Goal: Task Accomplishment & Management: Complete application form

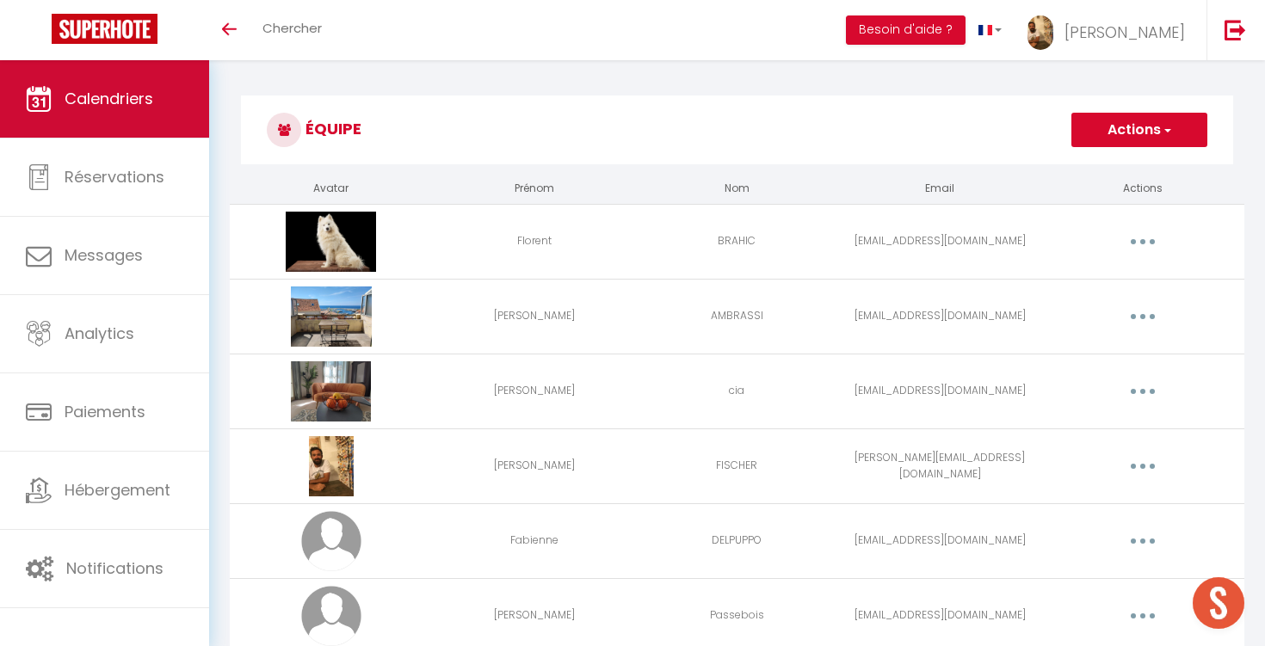
click at [98, 82] on link "Calendriers" at bounding box center [104, 98] width 209 height 77
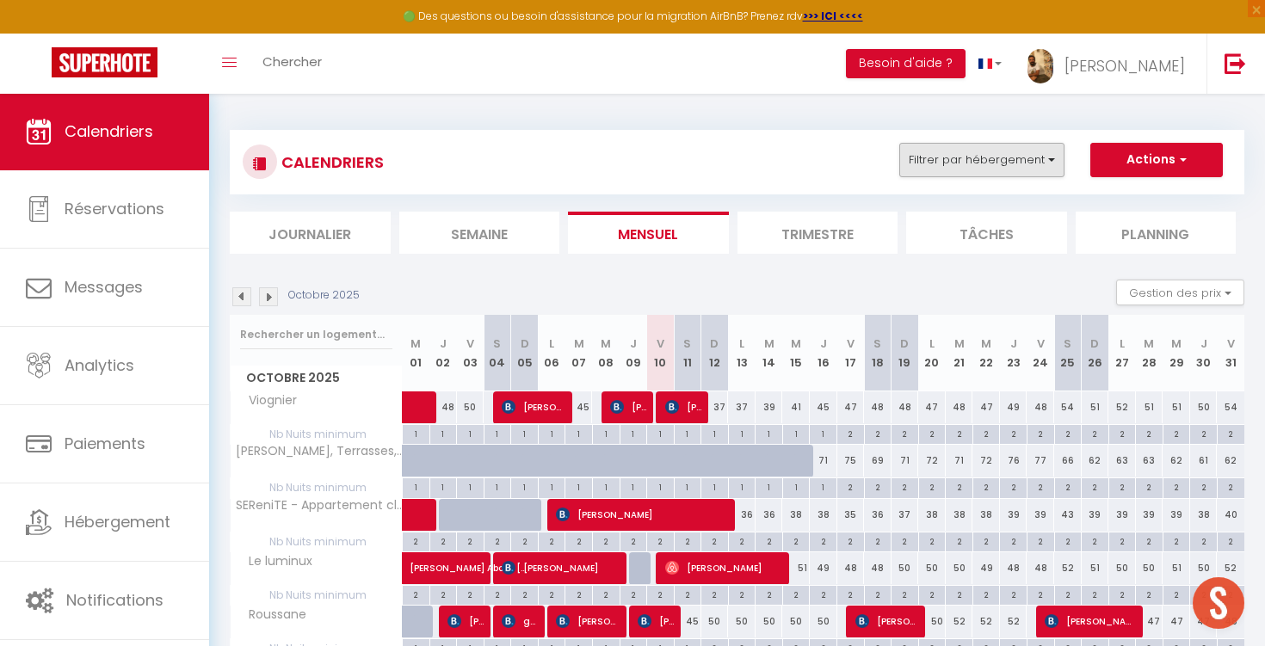
click at [928, 159] on button "Filtrer par hébergement" at bounding box center [981, 160] width 165 height 34
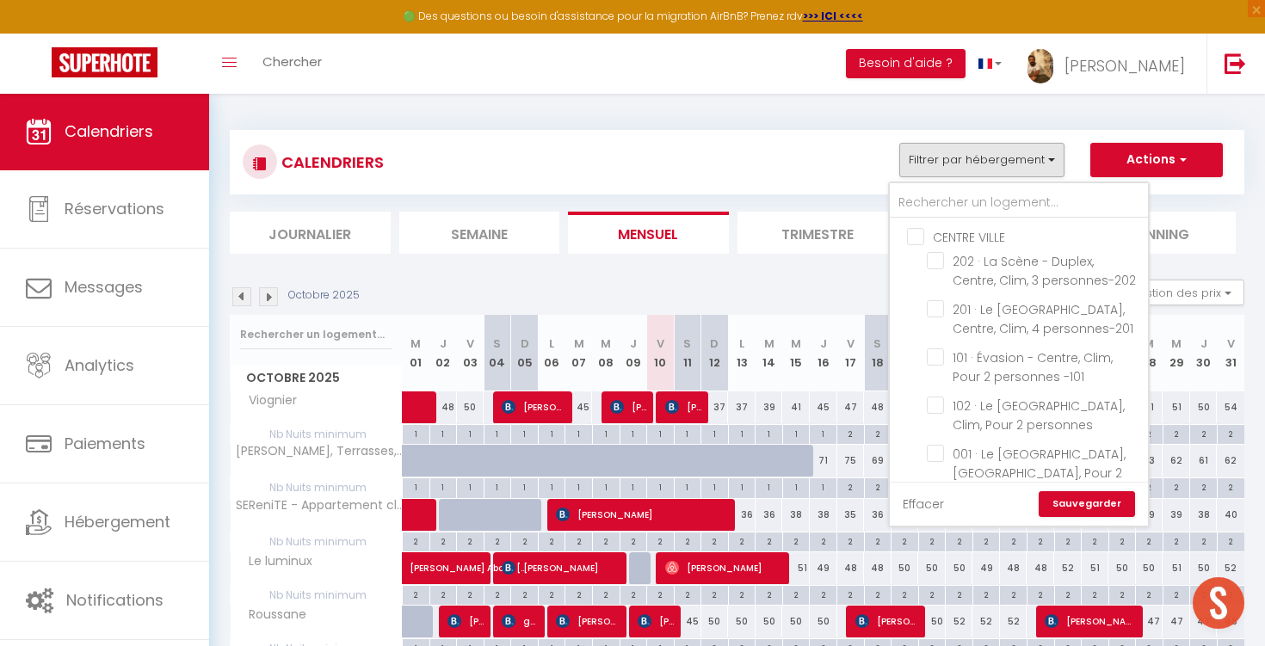
click at [929, 502] on link "Effacer" at bounding box center [923, 504] width 41 height 19
checkbox input "false"
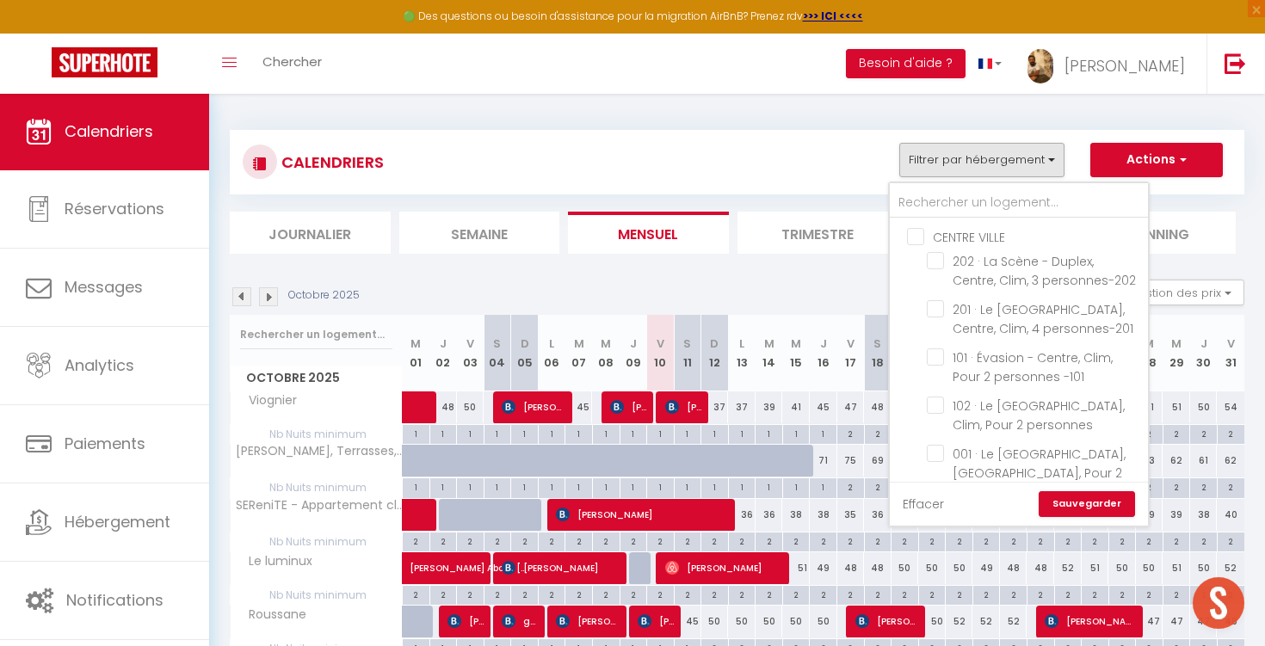
checkbox input "false"
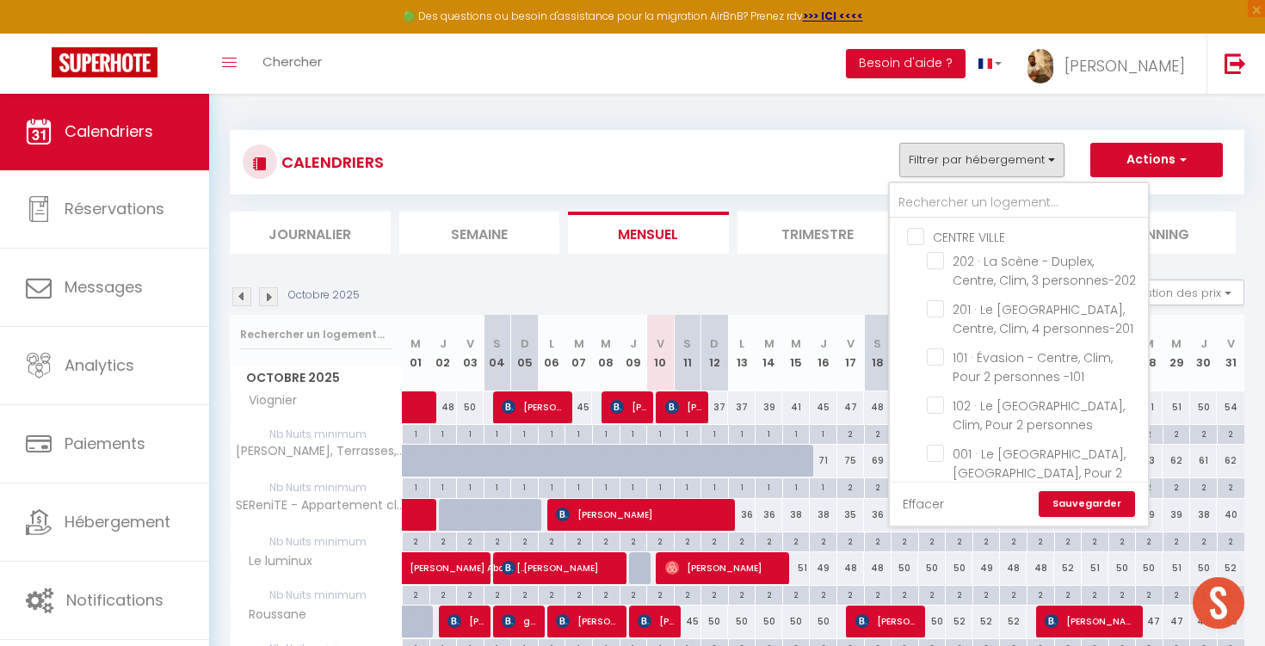
checkbox input "false"
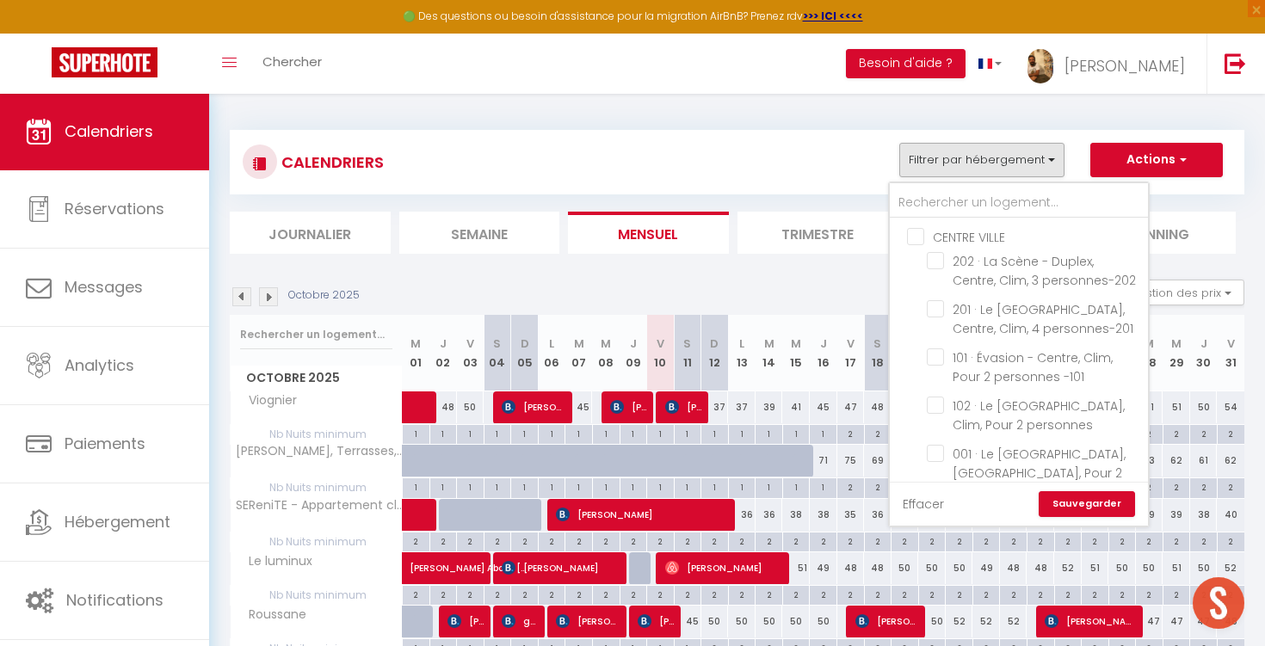
checkbox input "false"
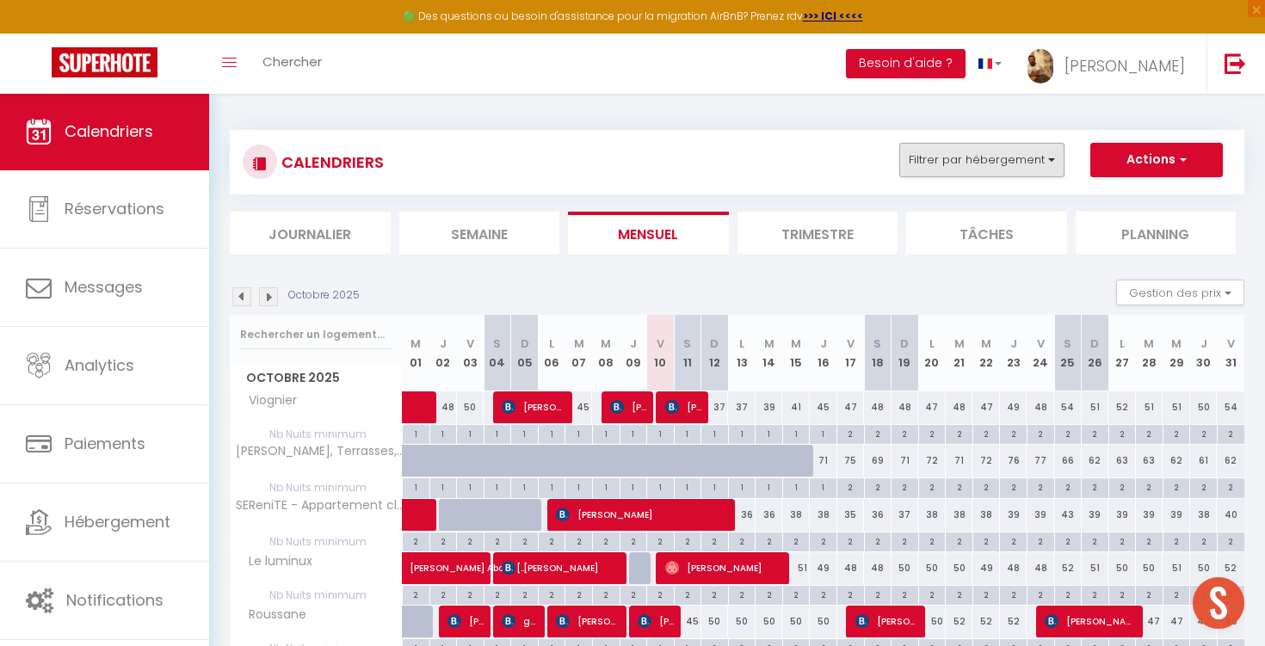
click at [968, 160] on button "Filtrer par hébergement" at bounding box center [981, 160] width 165 height 34
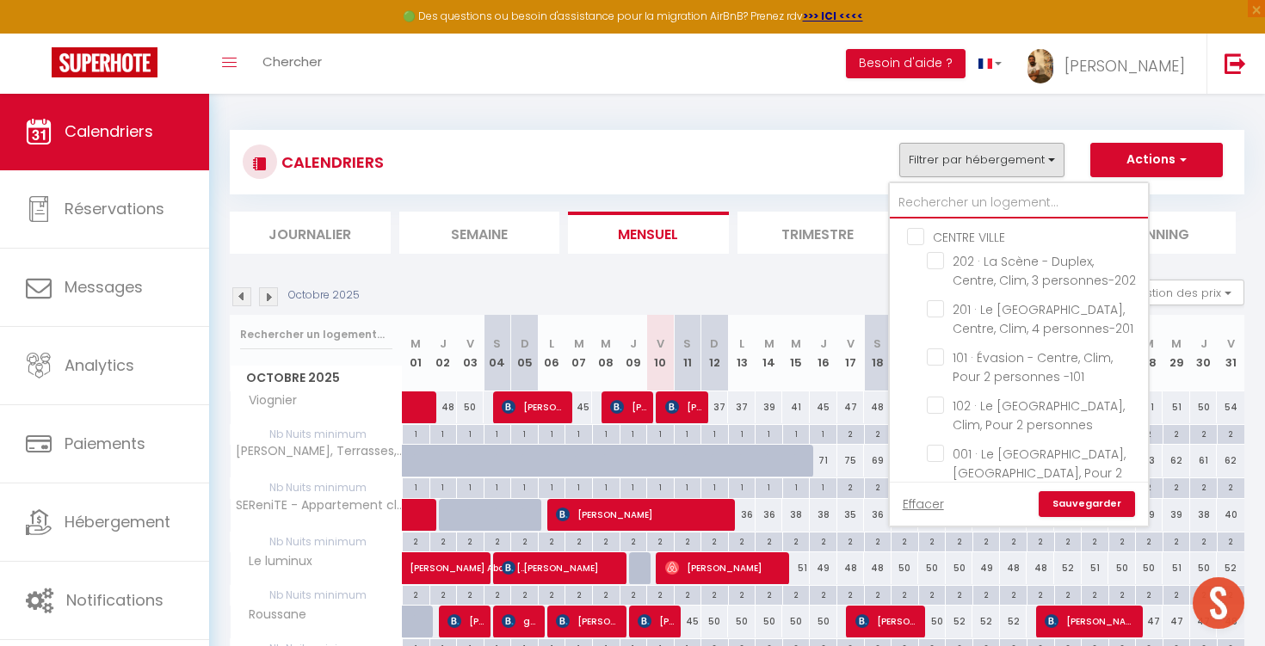
click at [968, 191] on input "text" at bounding box center [1019, 203] width 258 height 31
type input "g"
checkbox input "false"
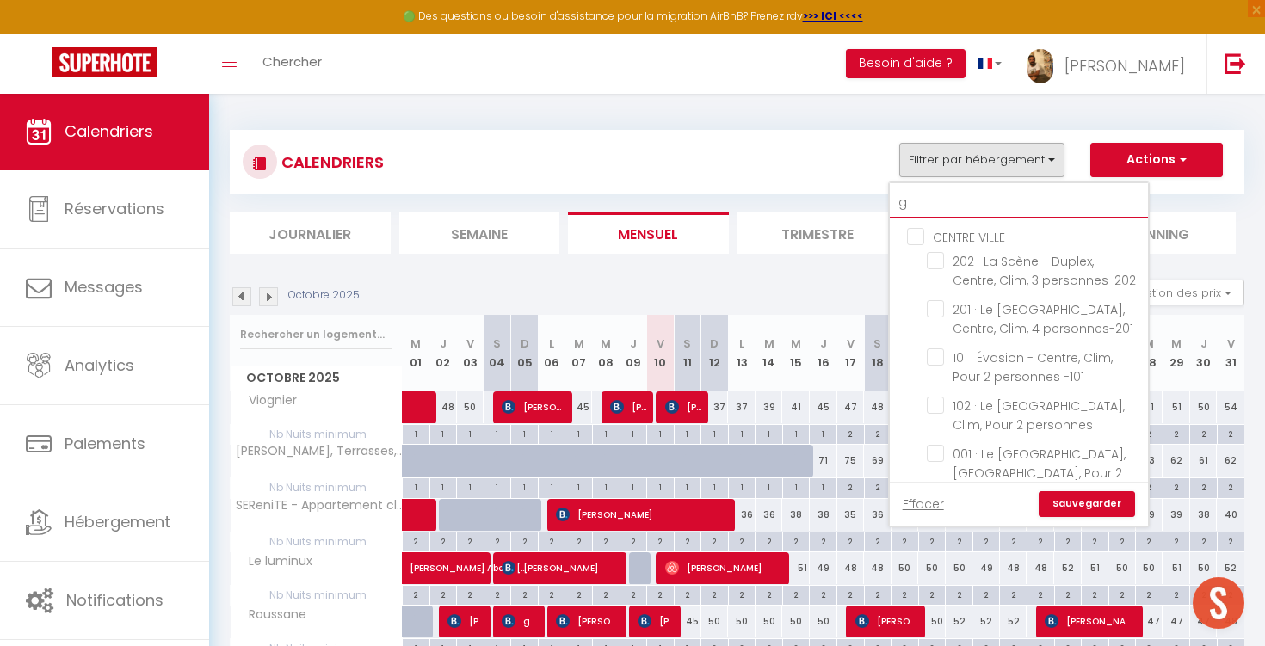
checkbox input "false"
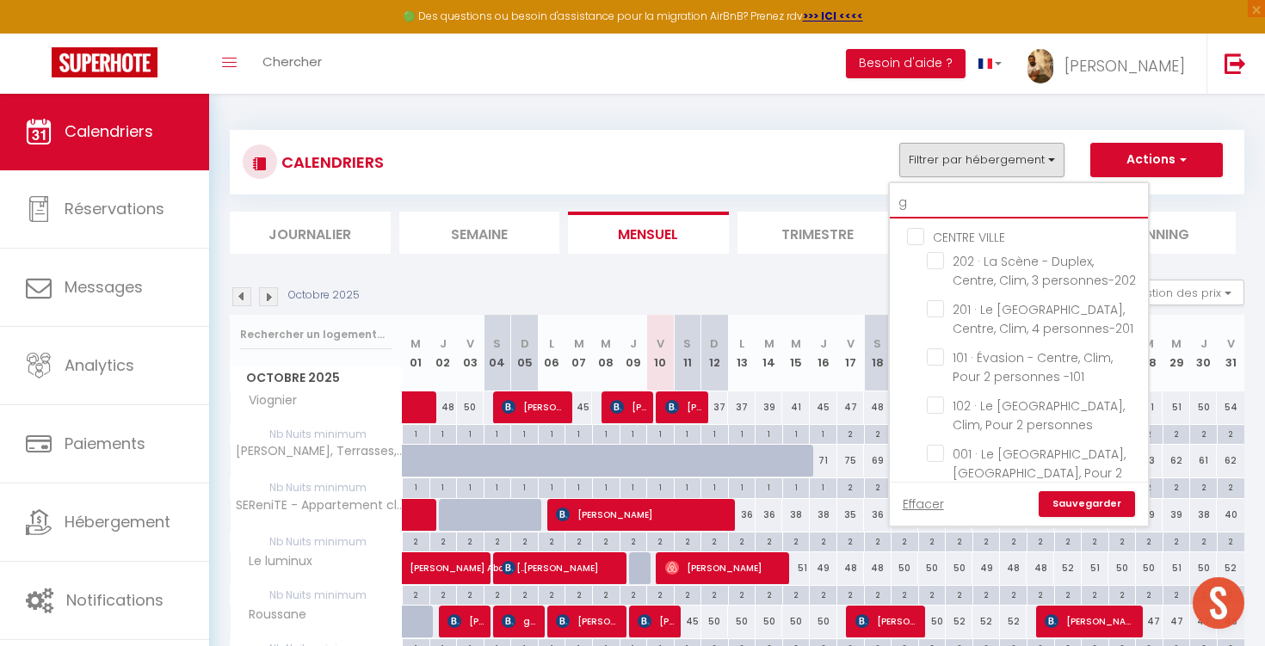
checkbox input "false"
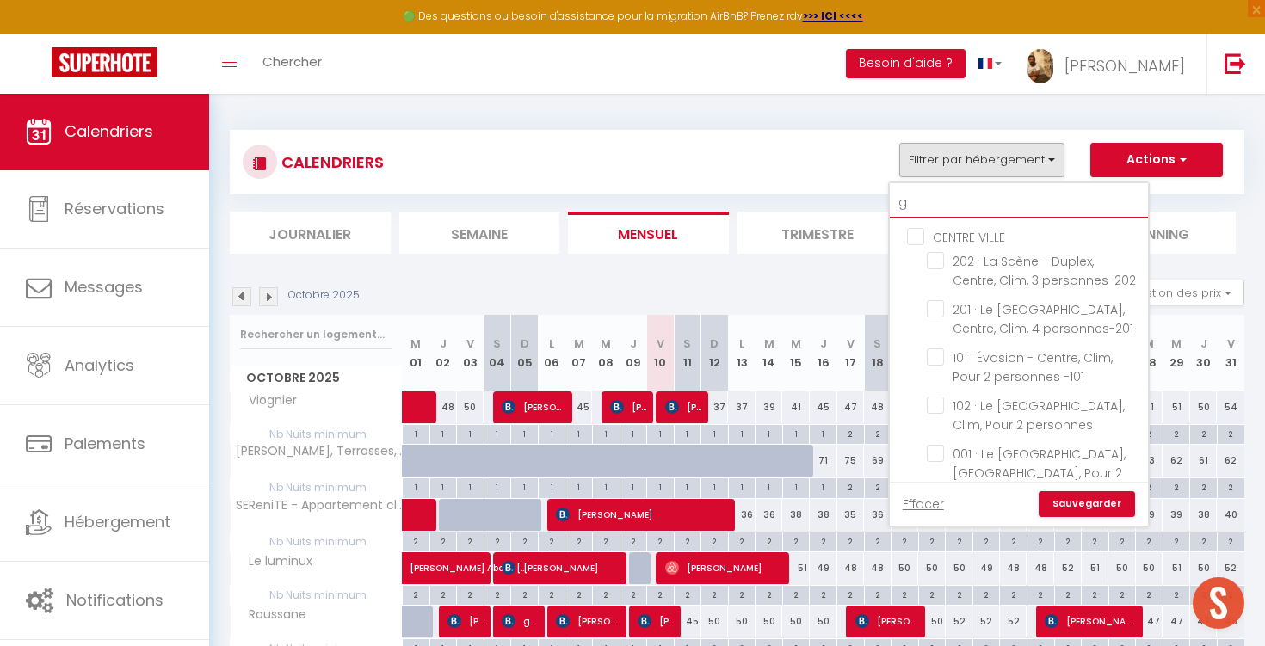
checkbox input "false"
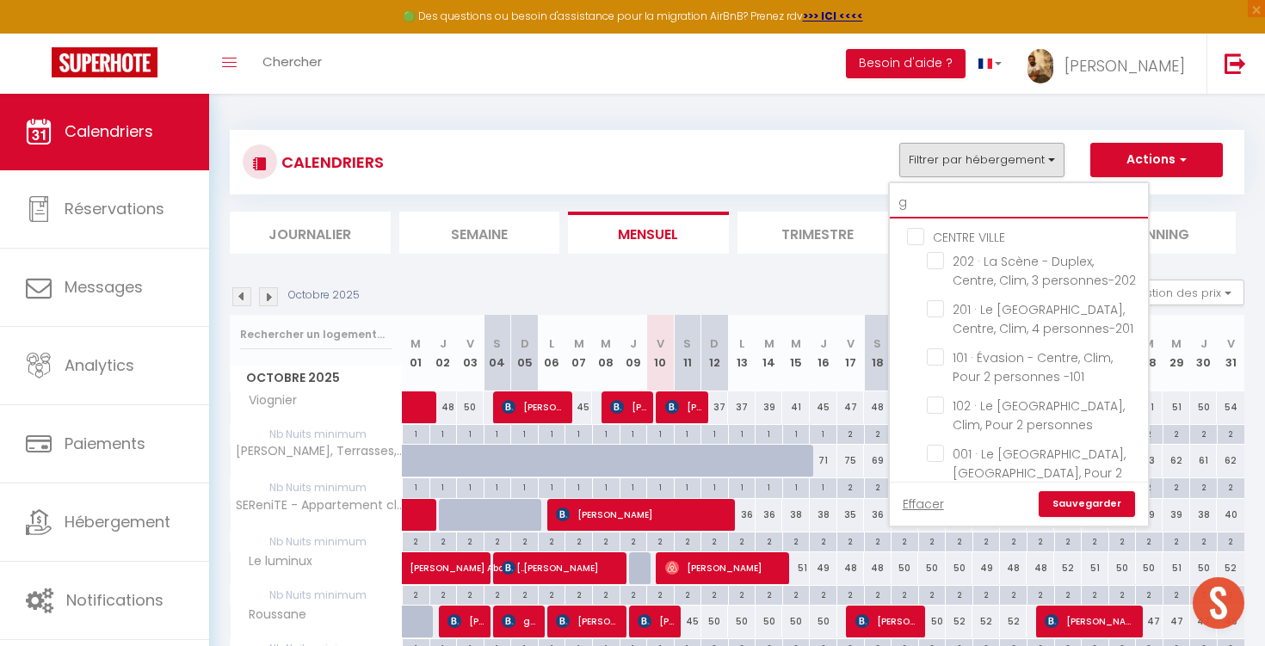
checkbox input "false"
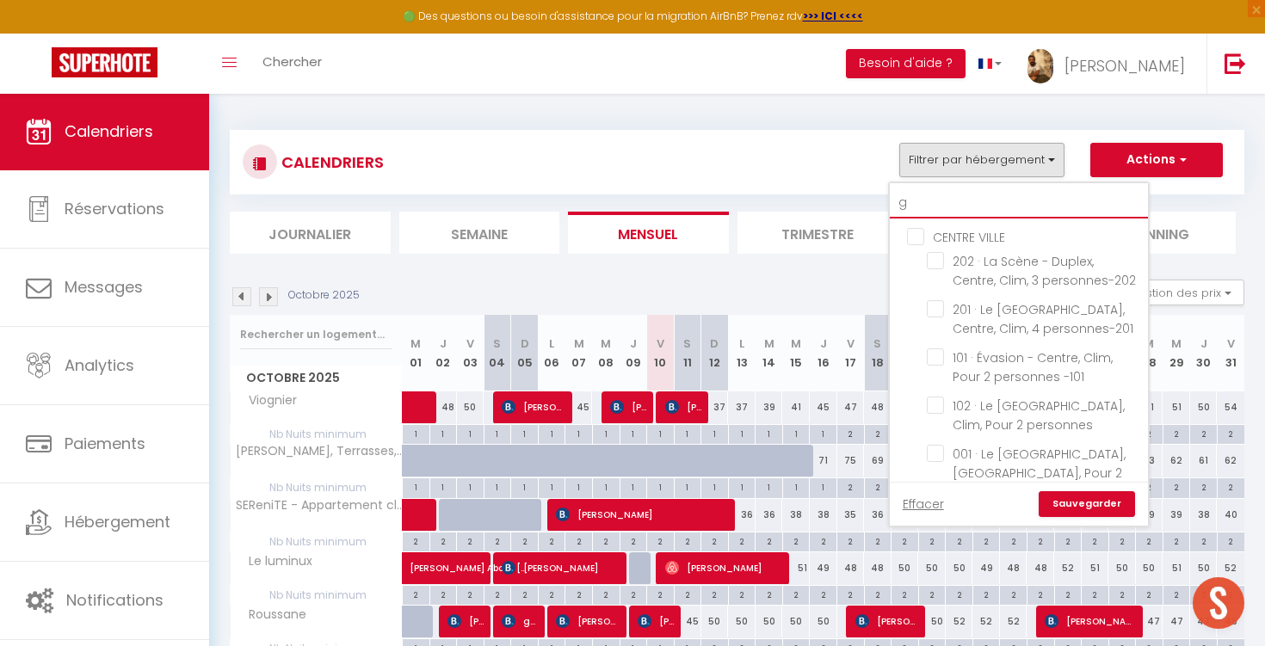
checkbox input "false"
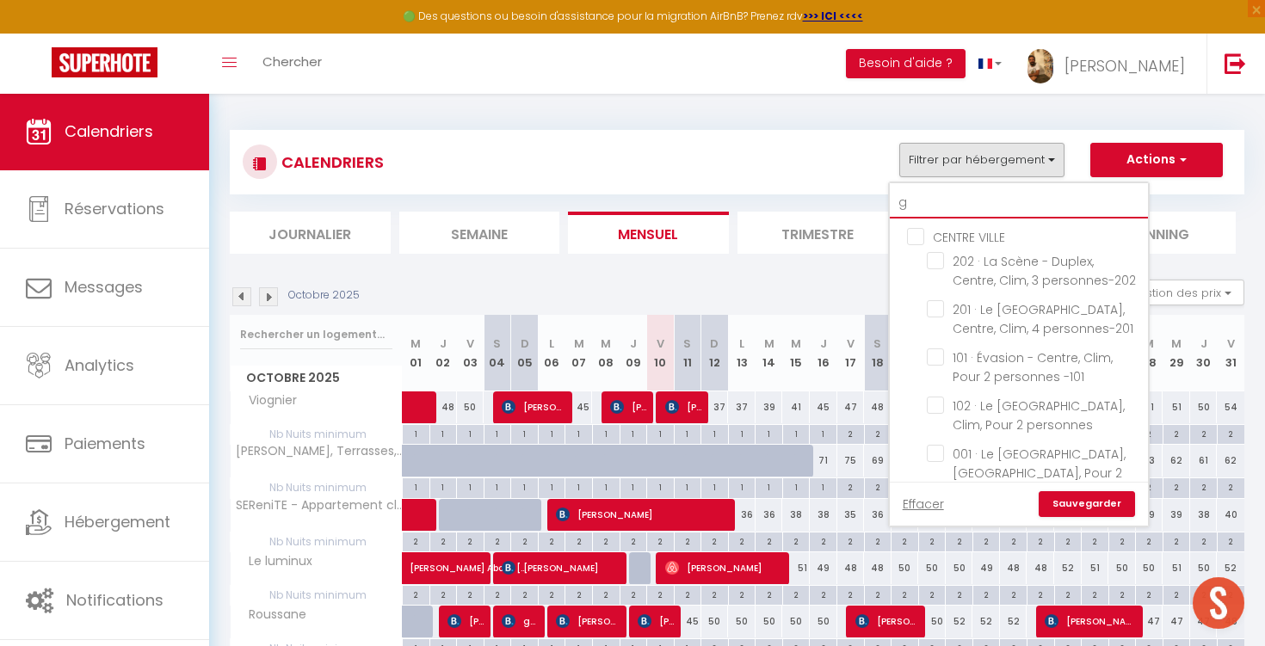
checkbox input "false"
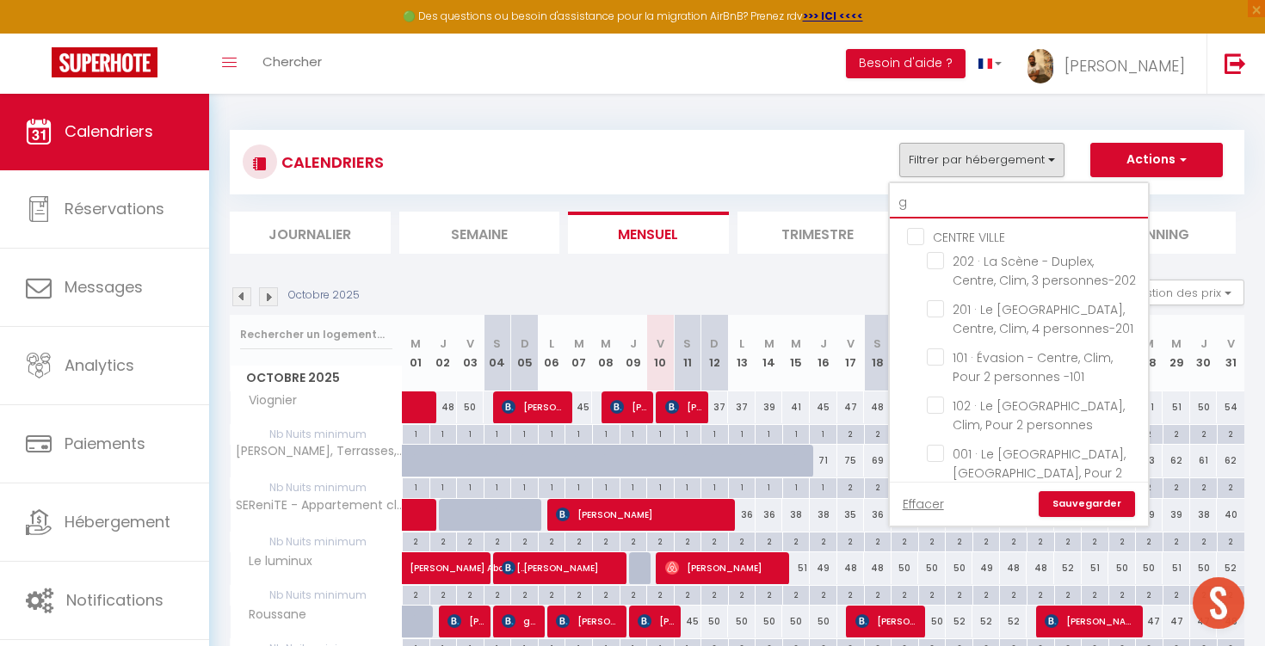
checkbox input "false"
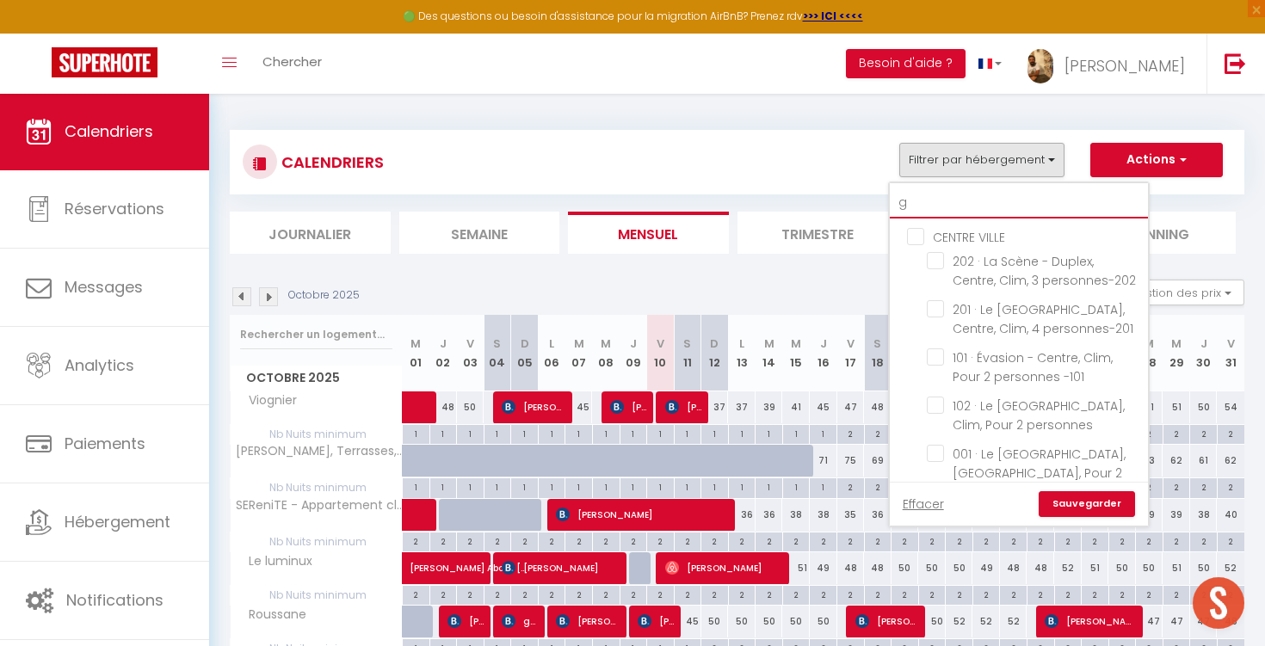
checkbox input "false"
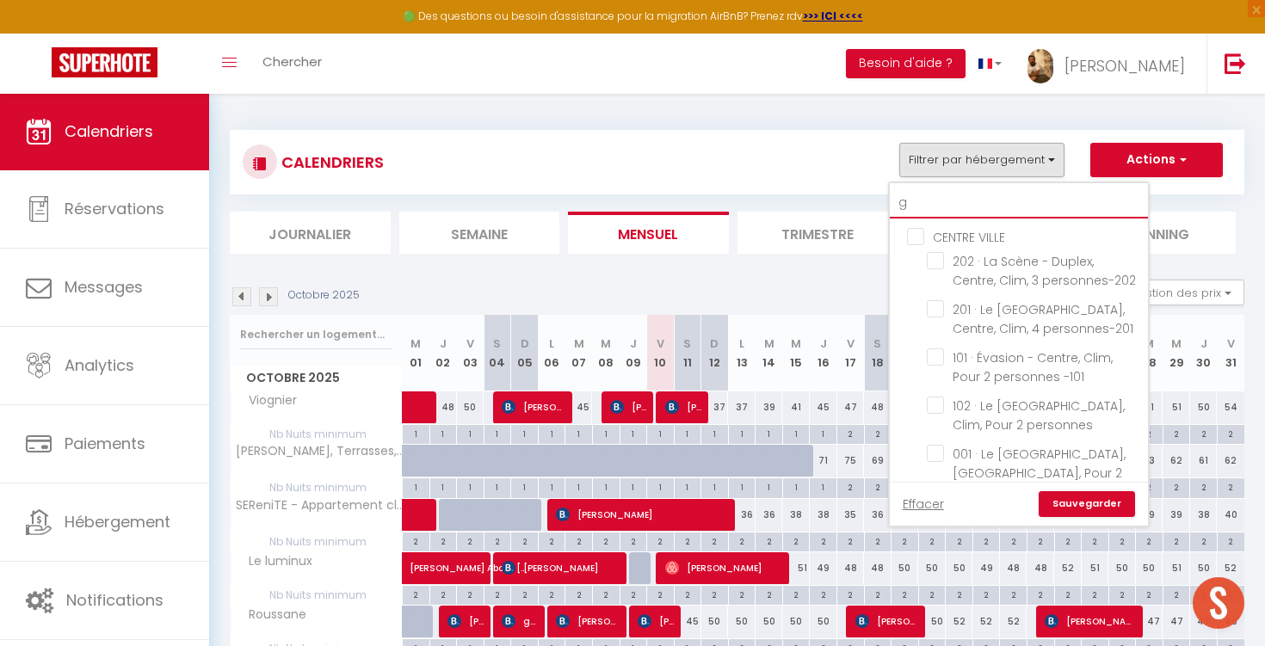
checkbox input "false"
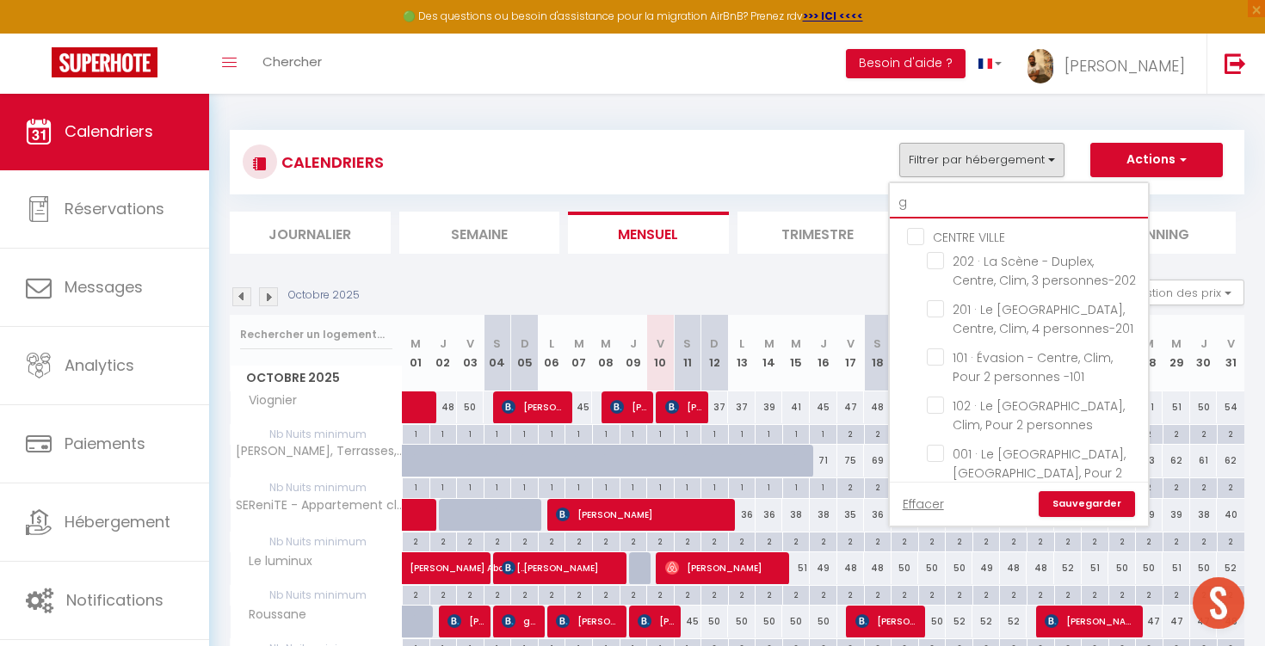
checkbox input "false"
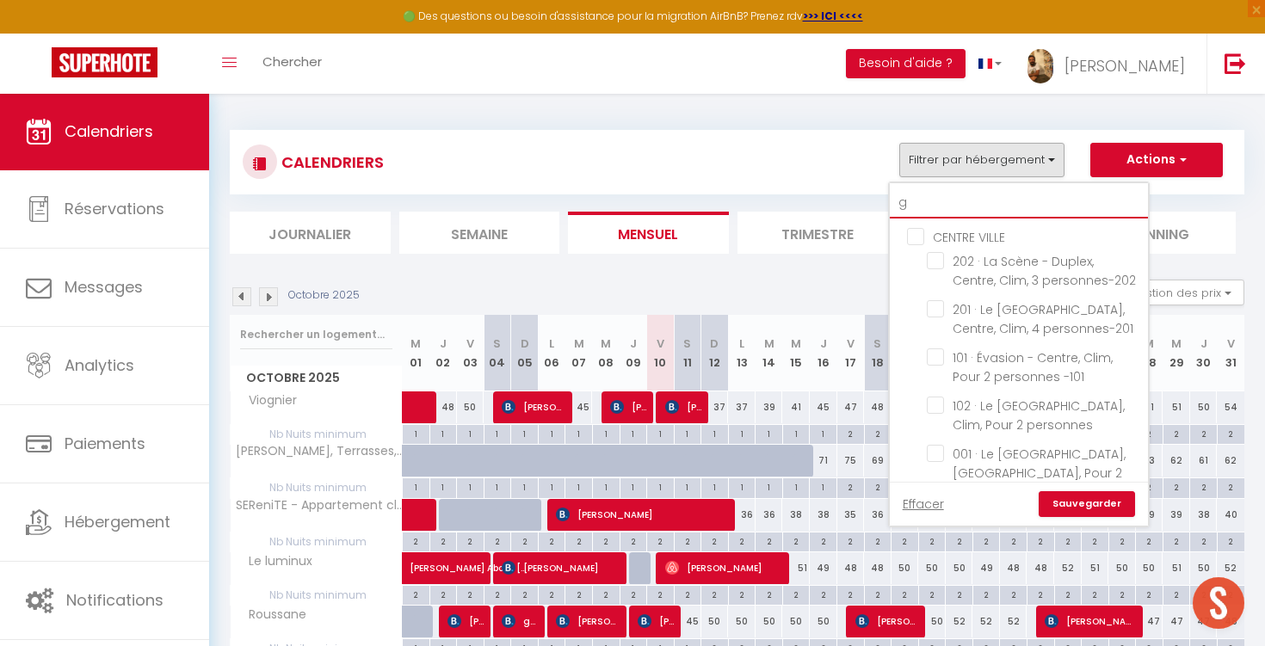
checkbox input "false"
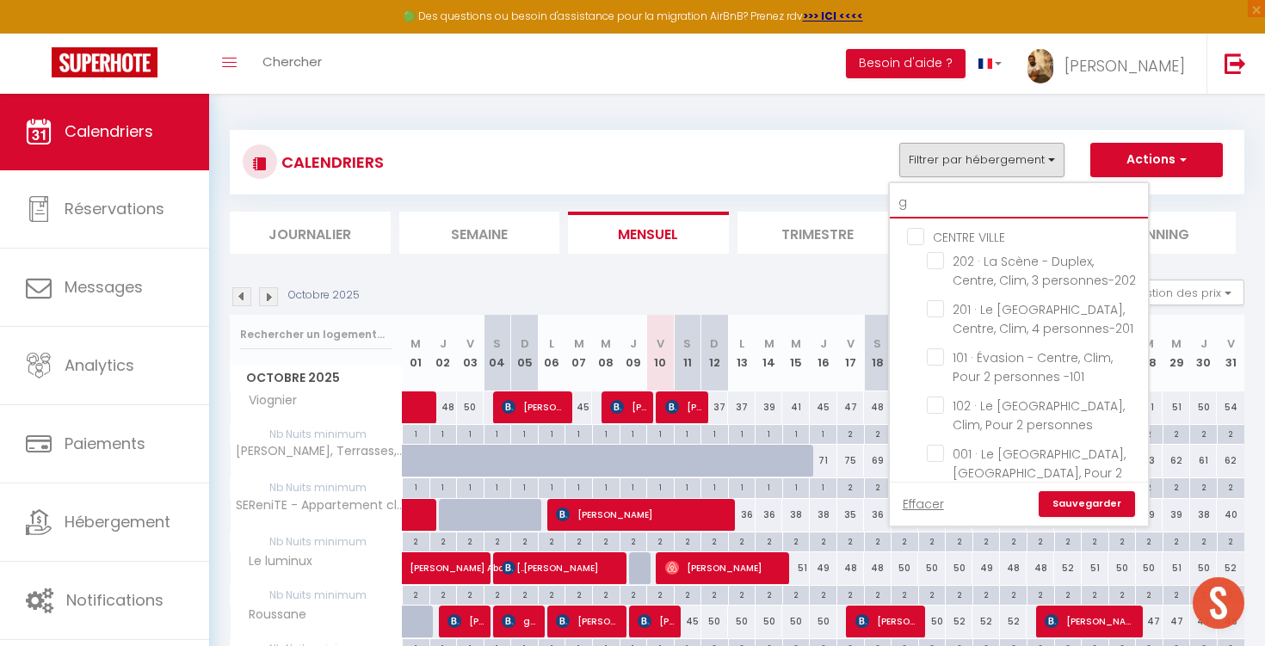
checkbox input "false"
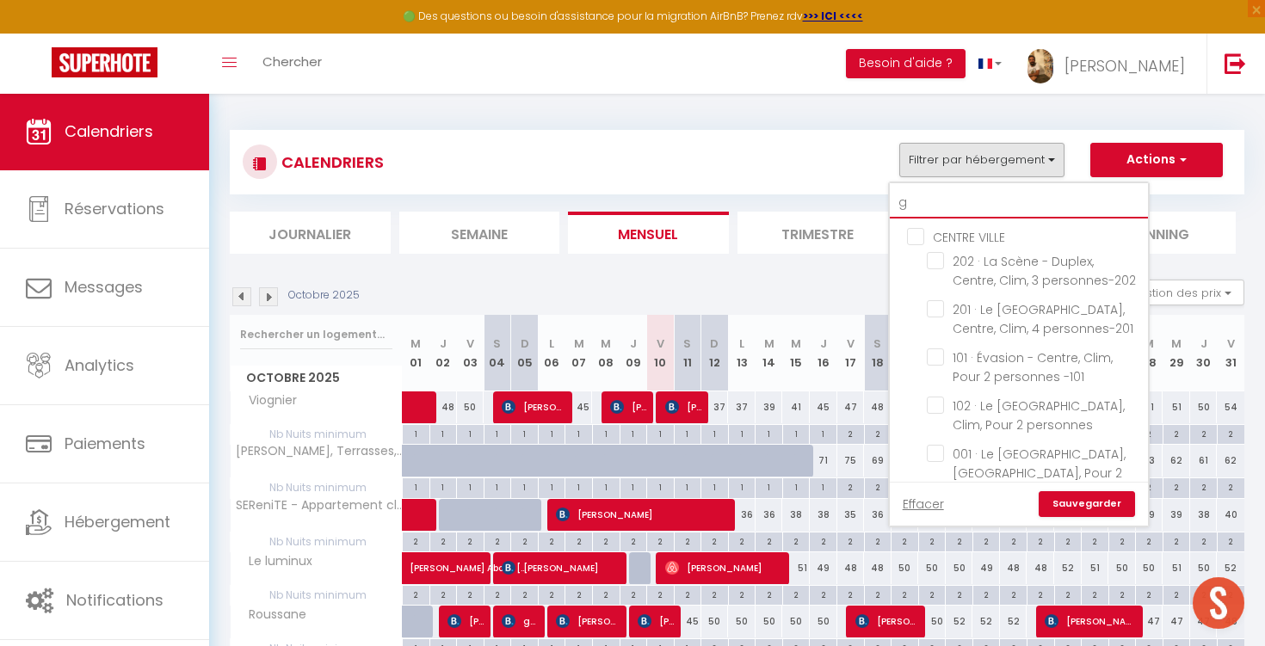
checkbox input "false"
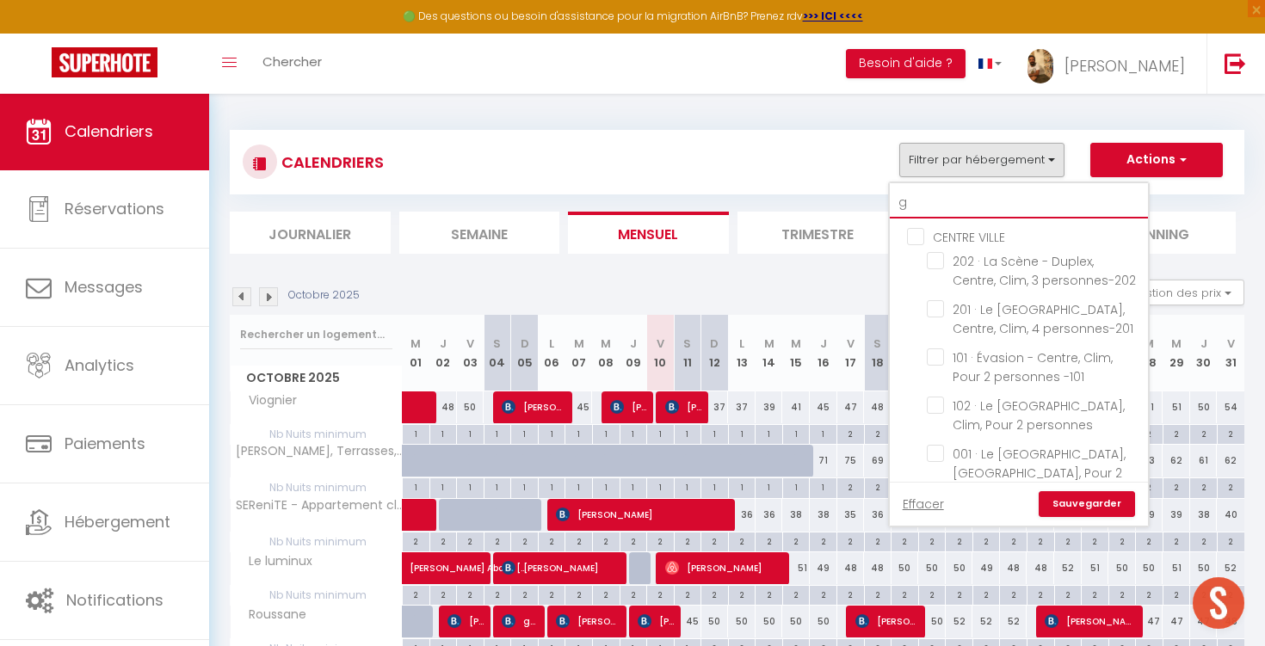
checkbox input "false"
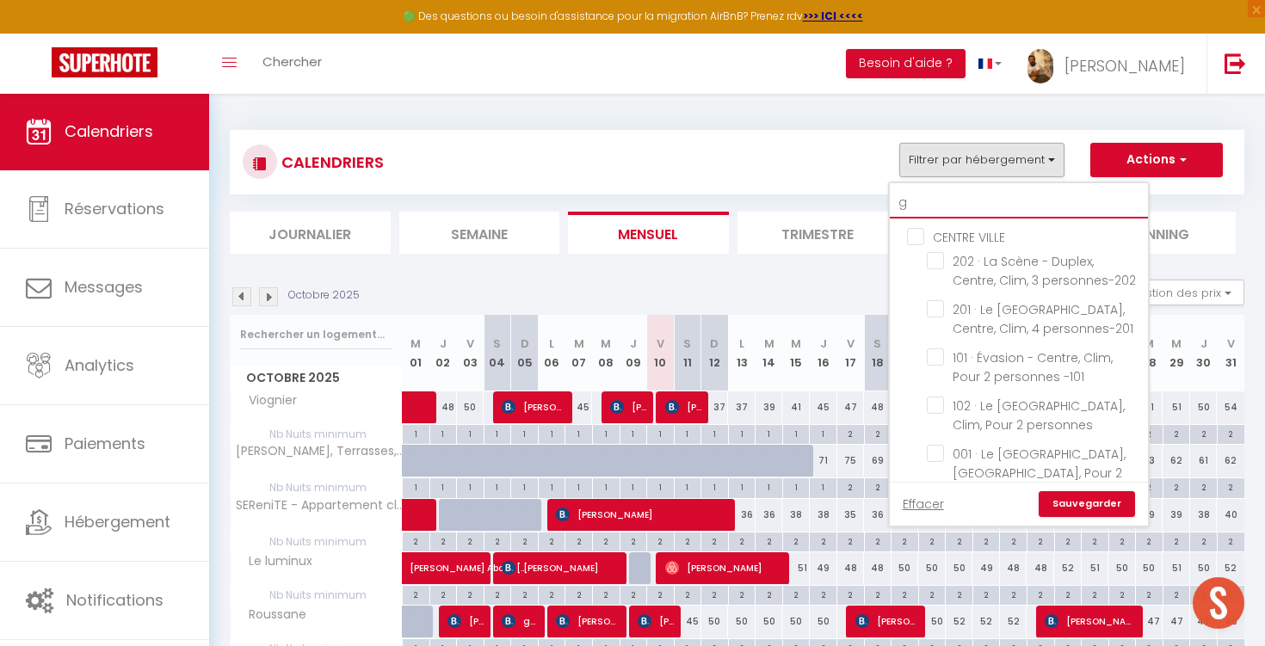
checkbox input "false"
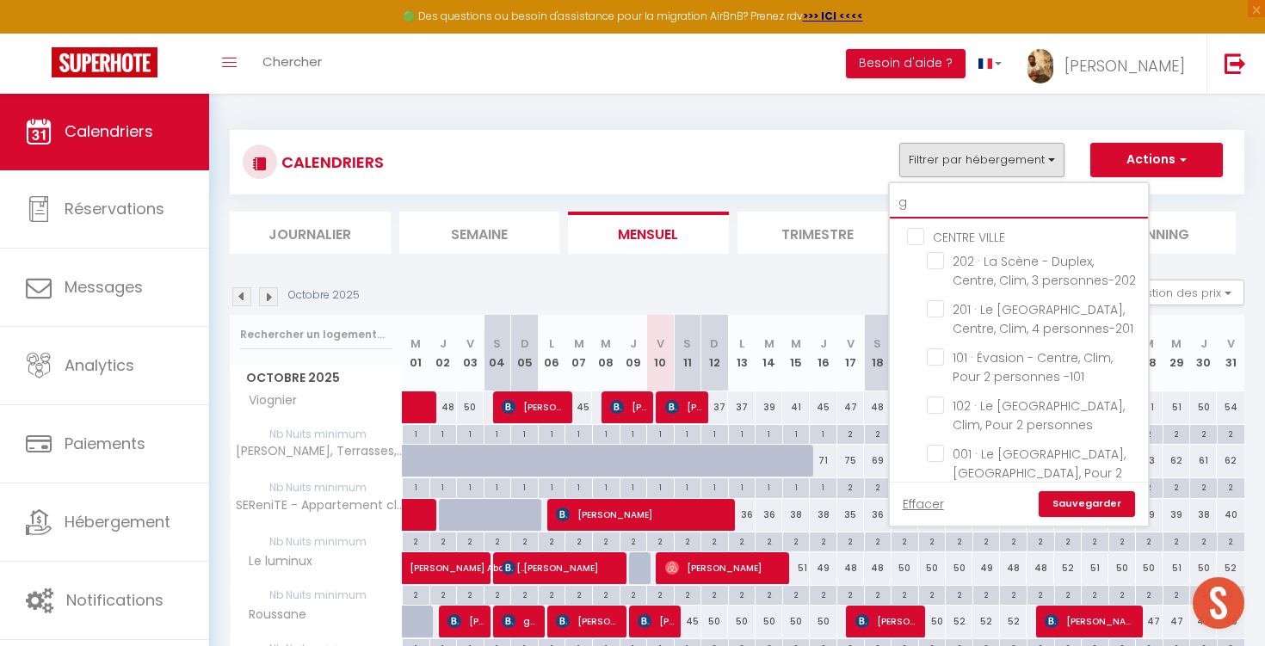
checkbox input "false"
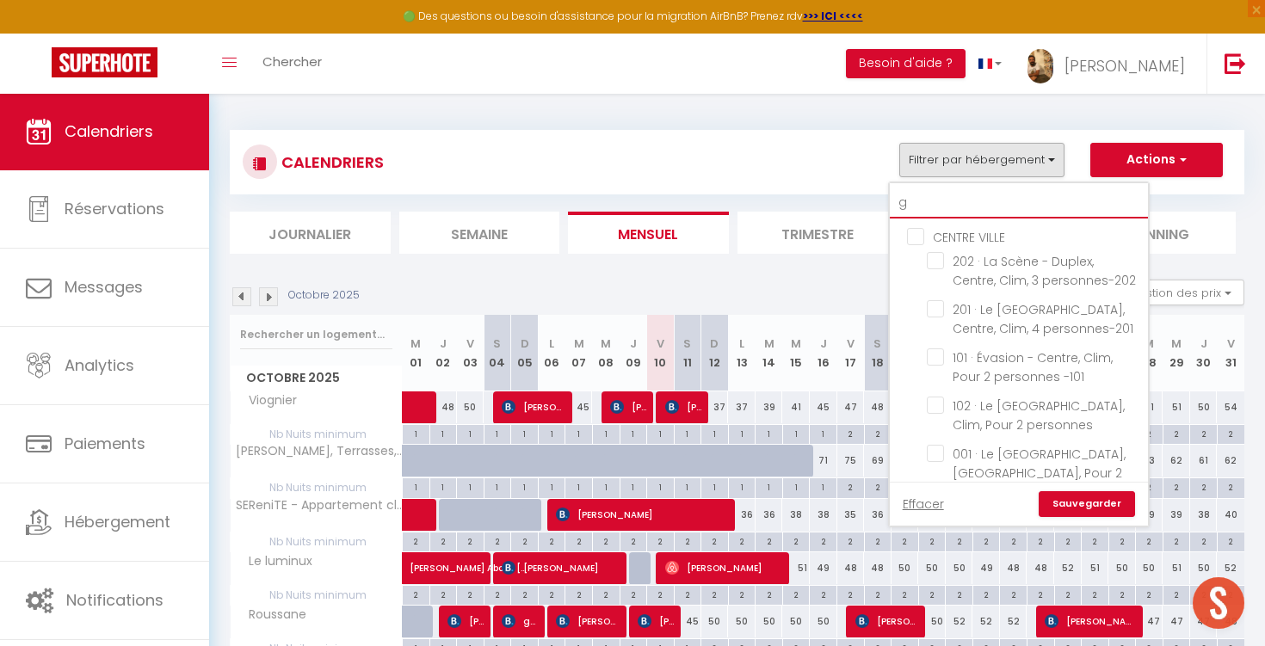
checkbox input "false"
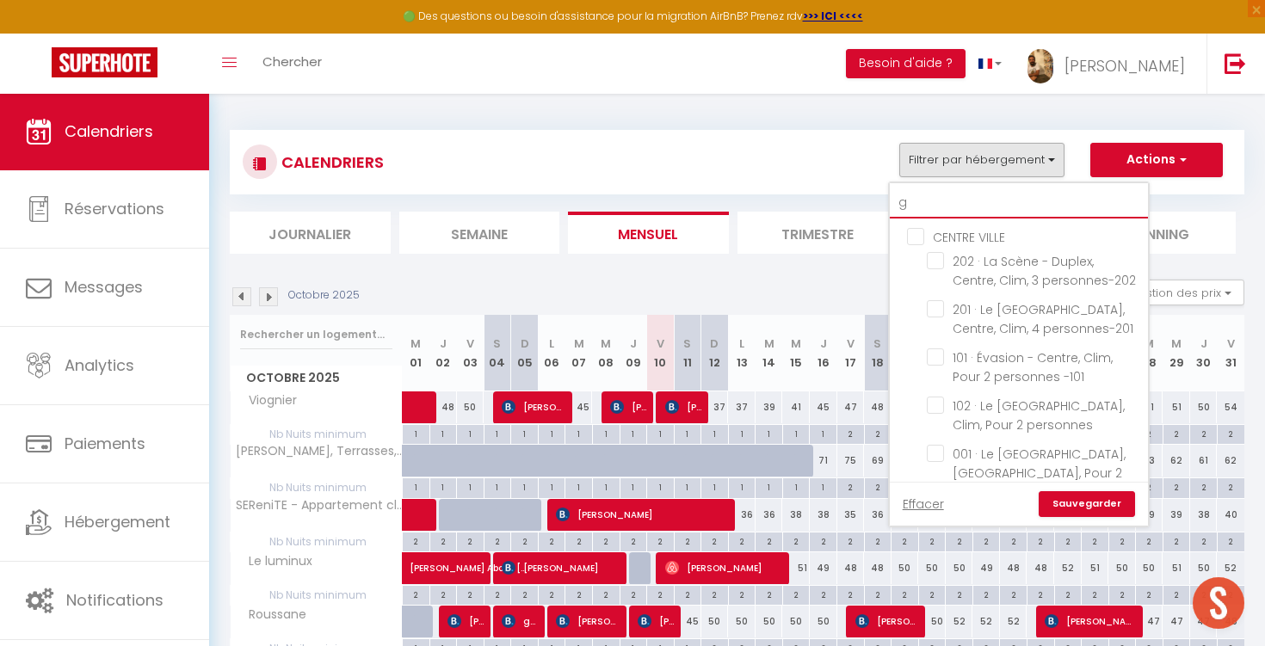
checkbox input "false"
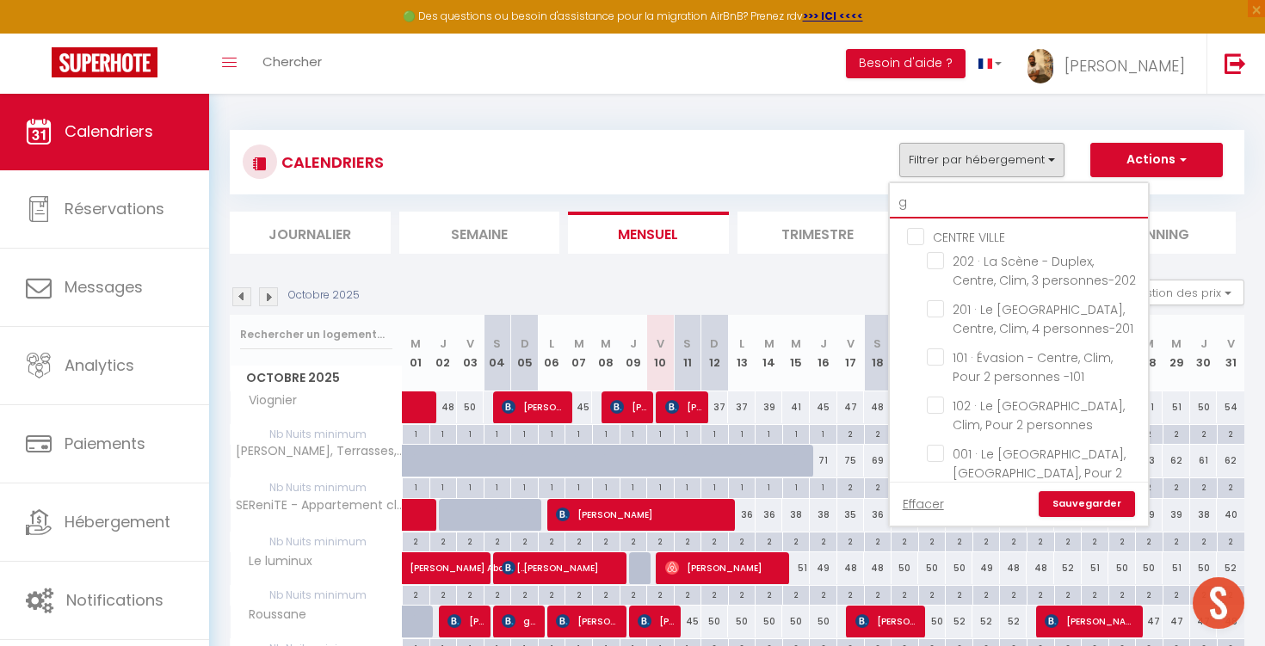
checkbox input "false"
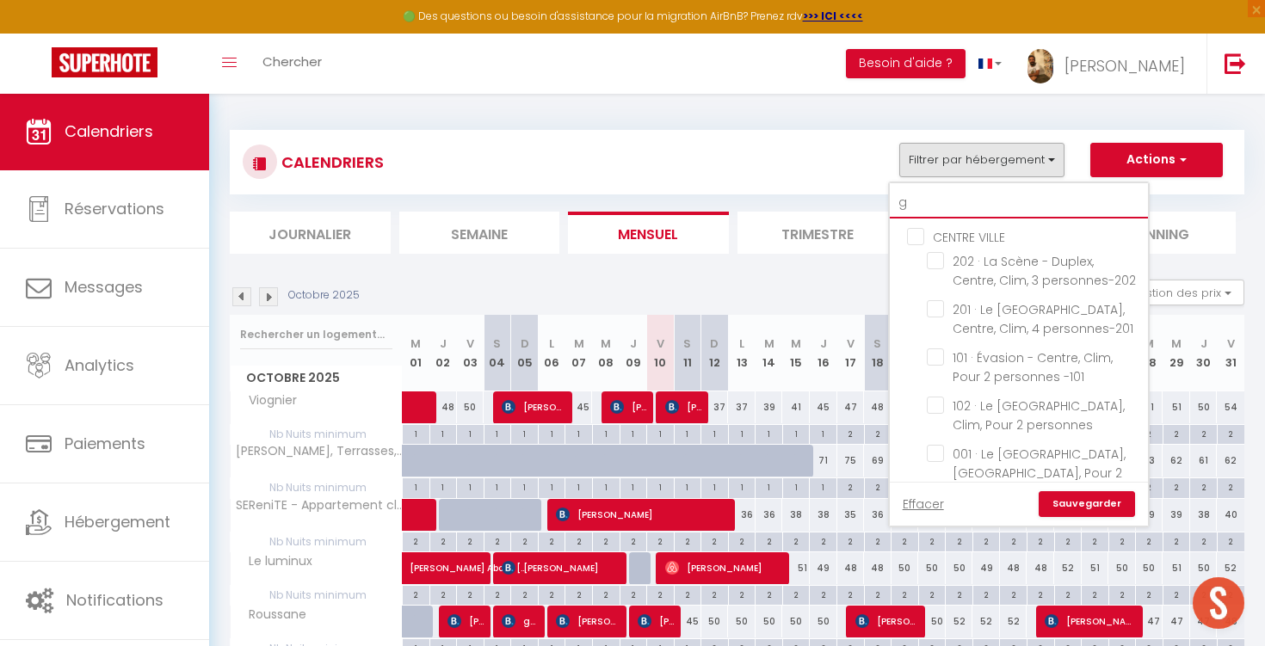
checkbox input "false"
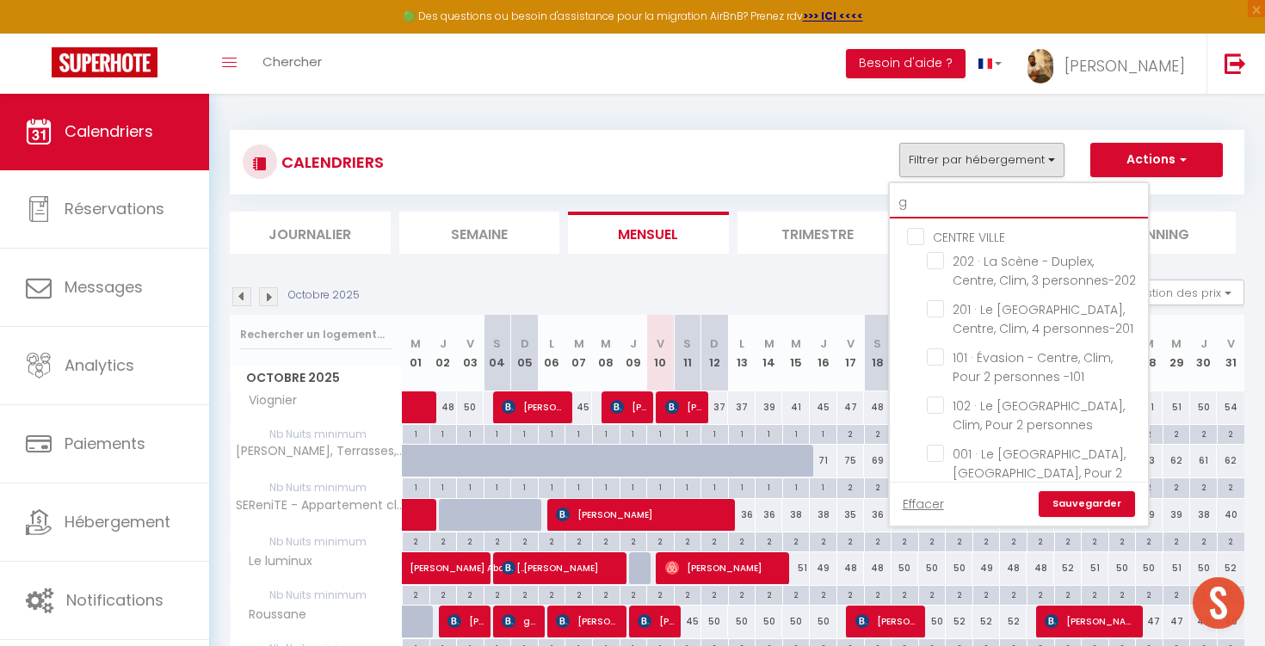
checkbox input "false"
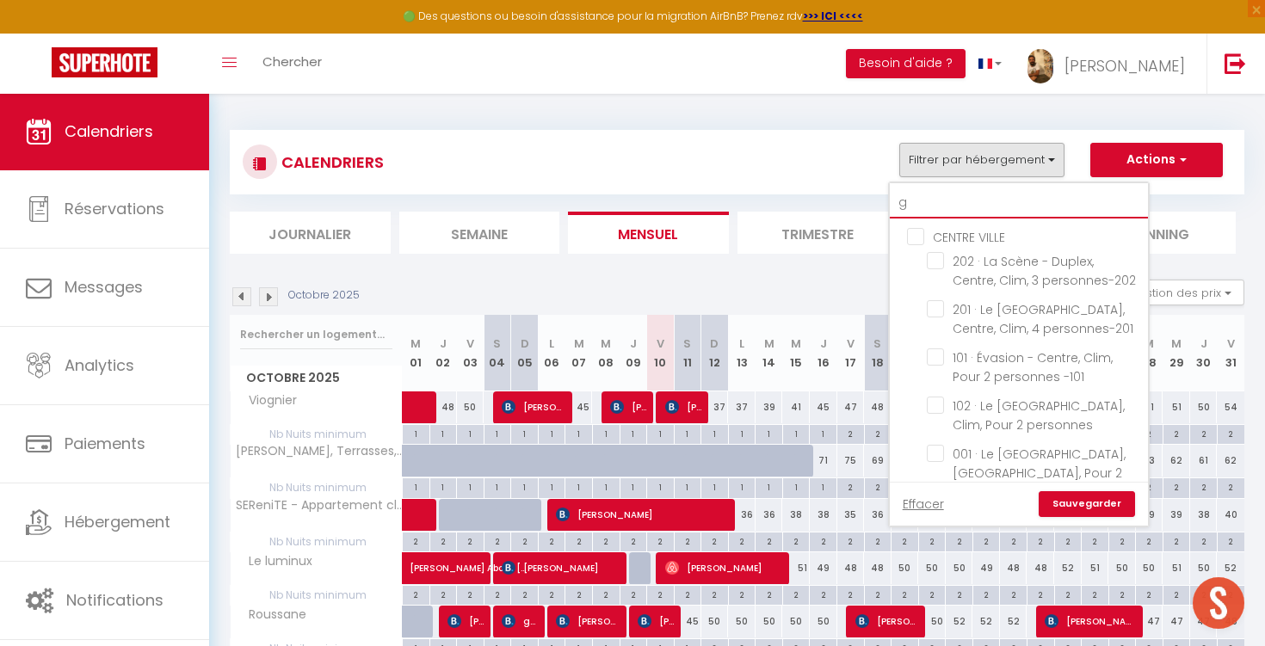
checkbox input "false"
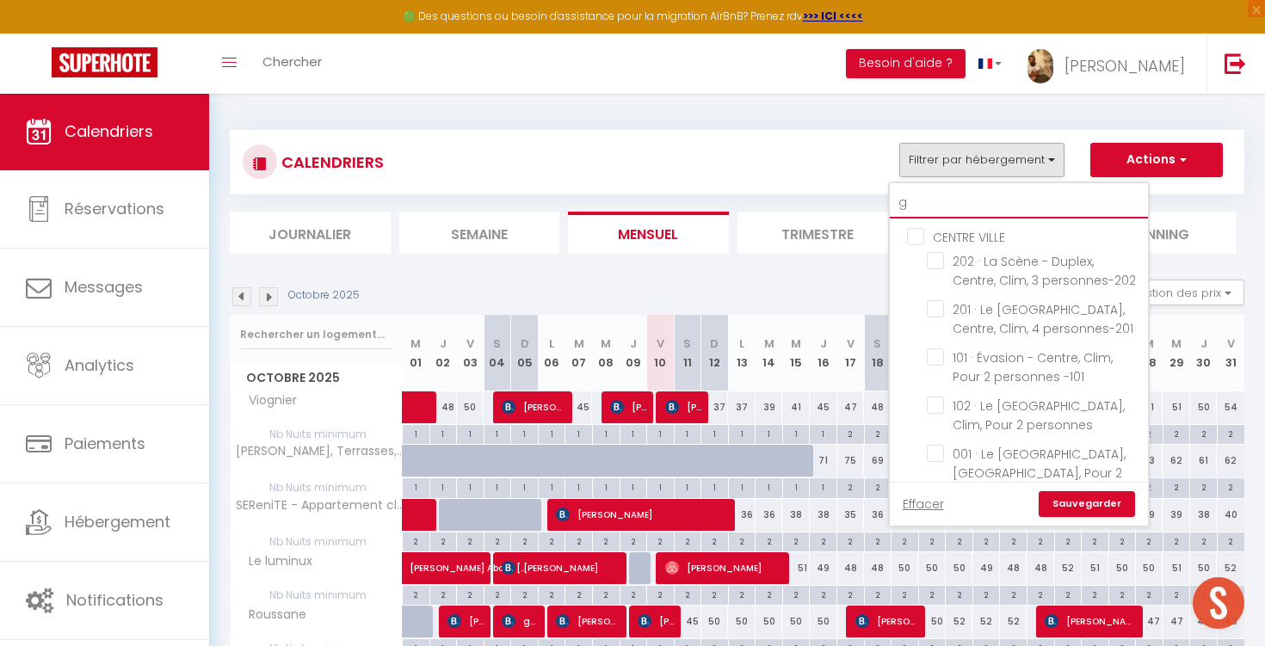
checkbox input "false"
type input "ga"
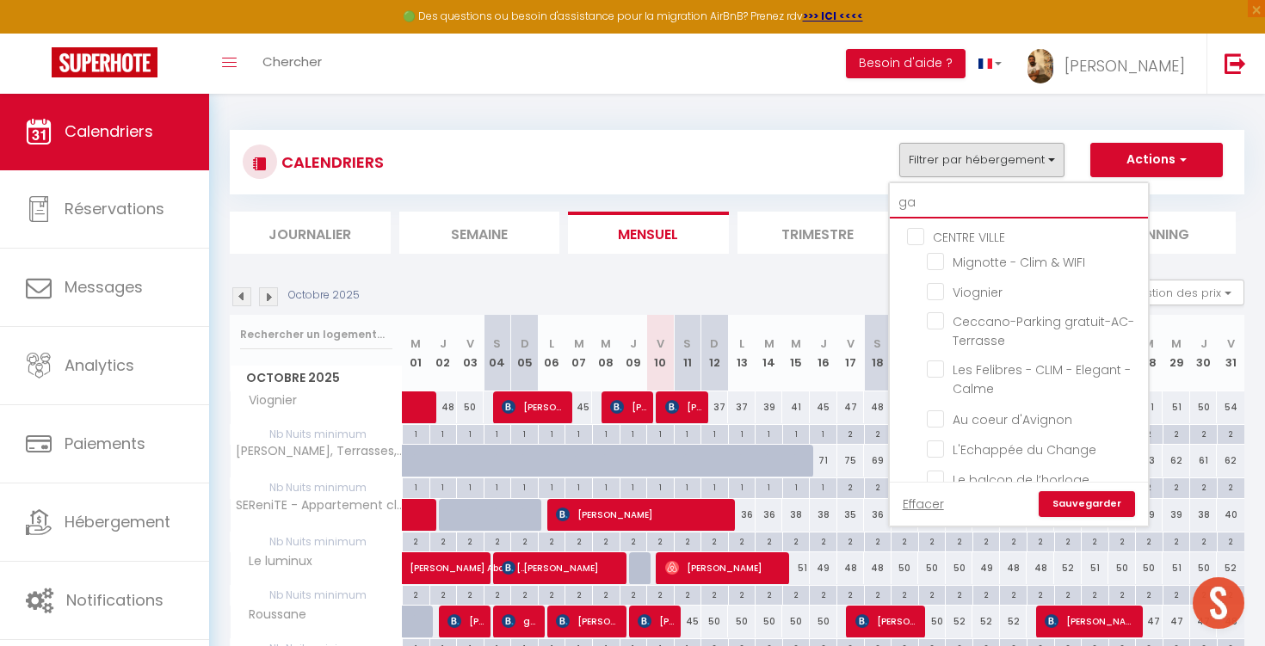
checkbox input "false"
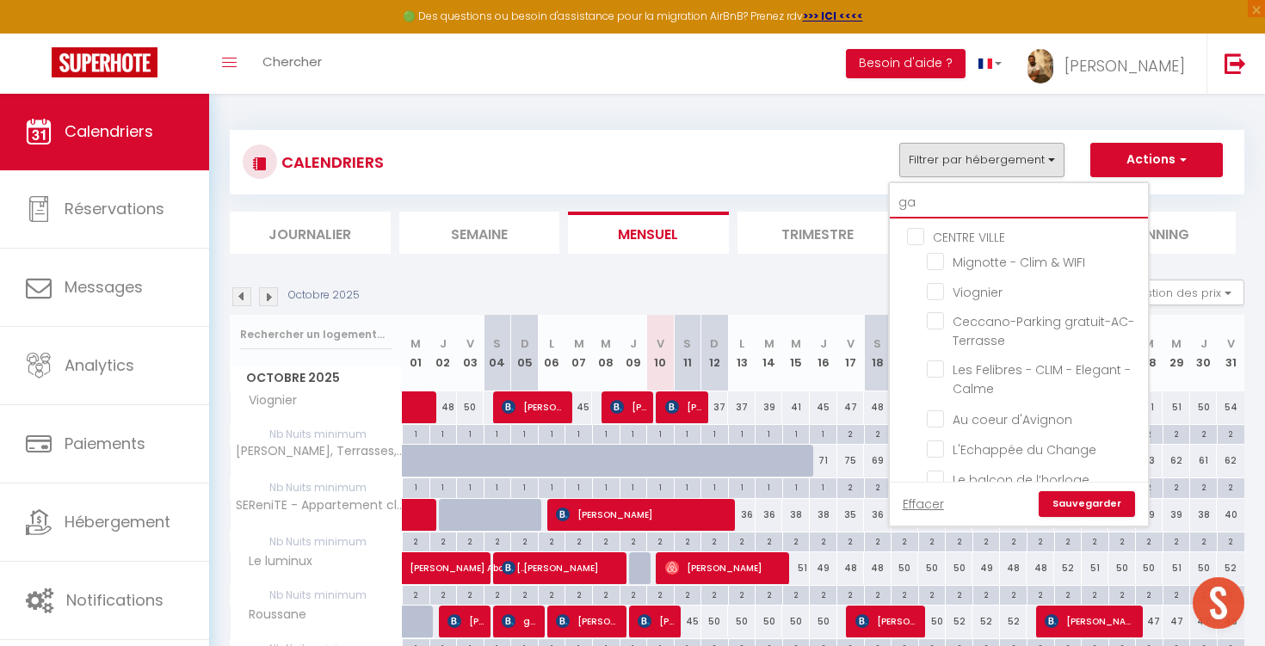
checkbox input "false"
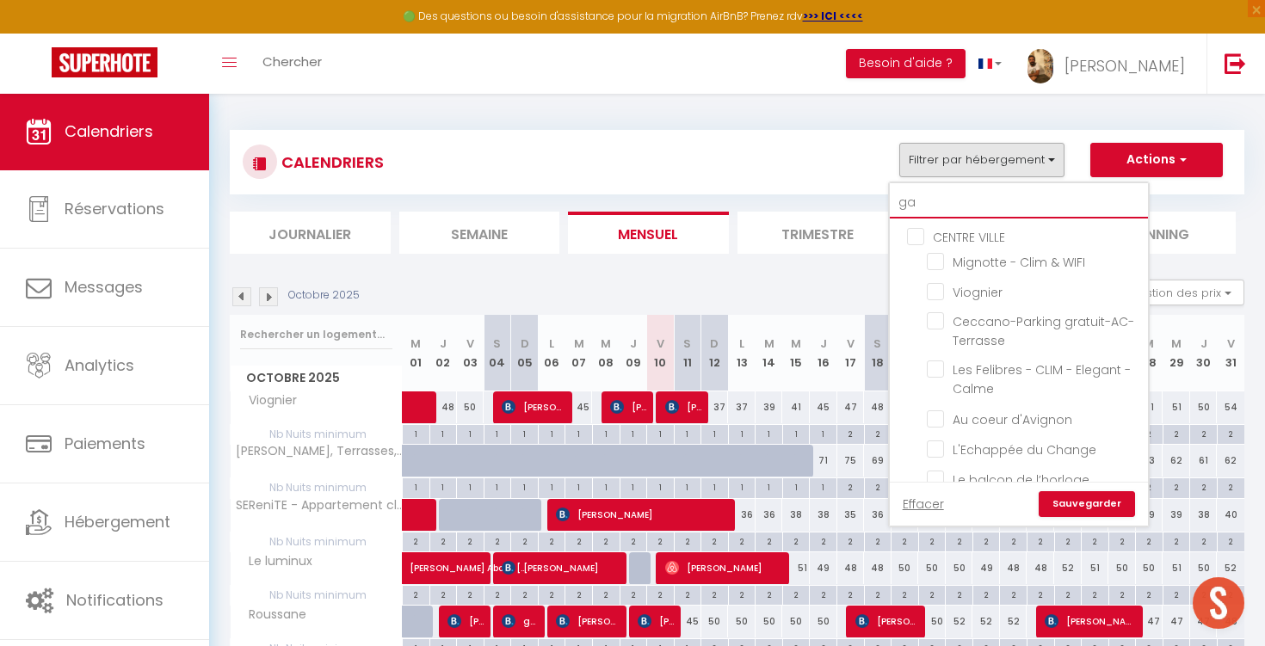
checkbox input "false"
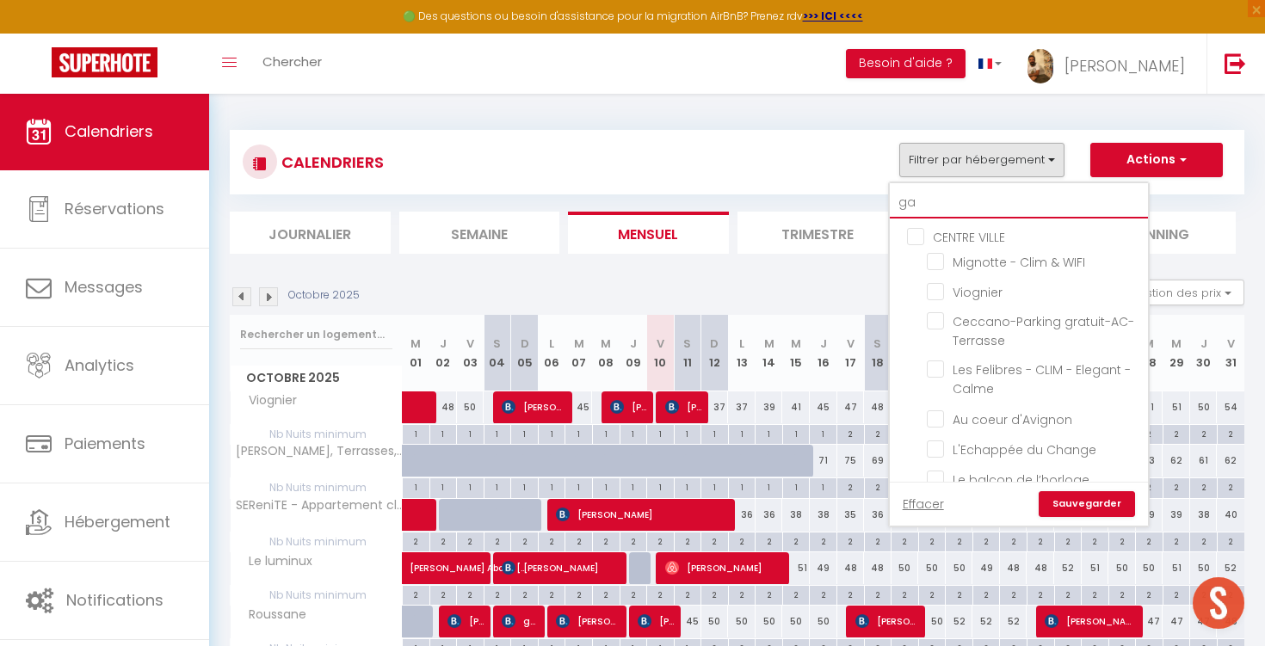
checkbox input "false"
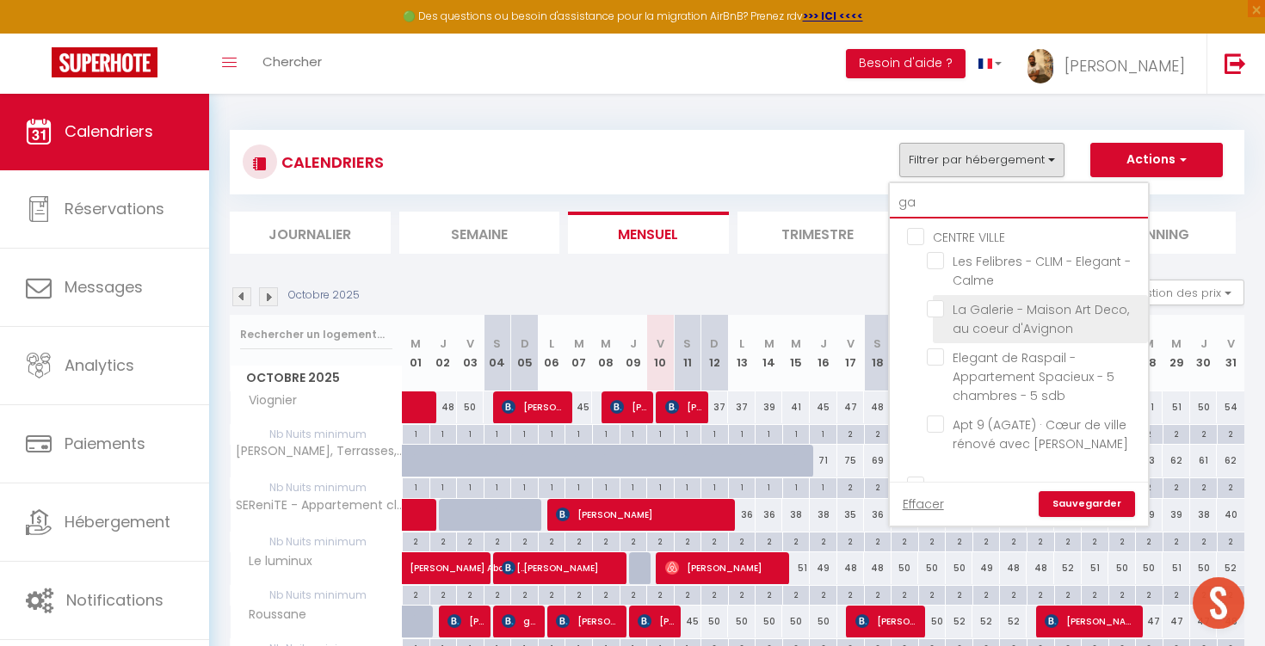
type input "ga"
click at [1014, 307] on input "La Galerie - Maison Art Deco, au coeur d'Avignon" at bounding box center [1034, 308] width 215 height 17
checkbox input "true"
checkbox input "false"
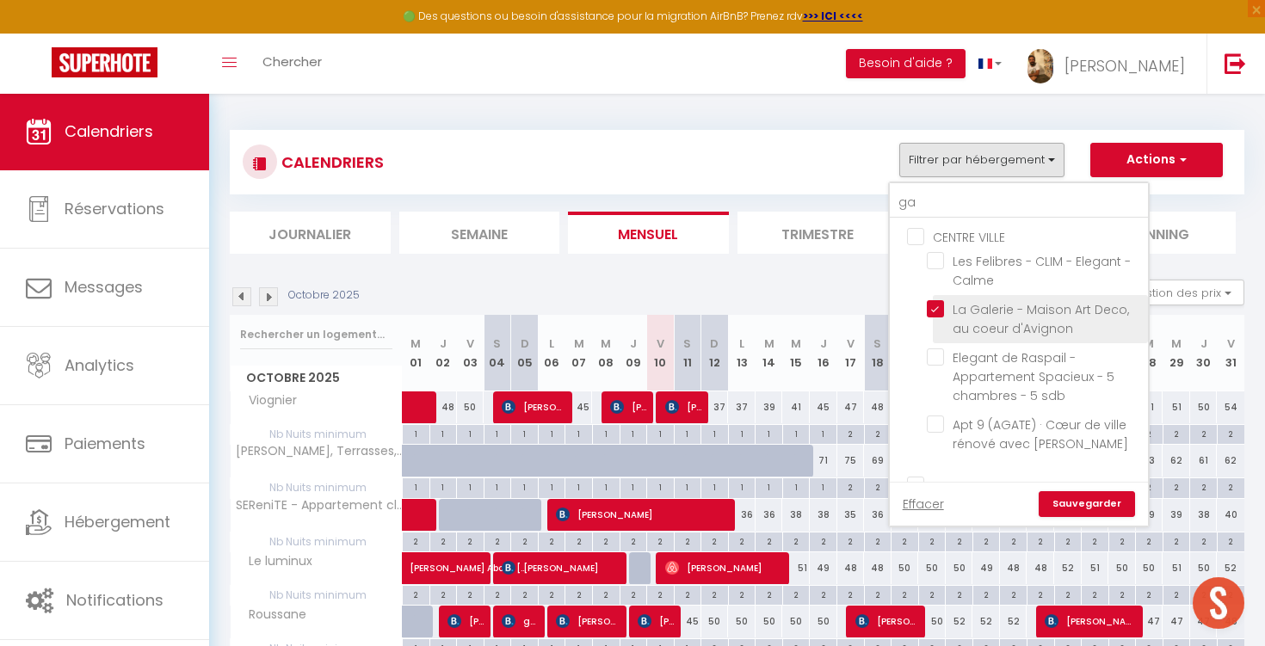
checkbox input "false"
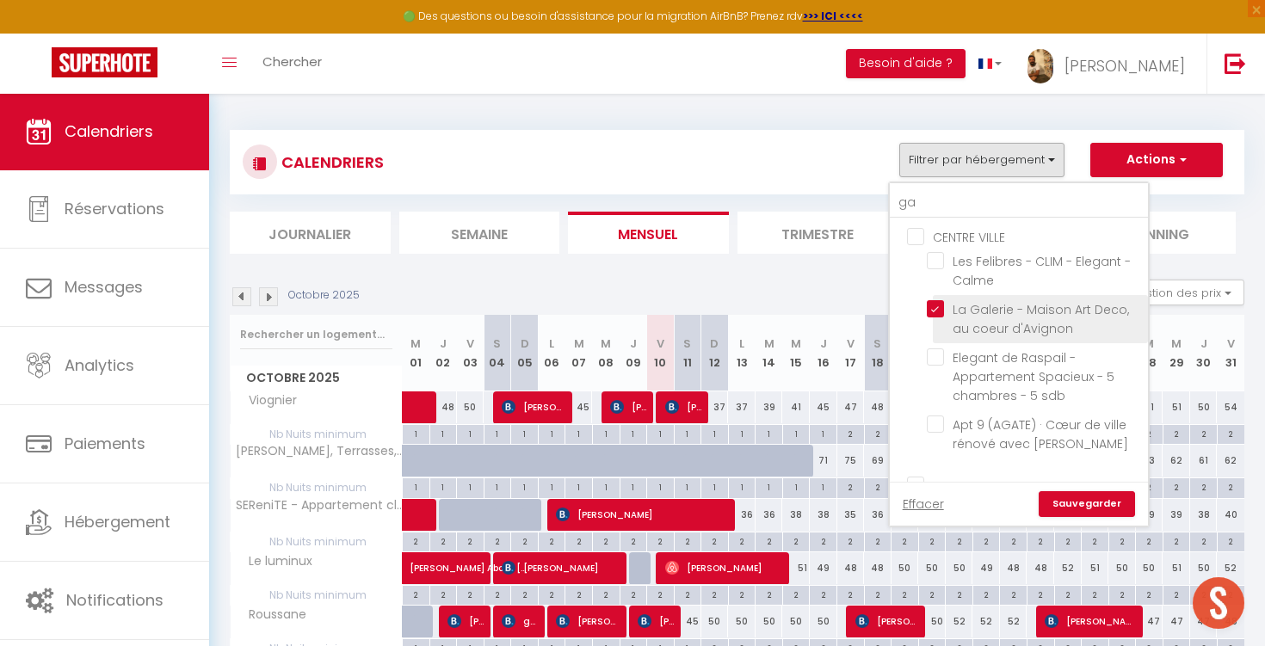
checkbox input "false"
checkbox input "true"
checkbox input "false"
click at [1077, 500] on link "Sauvegarder" at bounding box center [1087, 504] width 96 height 26
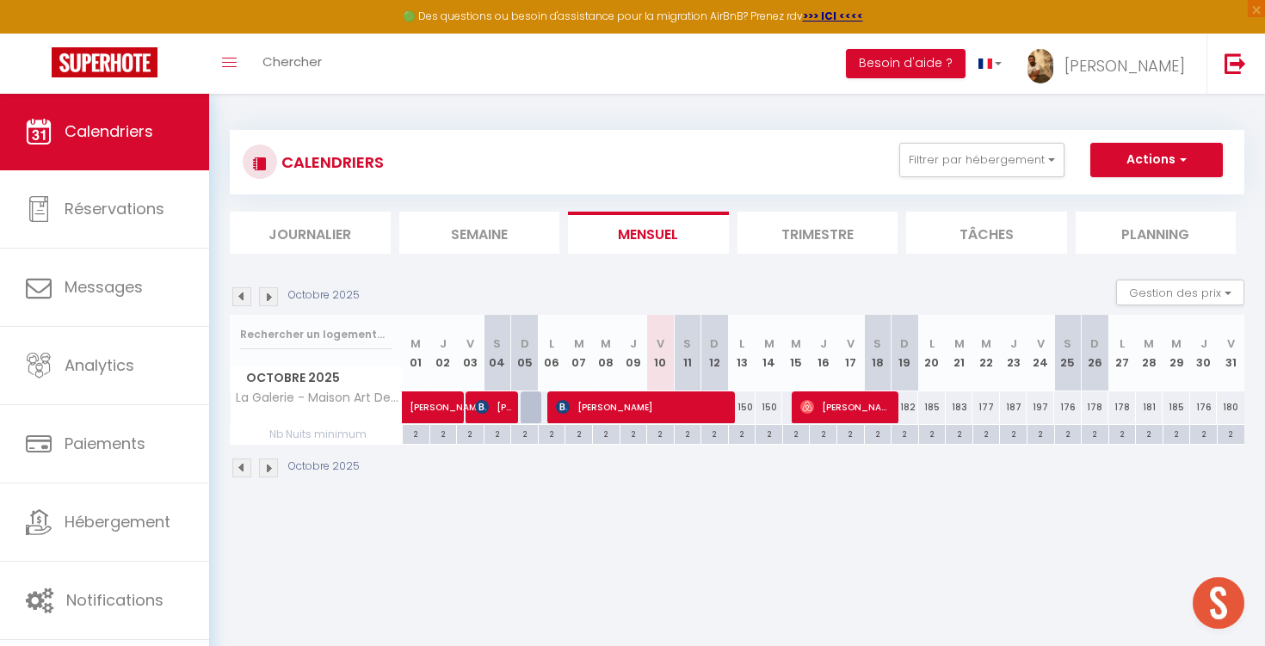
click at [494, 410] on span "[PERSON_NAME]" at bounding box center [493, 407] width 37 height 33
select select "OK"
select select "0"
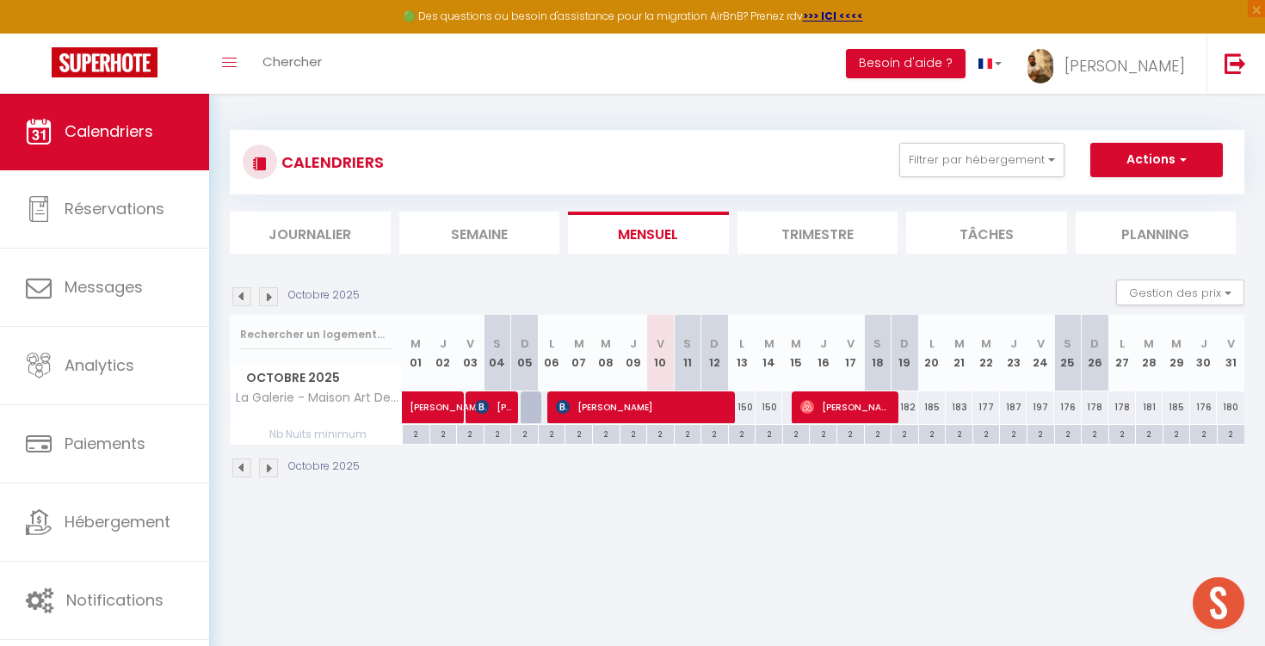
select select "1"
select select
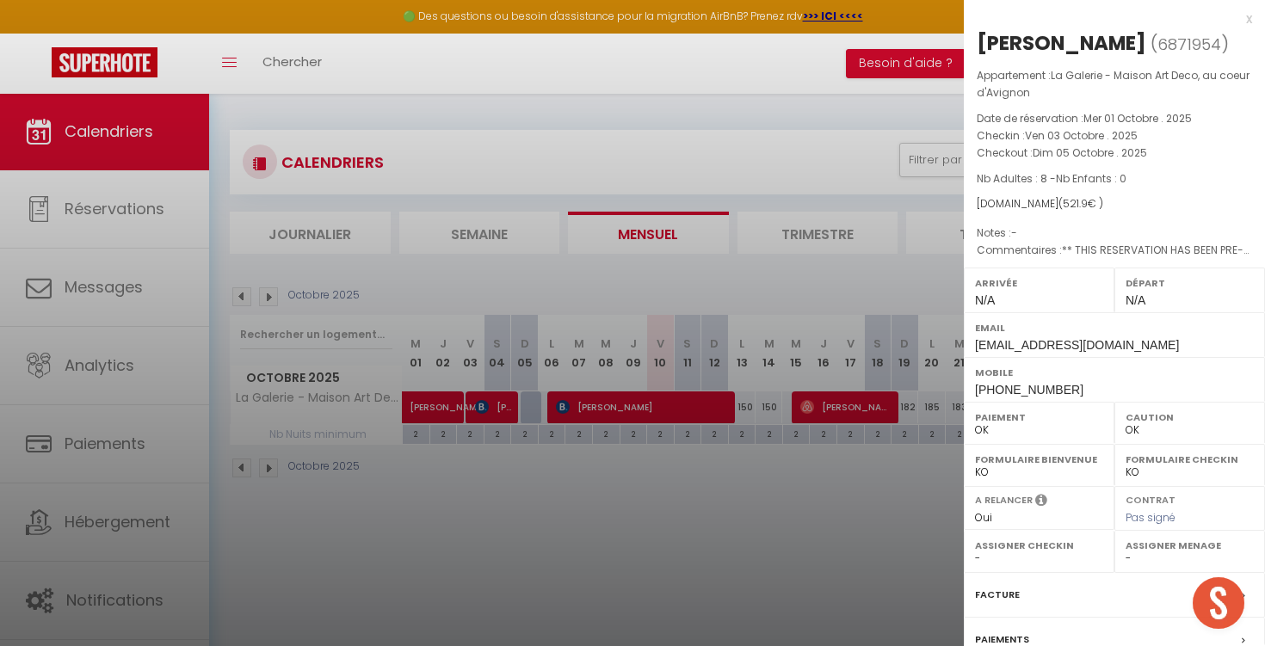
click at [1246, 17] on div "x" at bounding box center [1108, 19] width 288 height 21
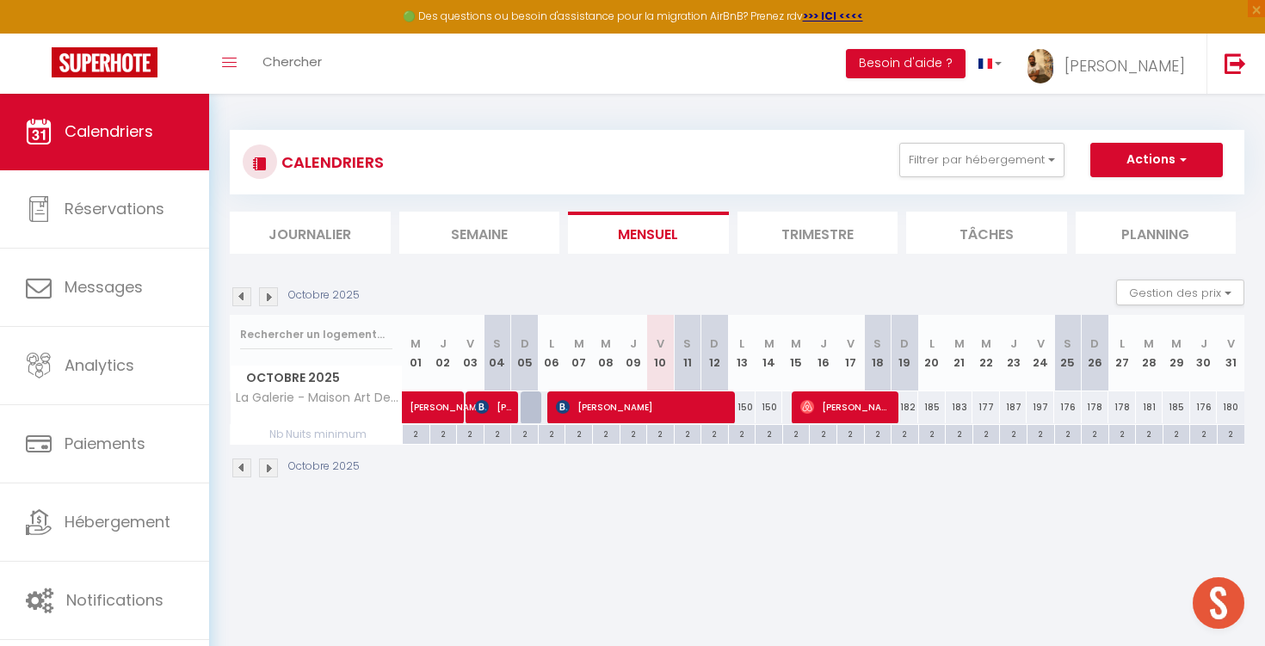
click at [436, 410] on span "[PERSON_NAME]" at bounding box center [449, 398] width 79 height 33
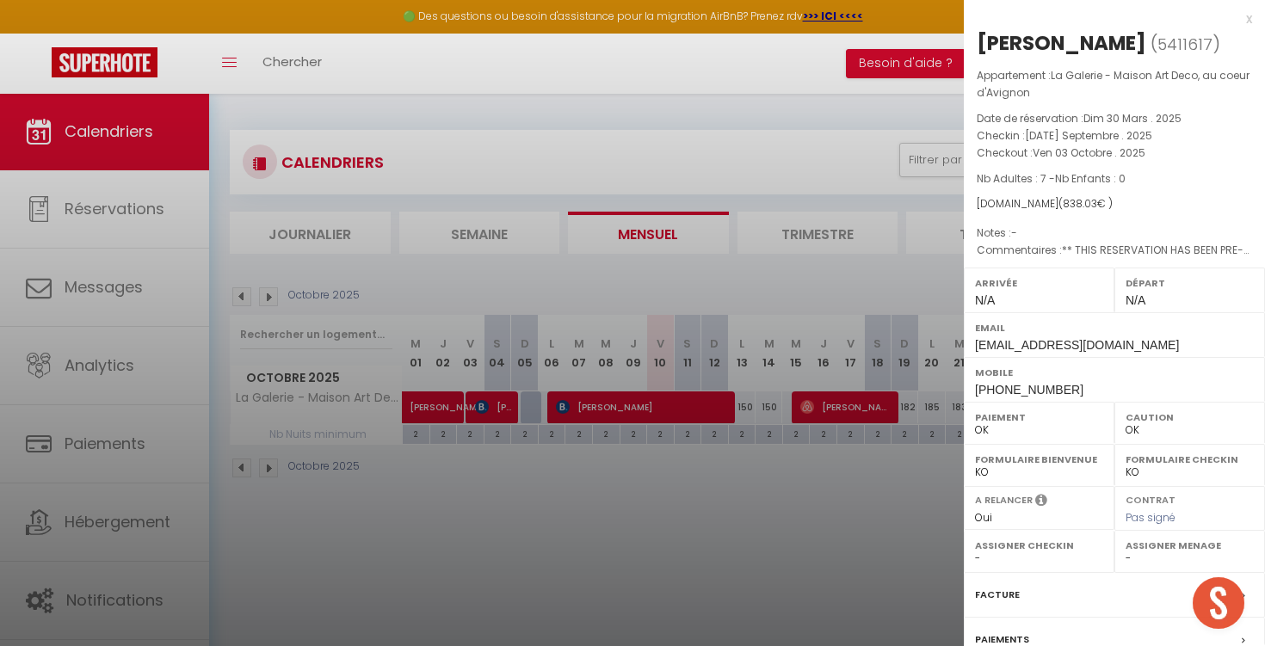
click at [1247, 16] on div "x" at bounding box center [1108, 19] width 288 height 21
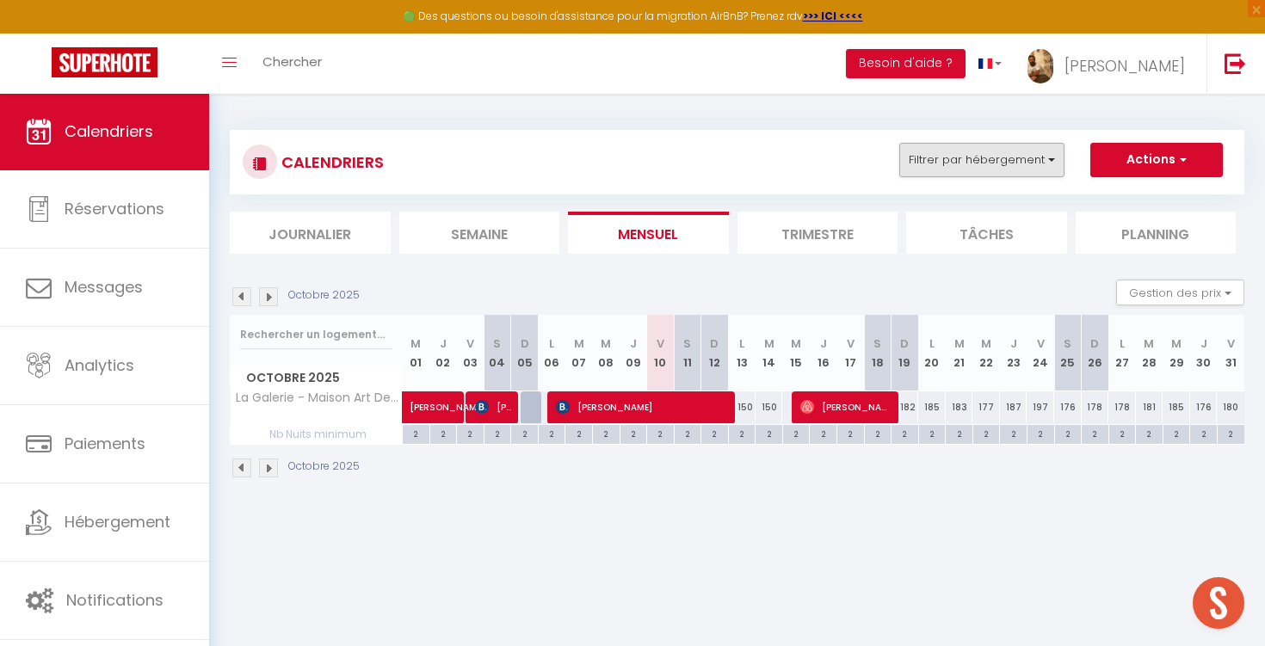
click at [952, 150] on button "Filtrer par hébergement" at bounding box center [981, 160] width 165 height 34
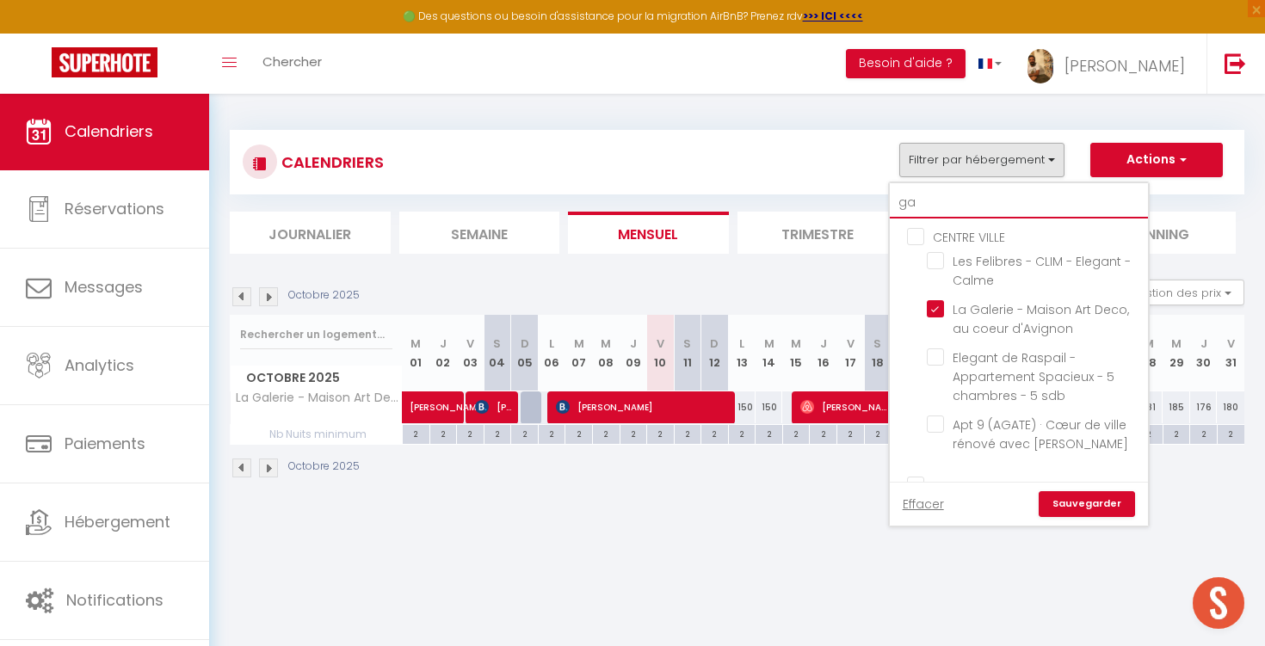
click at [937, 194] on input "ga" at bounding box center [1019, 203] width 258 height 31
type input "b"
checkbox input "false"
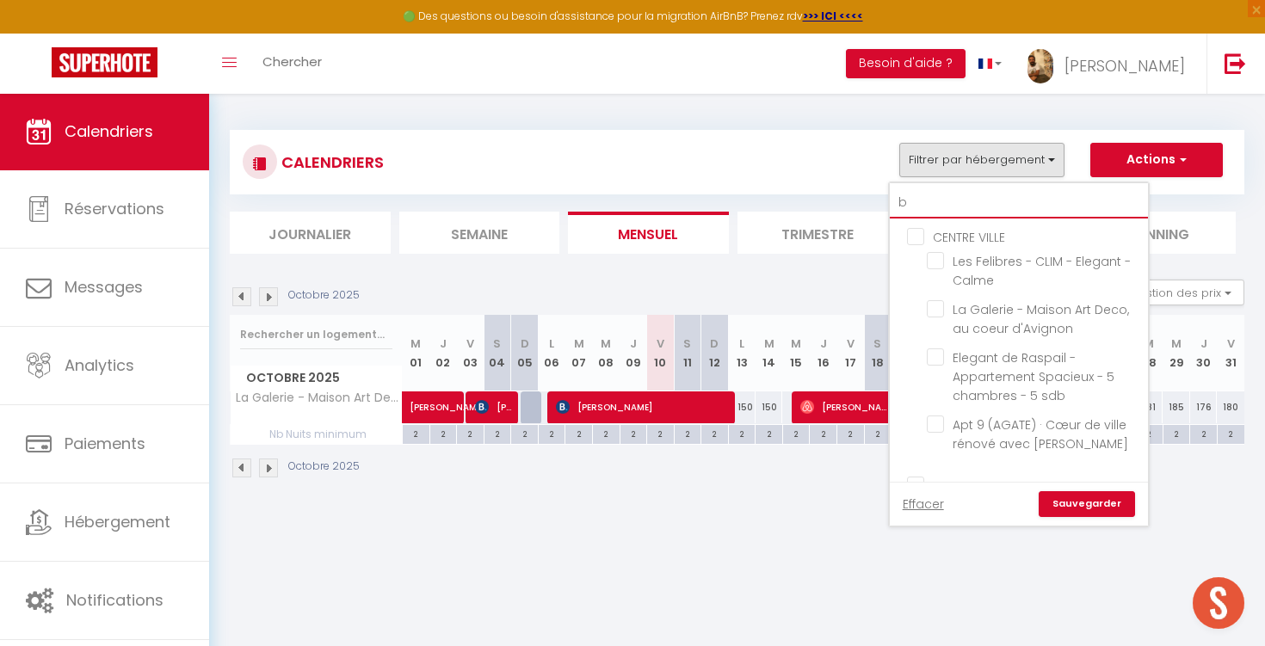
checkbox input "false"
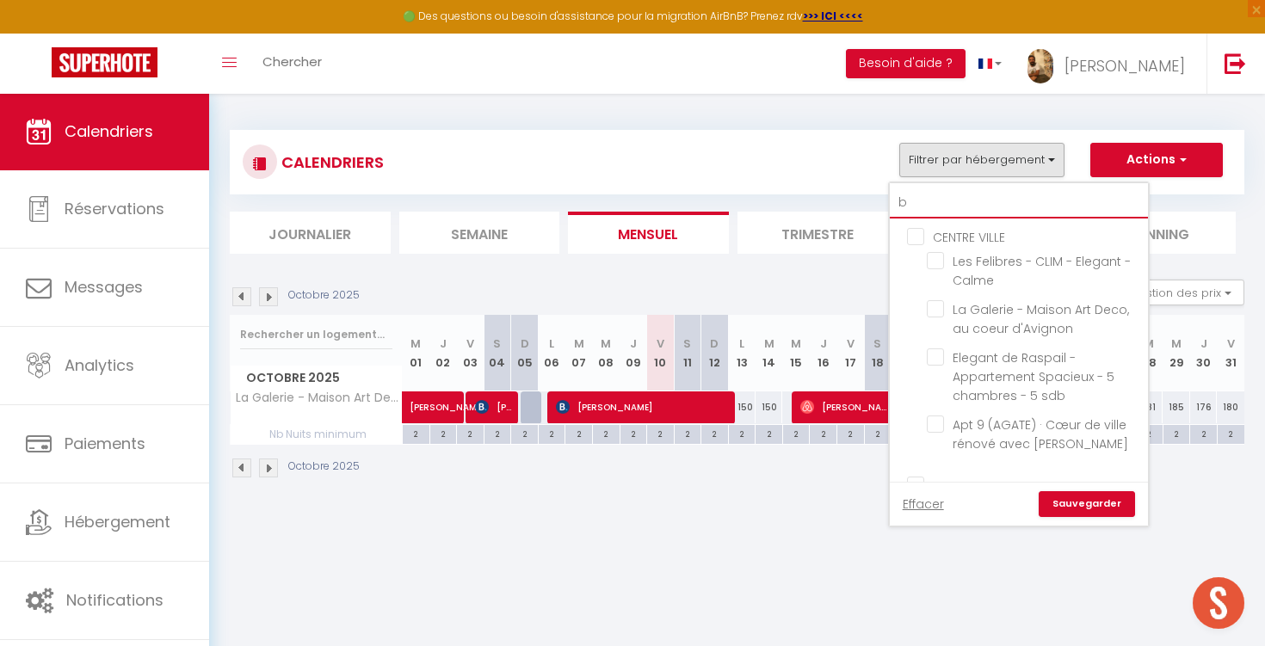
checkbox input "false"
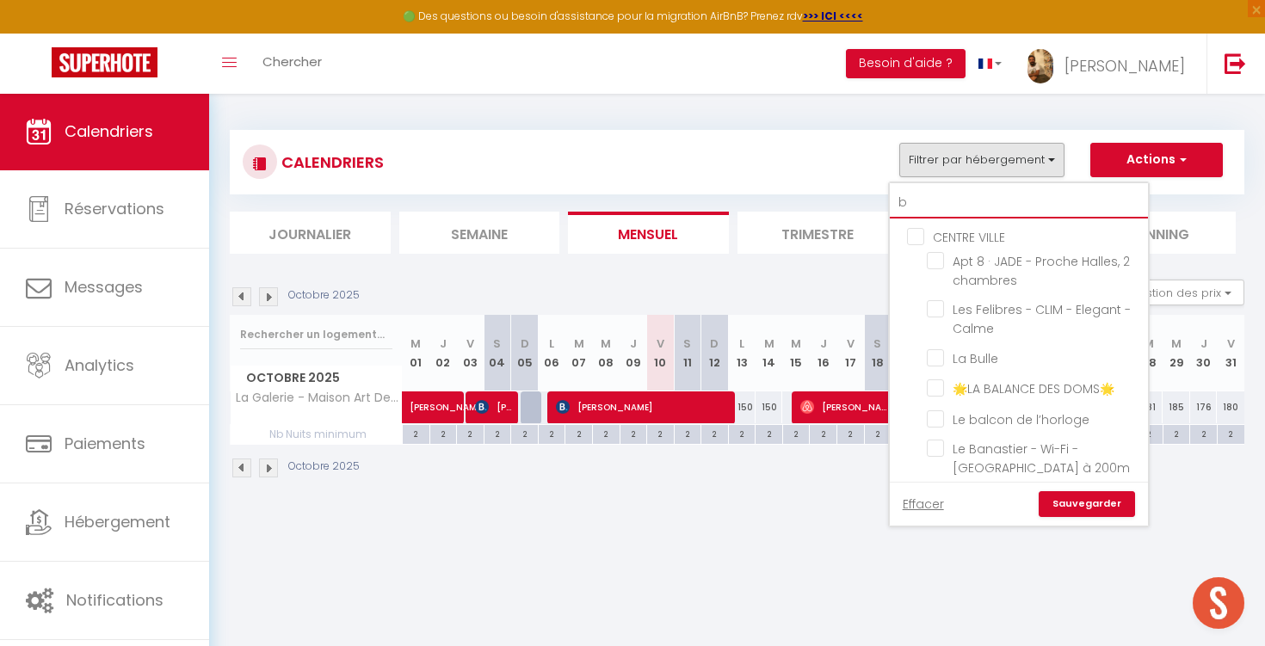
type input "be"
checkbox input "false"
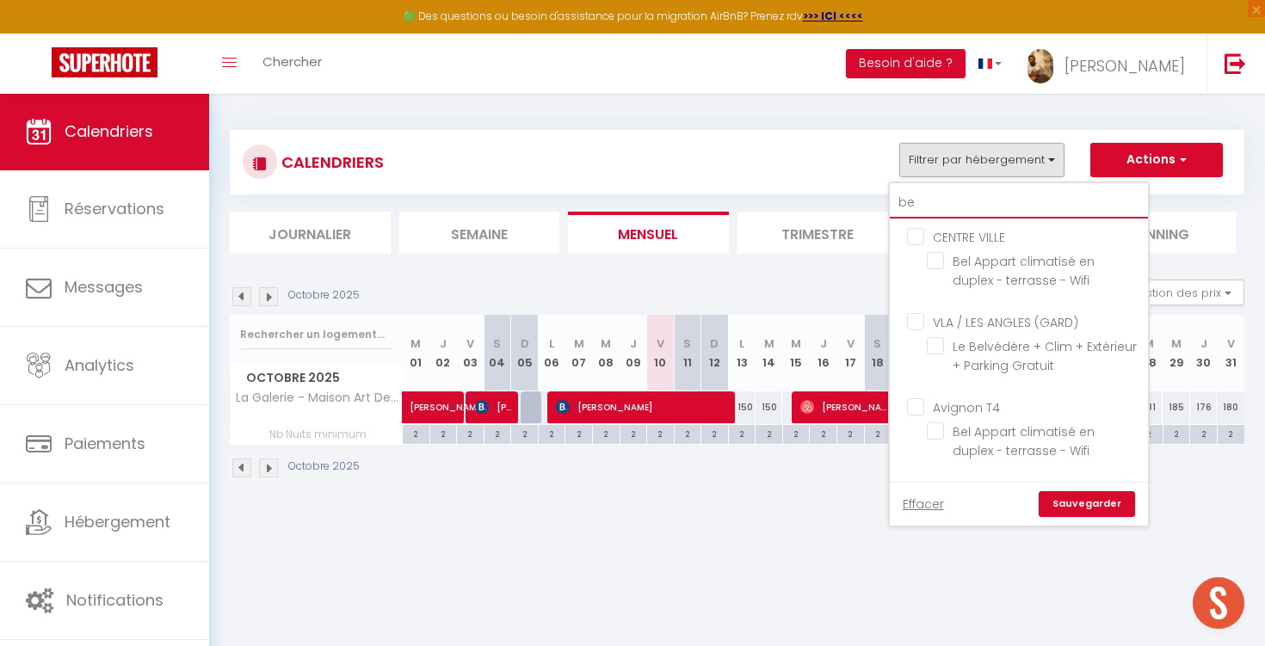
type input "bel"
checkbox input "false"
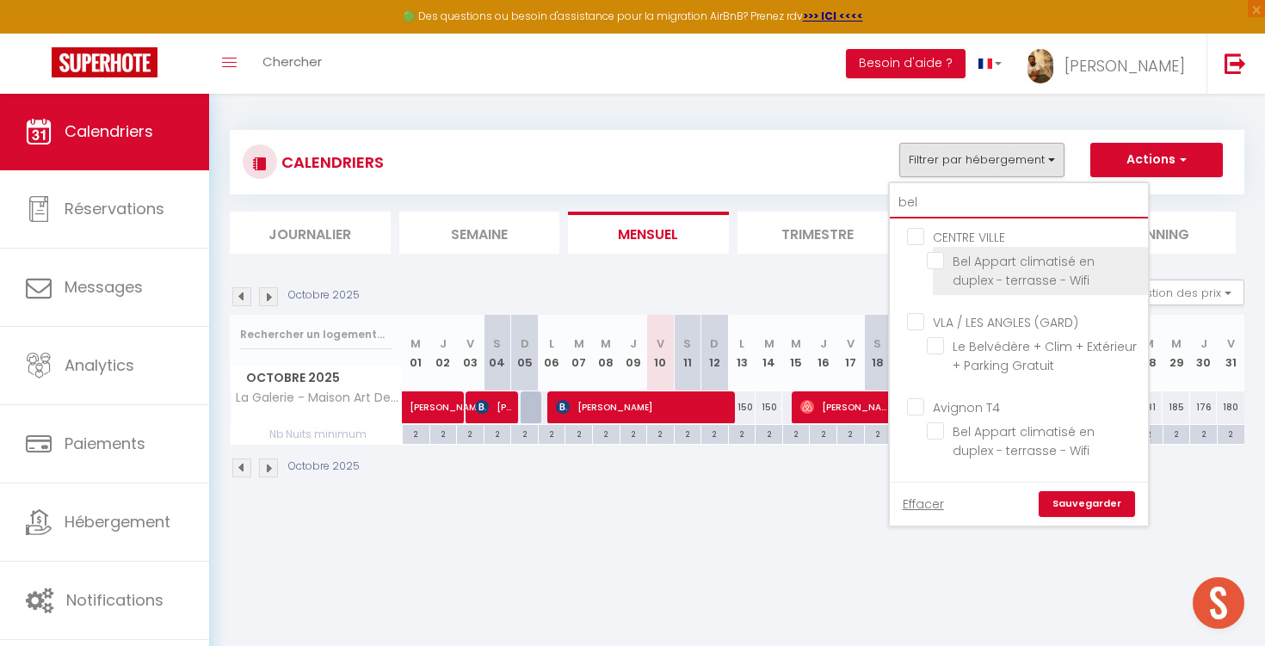
type input "bel"
click at [960, 262] on input "Bel Appart climatisé en duplex - terrasse - Wifi" at bounding box center [1034, 260] width 215 height 17
checkbox input "true"
checkbox input "false"
checkbox input "true"
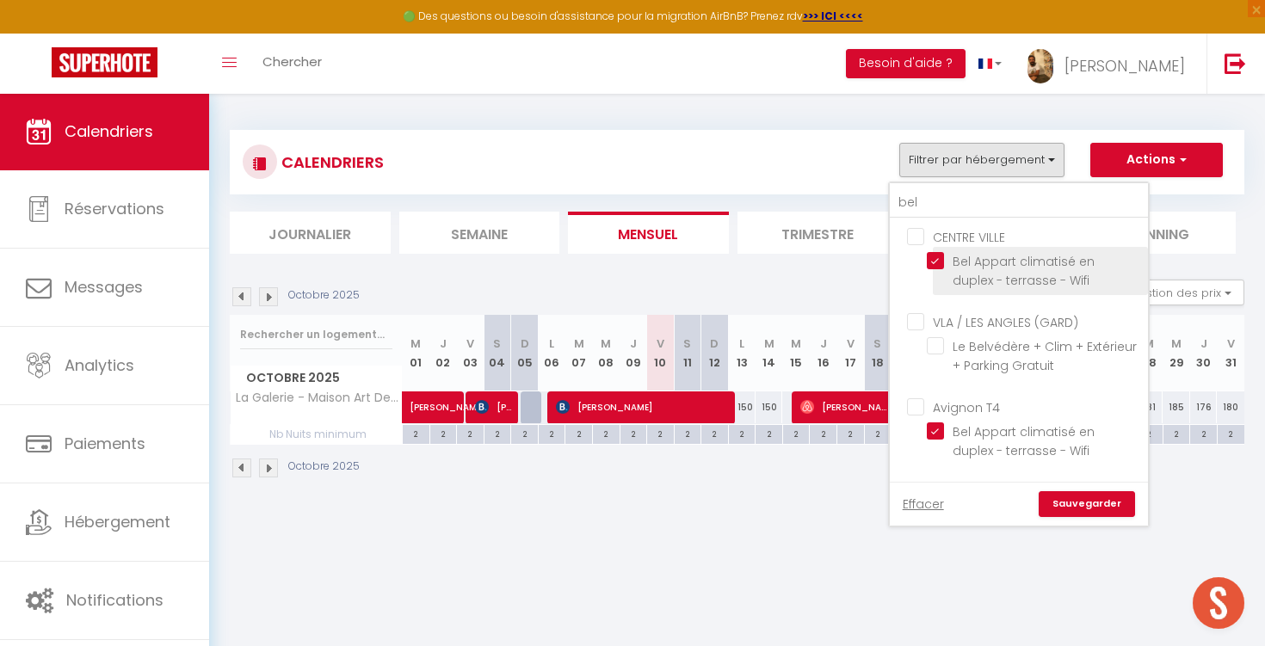
checkbox input "false"
click at [1078, 509] on link "Sauvegarder" at bounding box center [1087, 504] width 96 height 26
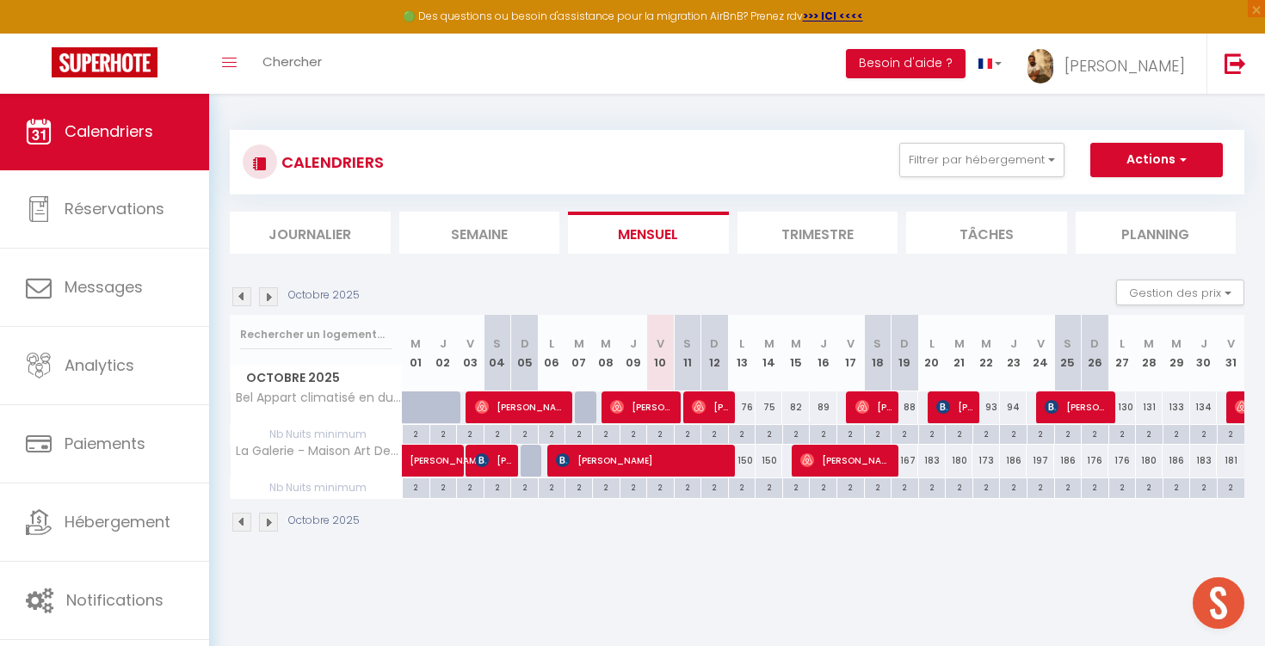
click at [269, 292] on img at bounding box center [268, 296] width 19 height 19
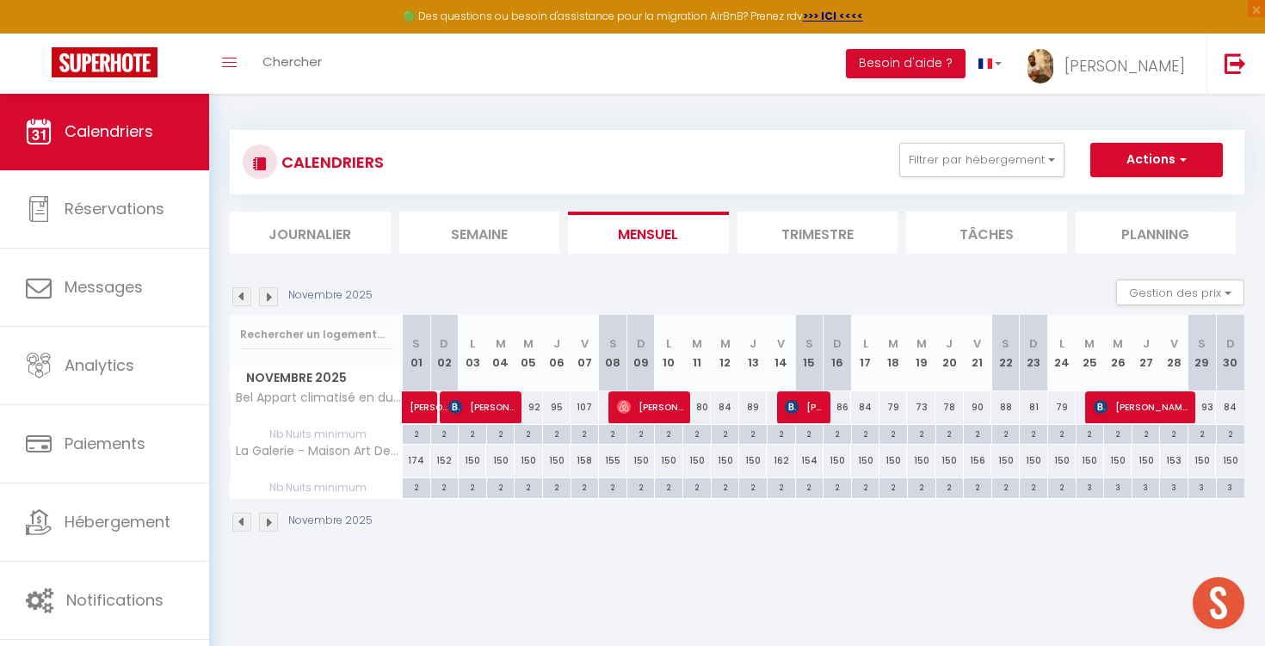
click at [269, 292] on img at bounding box center [268, 296] width 19 height 19
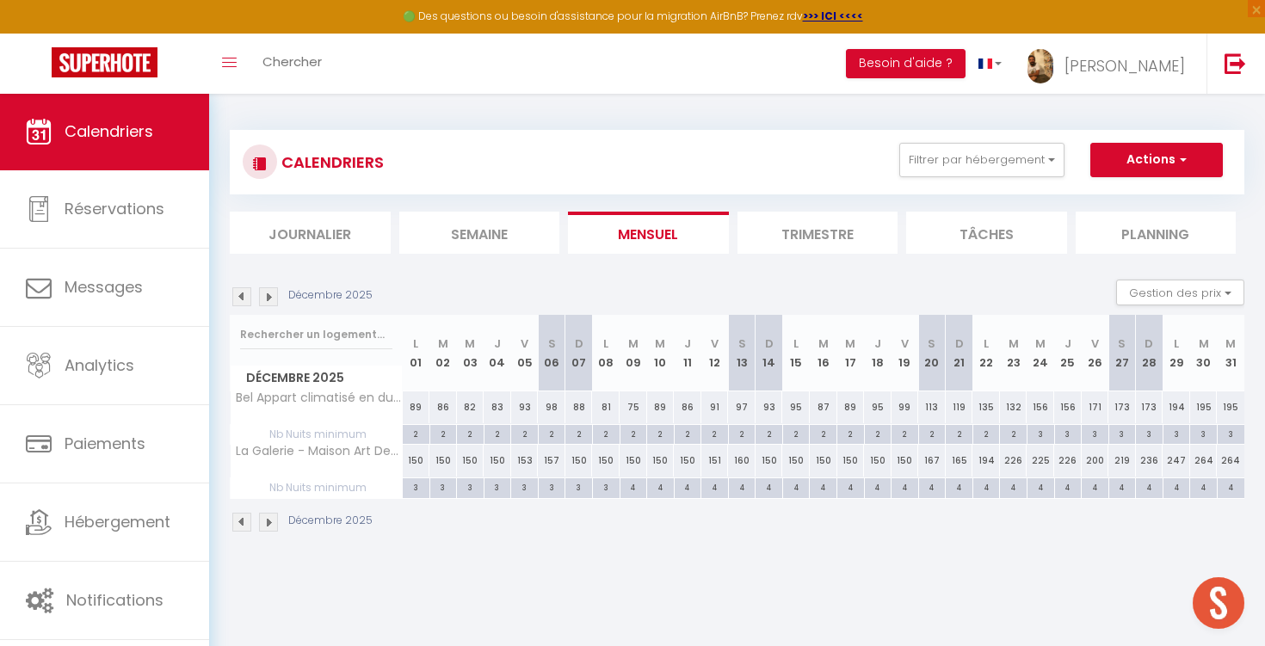
click at [269, 292] on img at bounding box center [268, 296] width 19 height 19
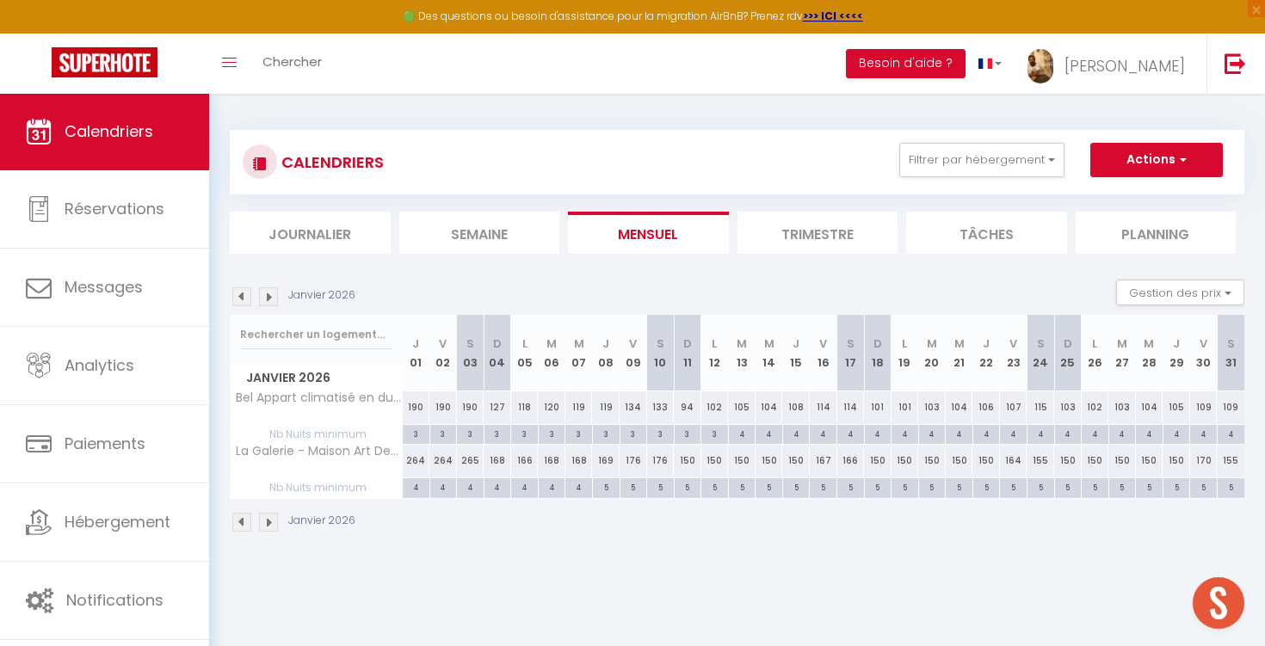
click at [269, 292] on img at bounding box center [268, 296] width 19 height 19
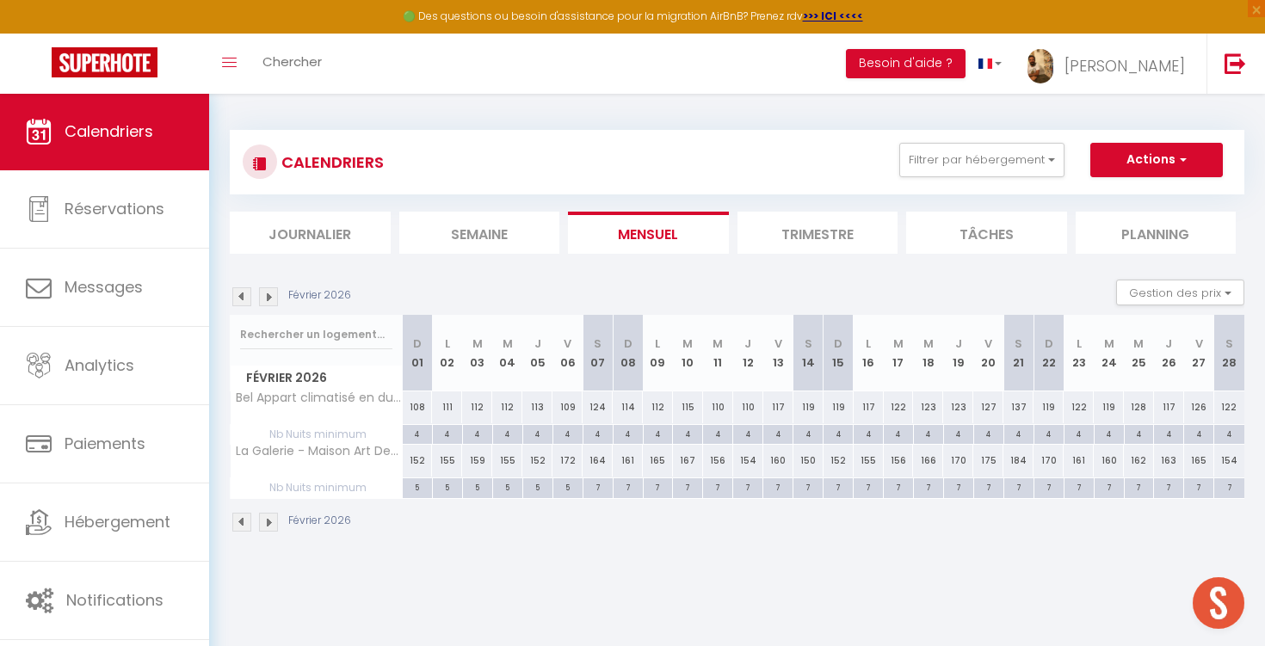
click at [269, 292] on img at bounding box center [268, 296] width 19 height 19
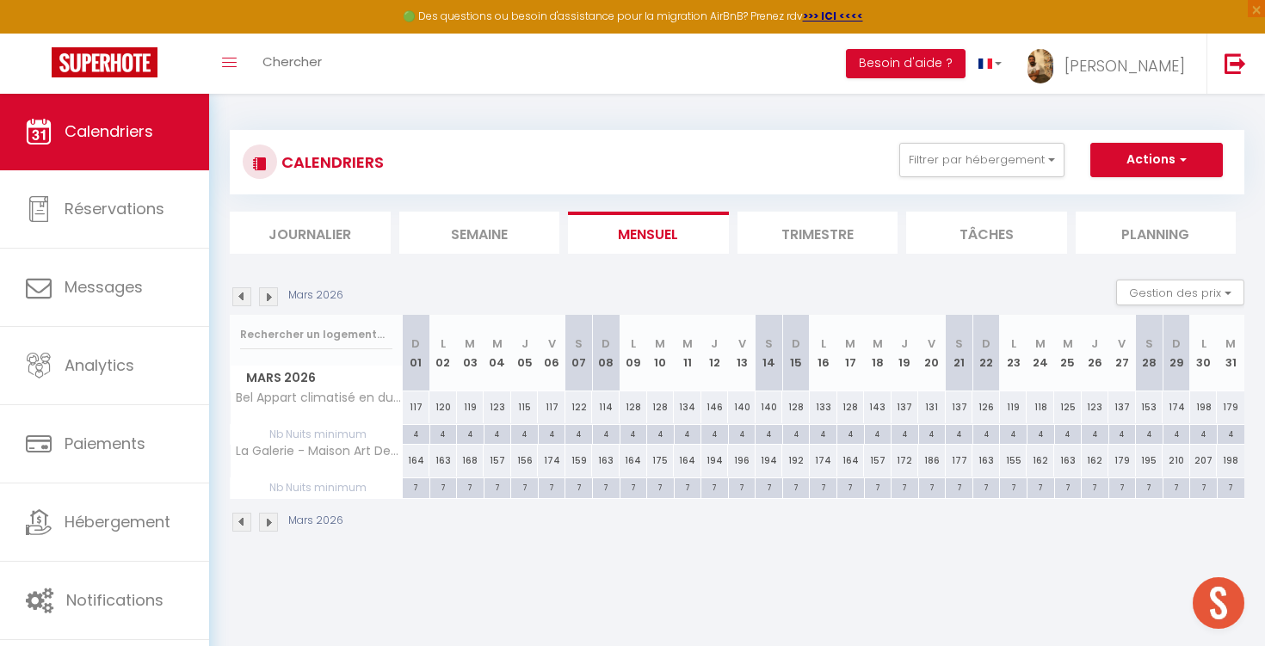
click at [269, 292] on img at bounding box center [268, 296] width 19 height 19
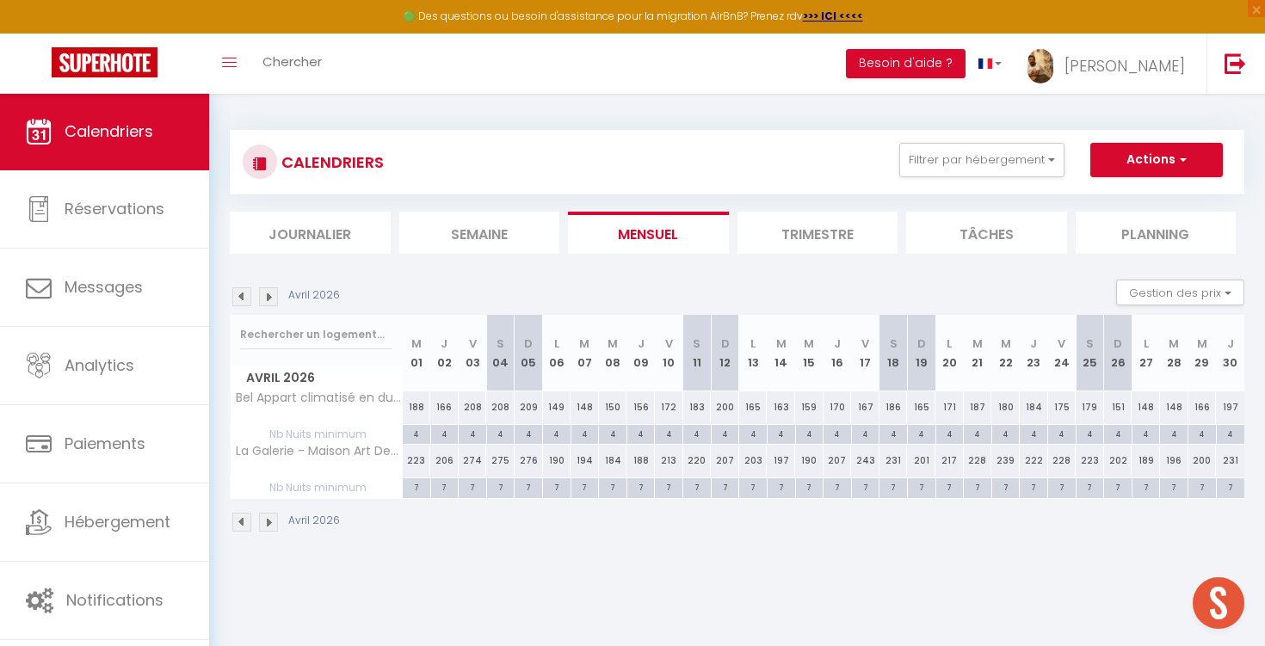
click at [269, 292] on img at bounding box center [268, 296] width 19 height 19
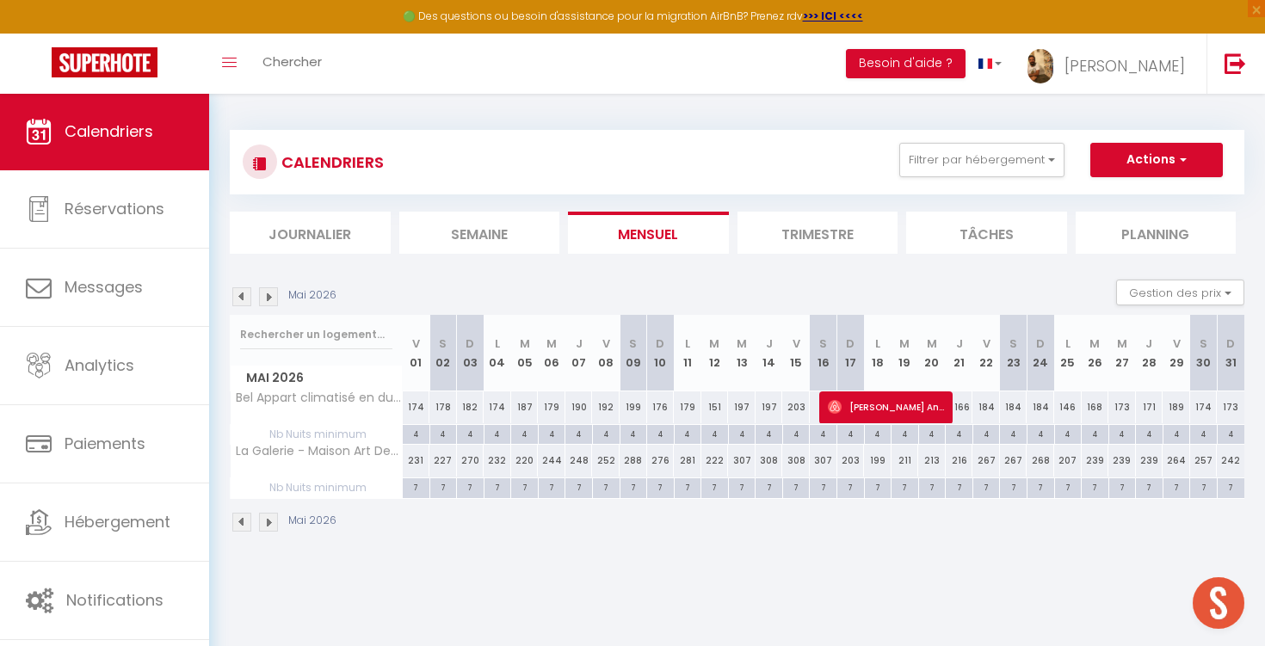
click at [269, 292] on img at bounding box center [268, 296] width 19 height 19
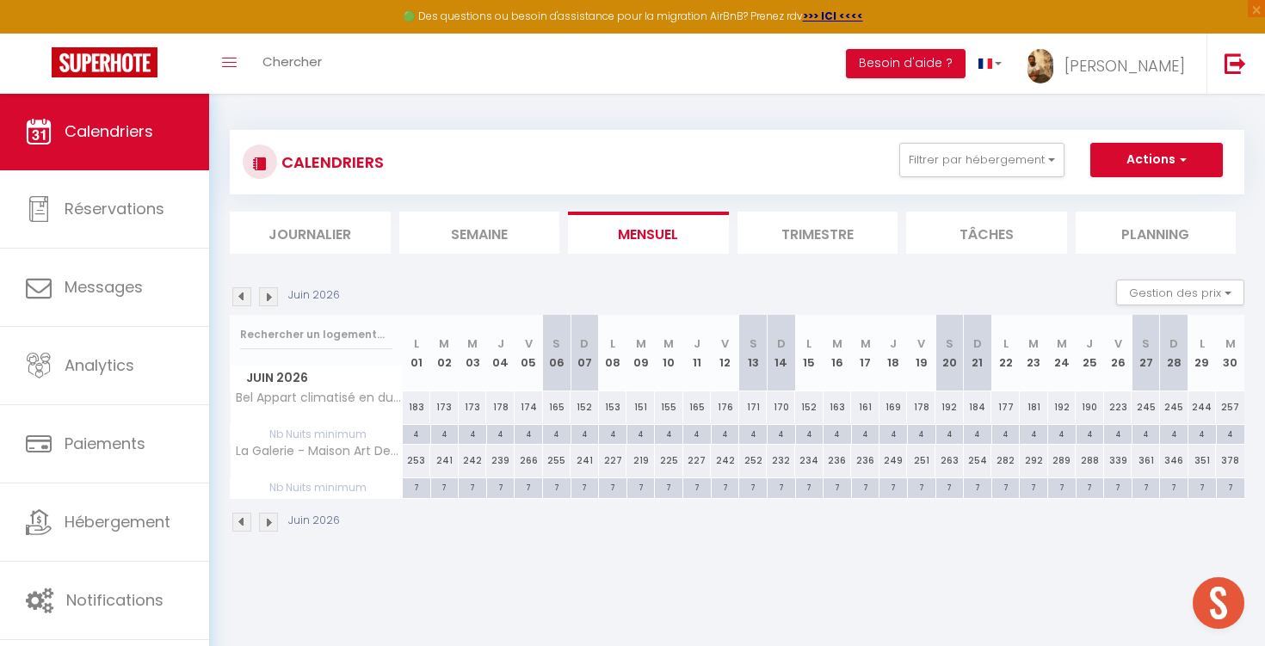
click at [269, 292] on img at bounding box center [268, 296] width 19 height 19
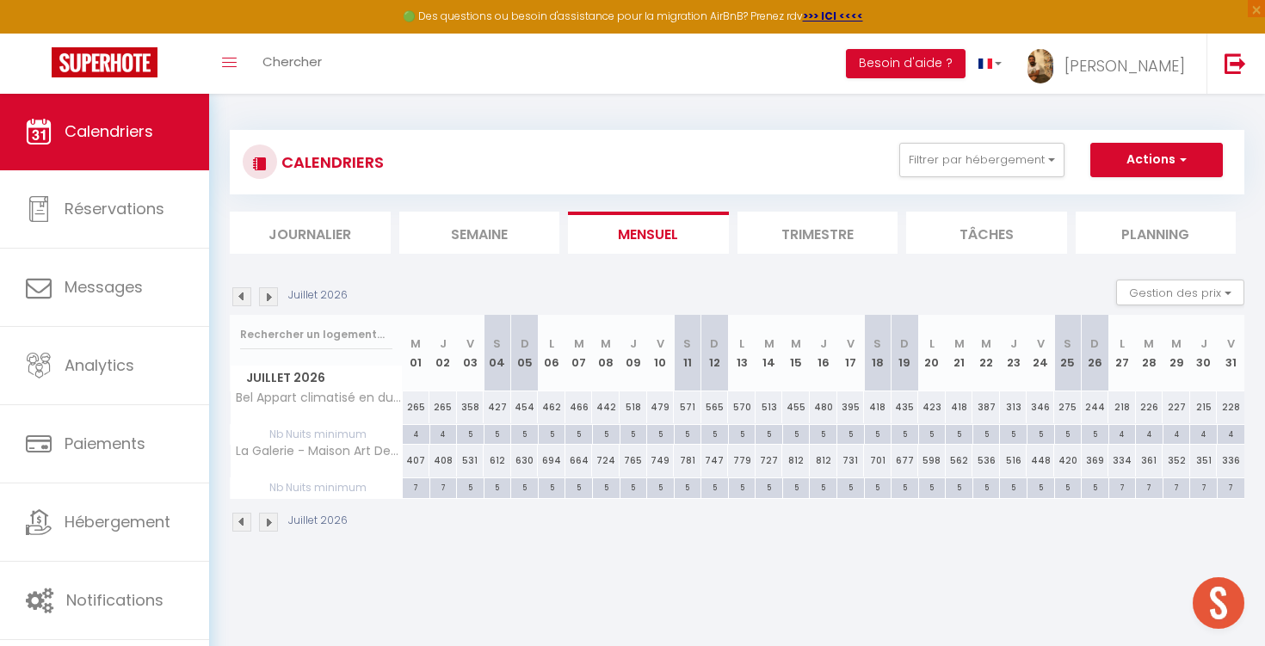
click at [269, 292] on img at bounding box center [268, 296] width 19 height 19
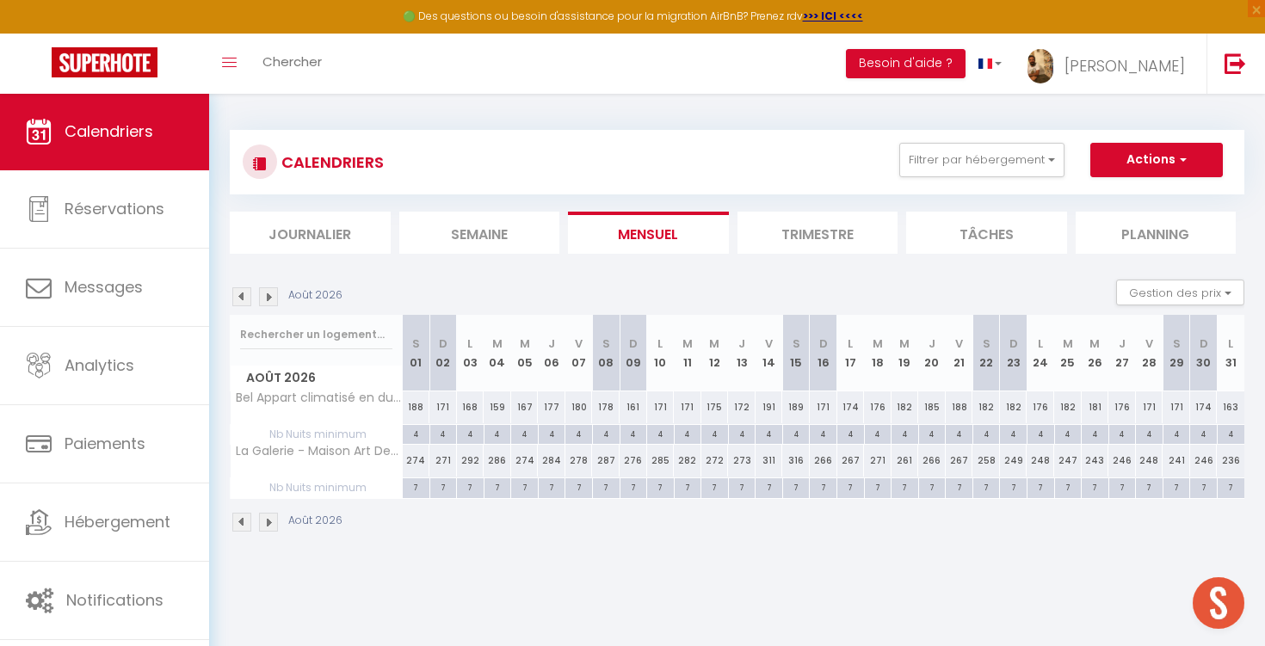
click at [243, 295] on img at bounding box center [241, 296] width 19 height 19
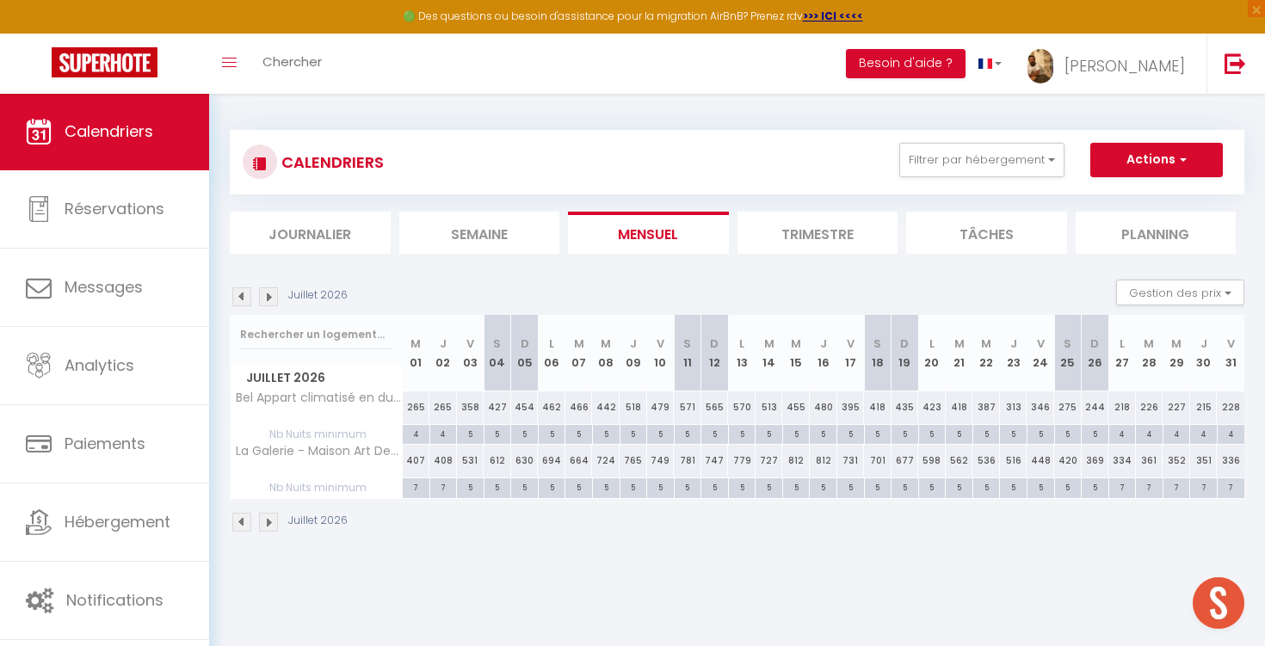
click at [244, 300] on img at bounding box center [241, 296] width 19 height 19
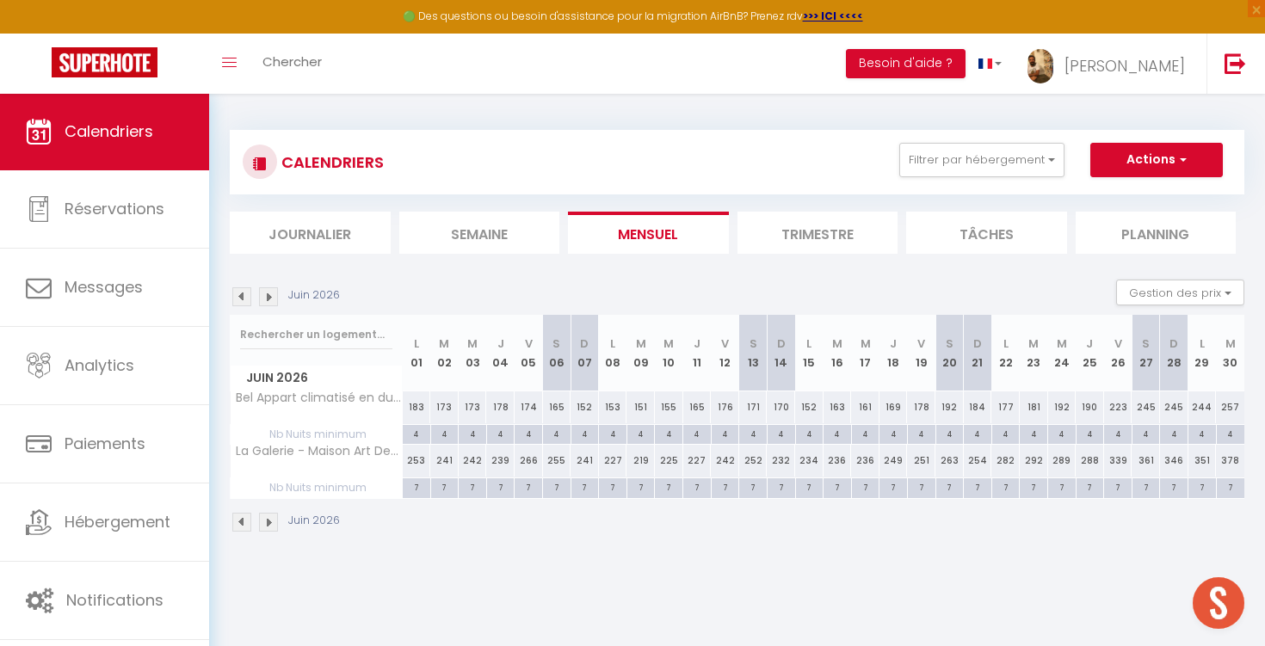
click at [1148, 151] on button "Actions" at bounding box center [1156, 160] width 133 height 34
click at [1114, 193] on link "Nouvelle réservation" at bounding box center [1139, 200] width 150 height 26
select select
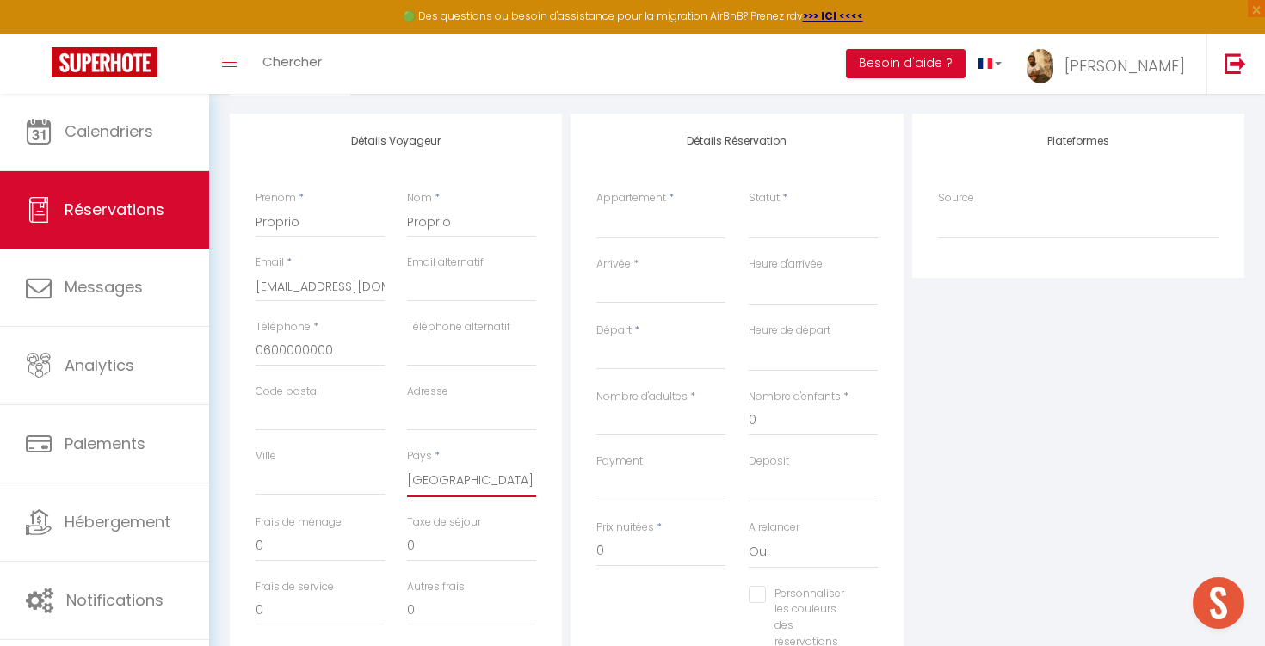
scroll to position [203, 0]
click at [653, 274] on div "< [DATE] > Dim Lun Mar Mer Jeu Ven Sam 1 2 3 4 5 6 7 8 9 10 11 12 13 14 15 16 1…" at bounding box center [660, 289] width 129 height 31
click at [641, 275] on div "< [DATE] > Dim Lun Mar Mer Jeu Ven Sam 1 2 3 4 5 6 7 8 9 10 11 12 13 14 15 16 1…" at bounding box center [660, 289] width 129 height 31
click at [622, 287] on input "Arrivée" at bounding box center [660, 291] width 129 height 22
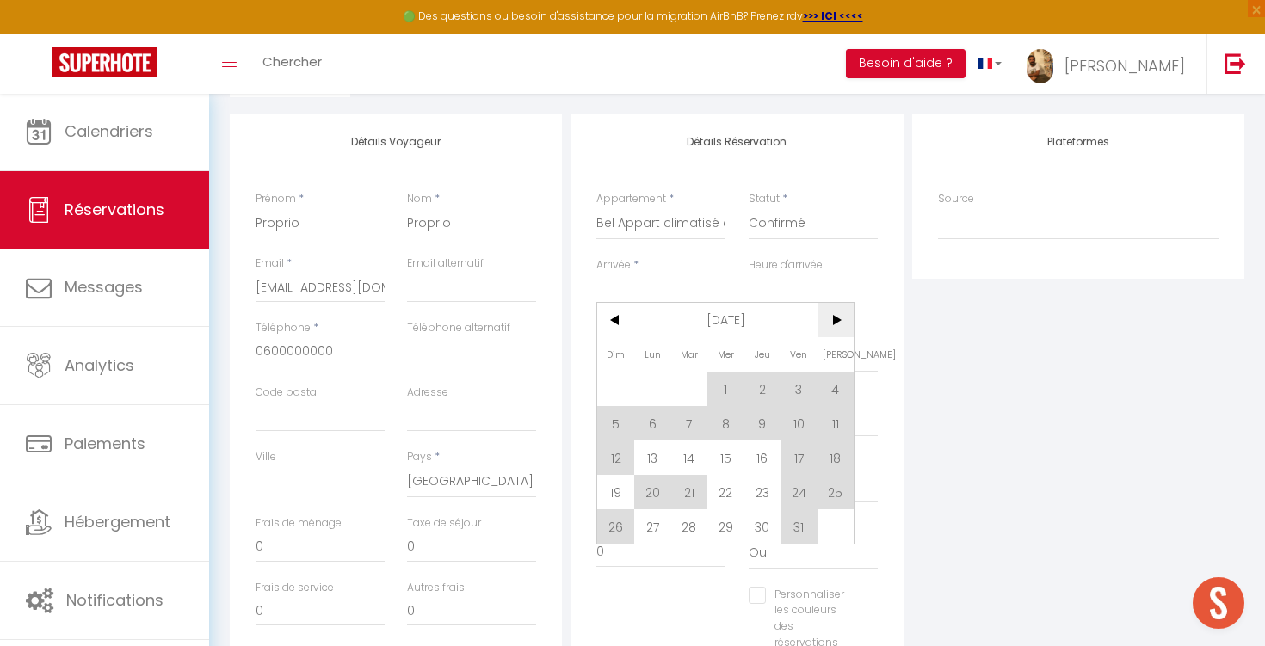
click at [838, 330] on span ">" at bounding box center [836, 320] width 37 height 34
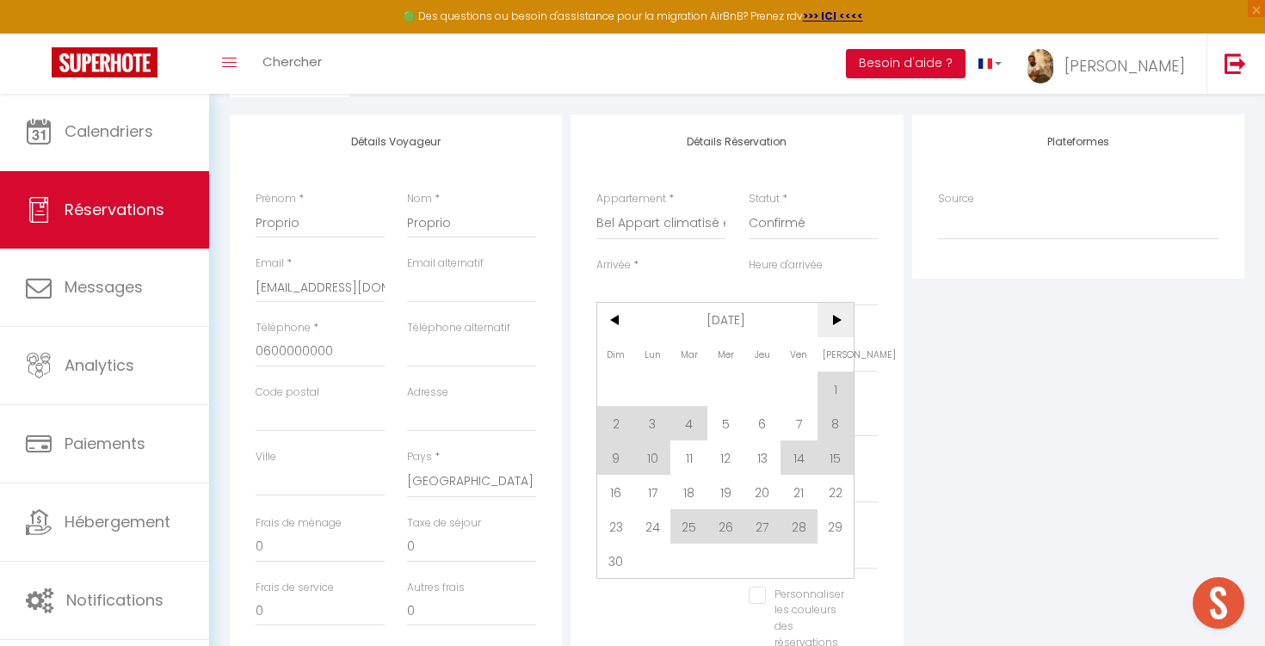
click at [838, 330] on span ">" at bounding box center [836, 320] width 37 height 34
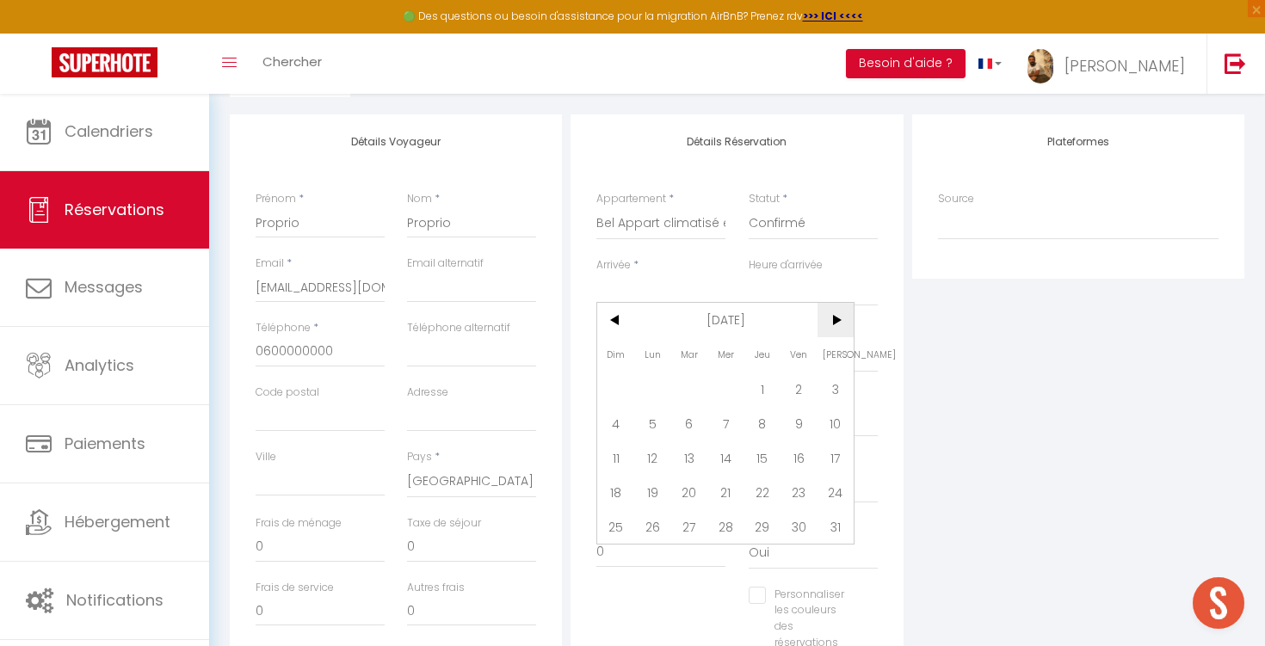
click at [838, 330] on span ">" at bounding box center [836, 320] width 37 height 34
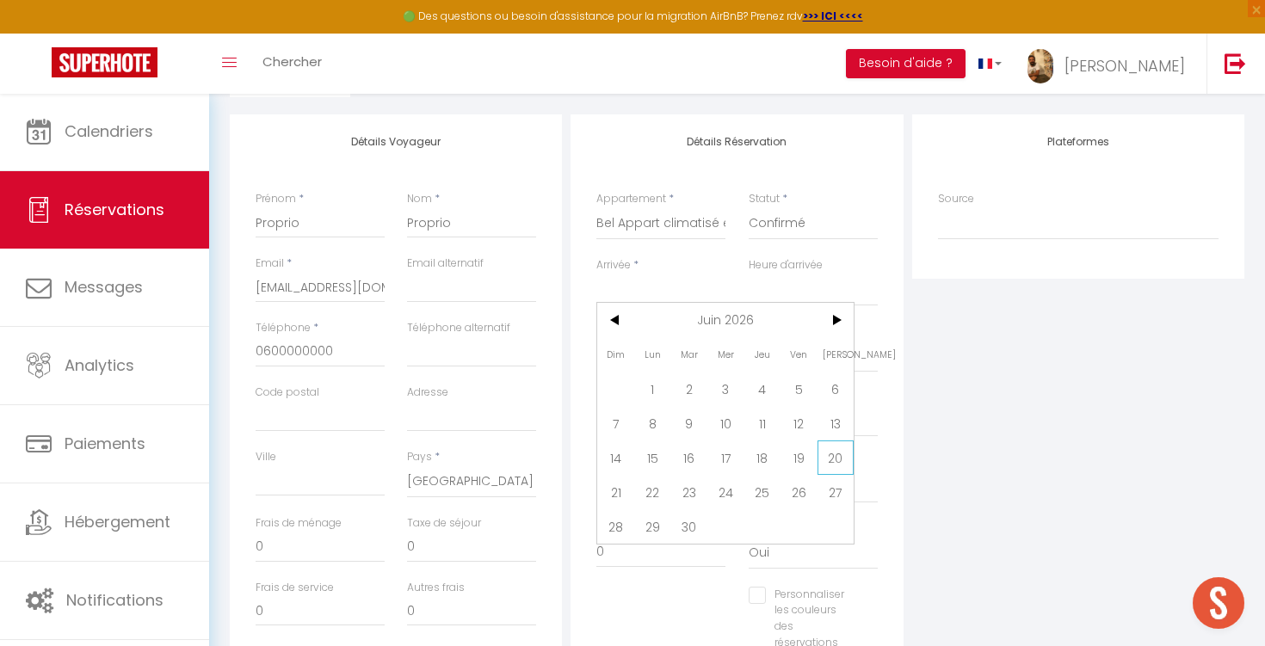
click at [830, 450] on span "20" at bounding box center [836, 458] width 37 height 34
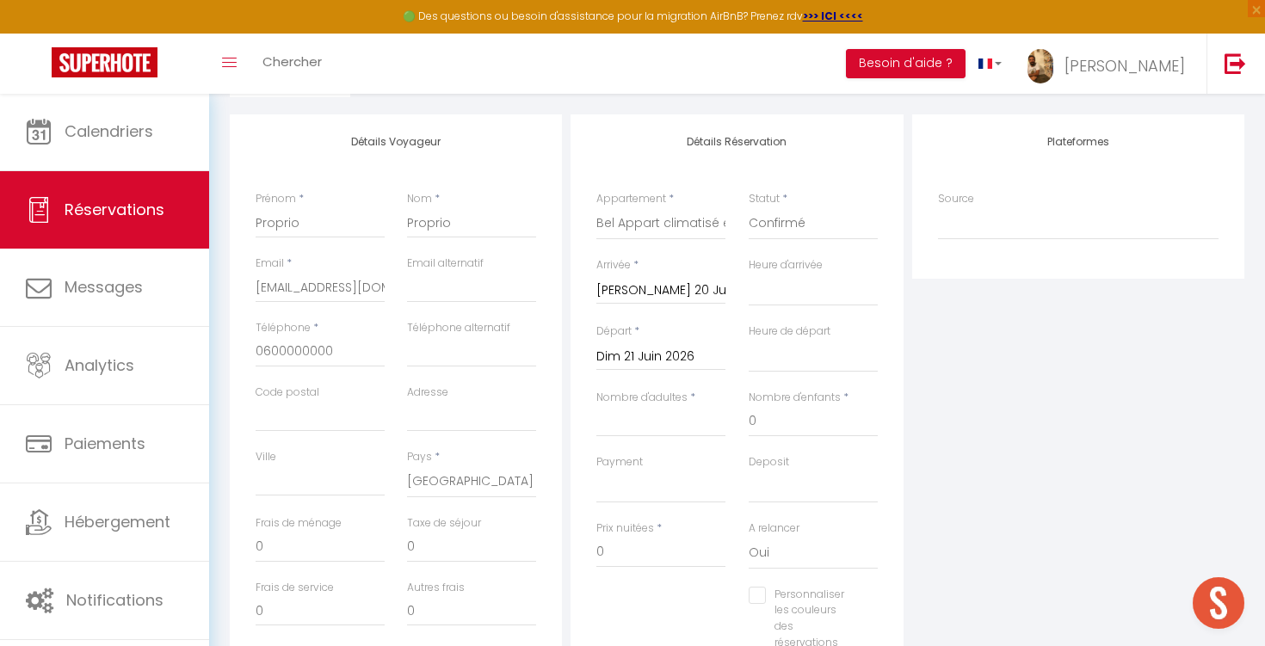
click at [674, 349] on input "Dim 21 Juin 2026" at bounding box center [660, 357] width 129 height 22
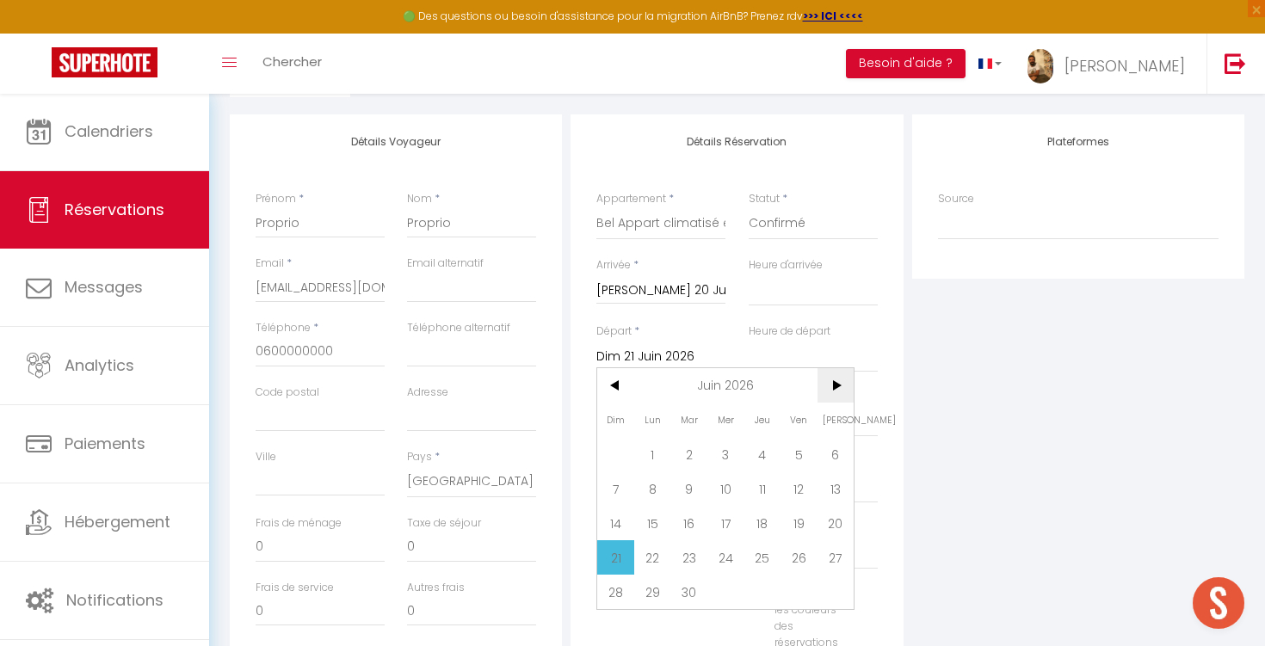
click at [833, 386] on span ">" at bounding box center [836, 385] width 37 height 34
click at [725, 481] on span "5" at bounding box center [725, 489] width 37 height 34
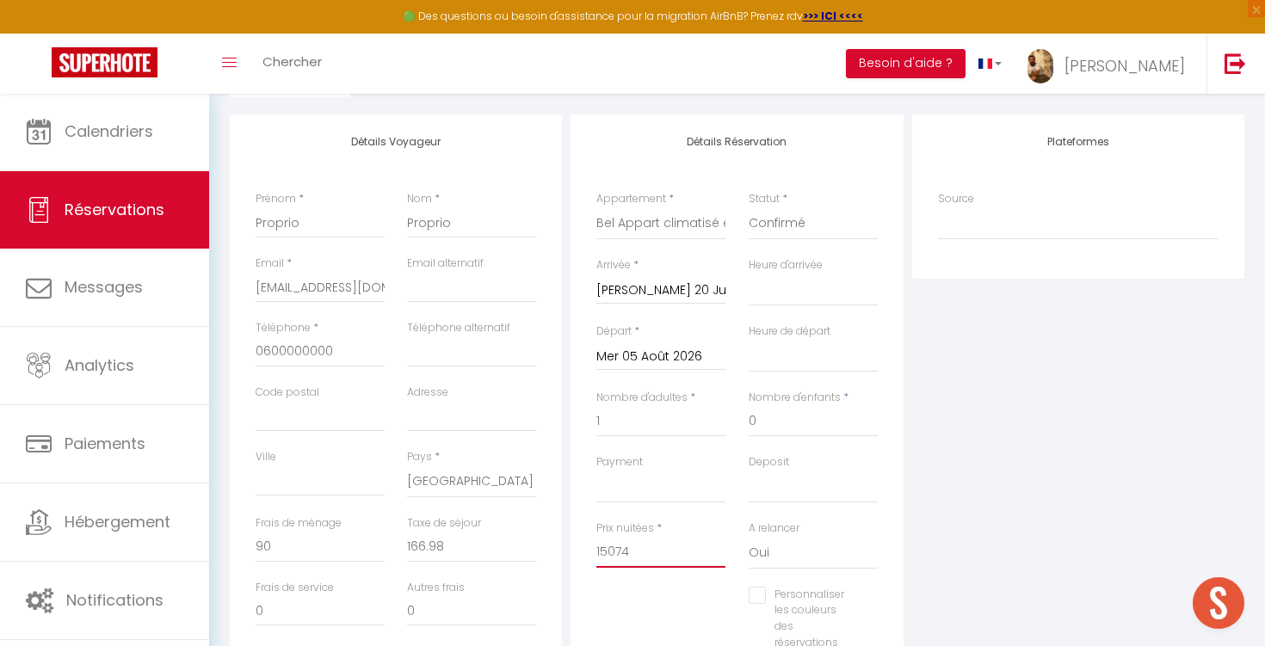
click at [641, 546] on input "15074" at bounding box center [660, 552] width 129 height 31
click at [937, 532] on div "Plateformes Source Direct [DOMAIN_NAME] [DOMAIN_NAME] Chalet montagne Expedia G…" at bounding box center [1078, 421] width 341 height 615
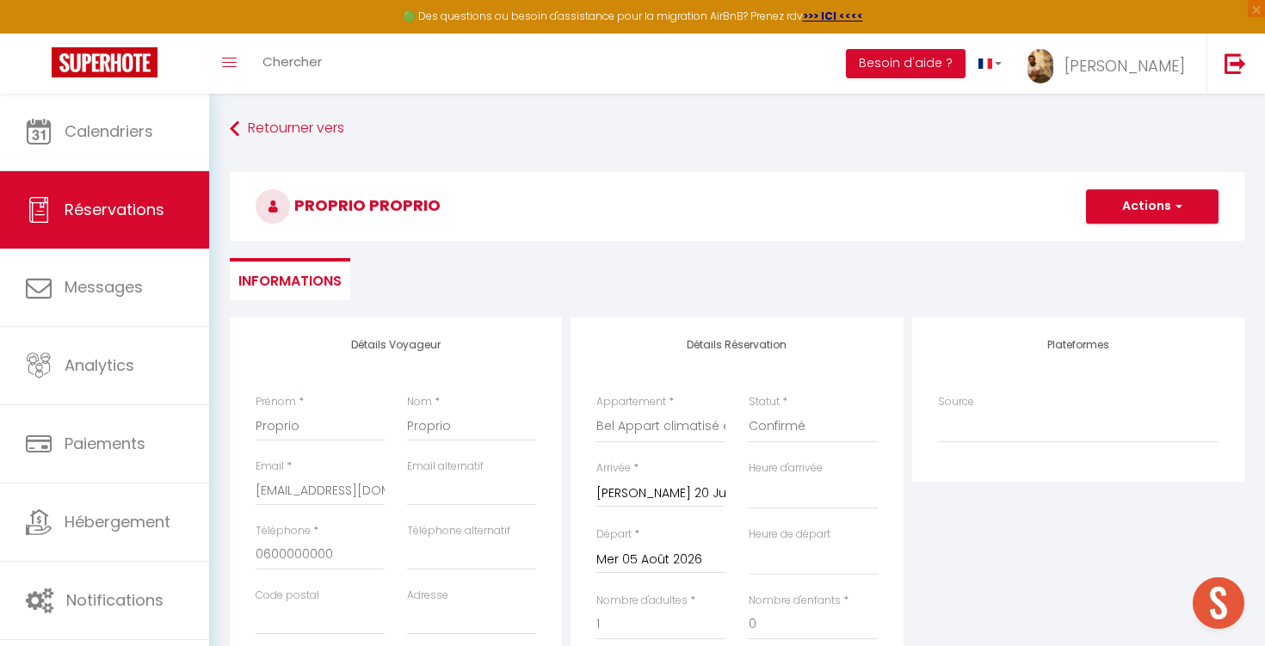
scroll to position [0, 0]
click at [1137, 204] on button "Actions" at bounding box center [1152, 206] width 133 height 34
click at [1116, 244] on link "Enregistrer" at bounding box center [1135, 244] width 136 height 22
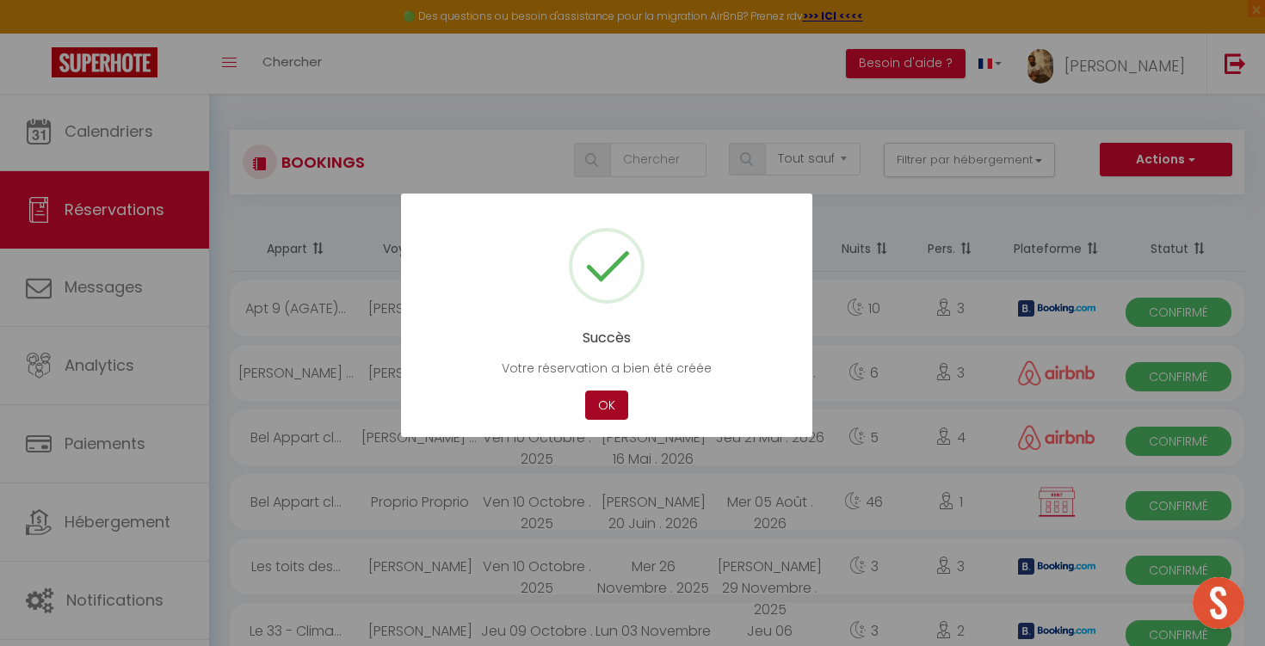
click at [606, 407] on button "OK" at bounding box center [606, 406] width 43 height 30
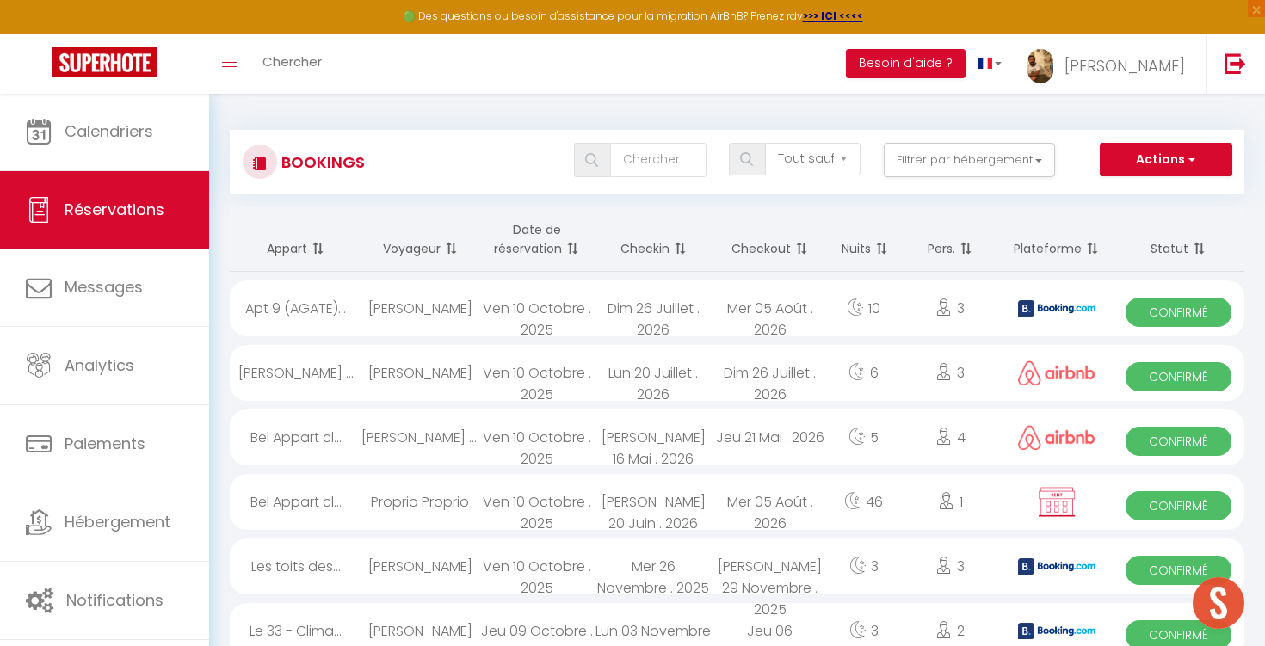
click at [144, 219] on span "Réservations" at bounding box center [115, 210] width 100 height 22
click at [575, 320] on div "Ven 10 Octobre . 2025" at bounding box center [536, 309] width 117 height 56
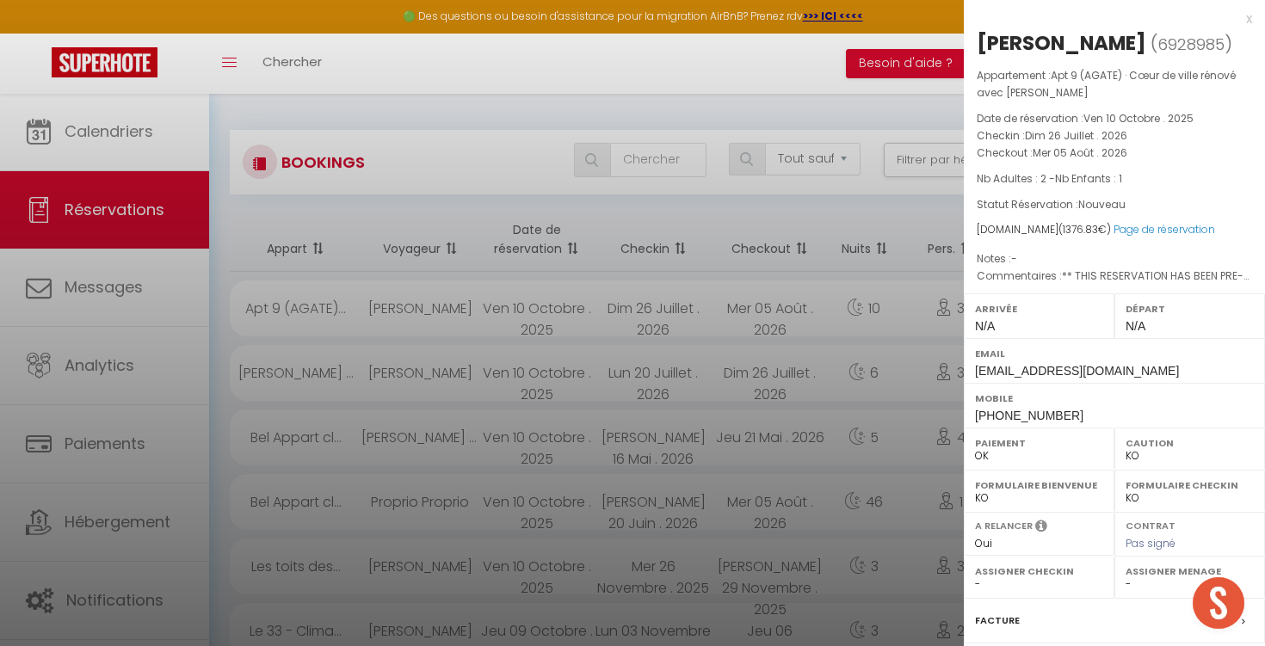
click at [1250, 17] on div "x" at bounding box center [1108, 19] width 288 height 21
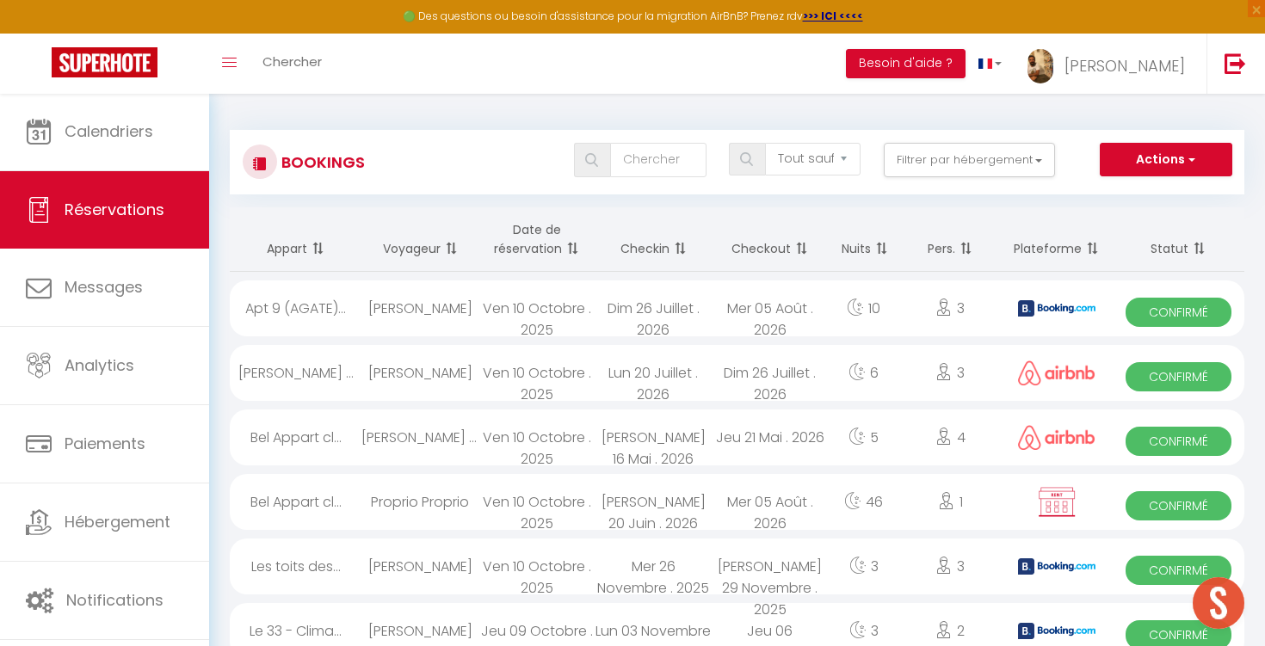
click at [915, 383] on div "3" at bounding box center [950, 373] width 102 height 56
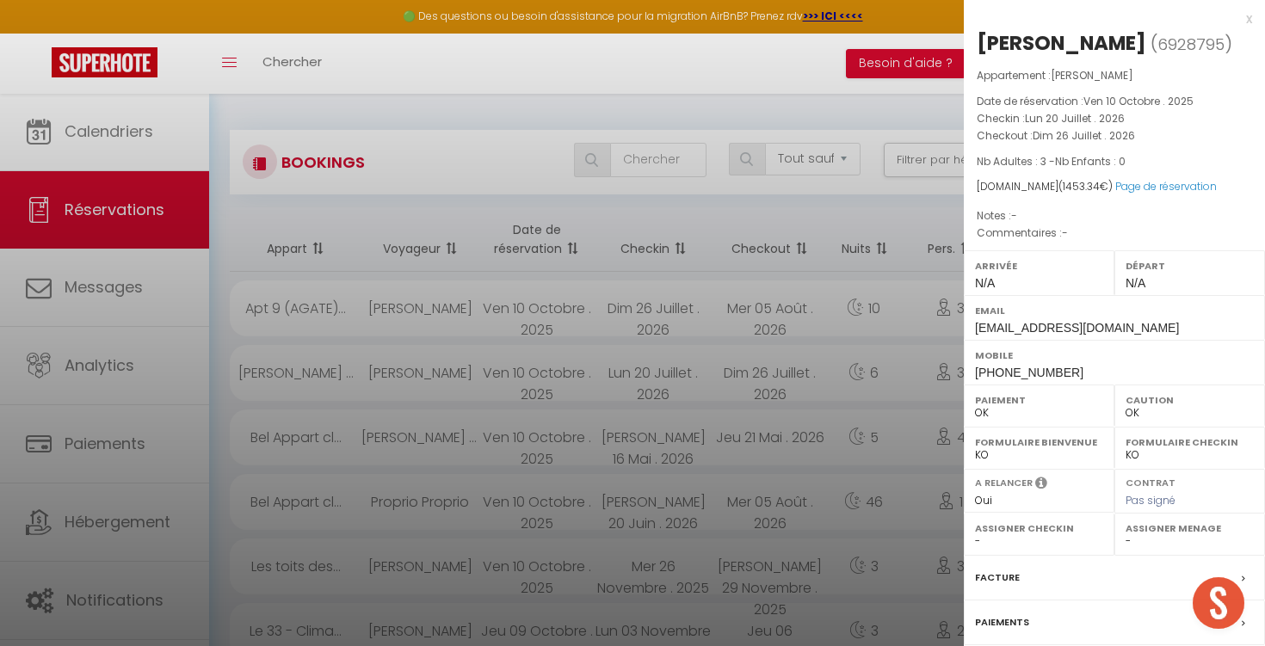
click at [1250, 21] on div "x" at bounding box center [1108, 19] width 288 height 21
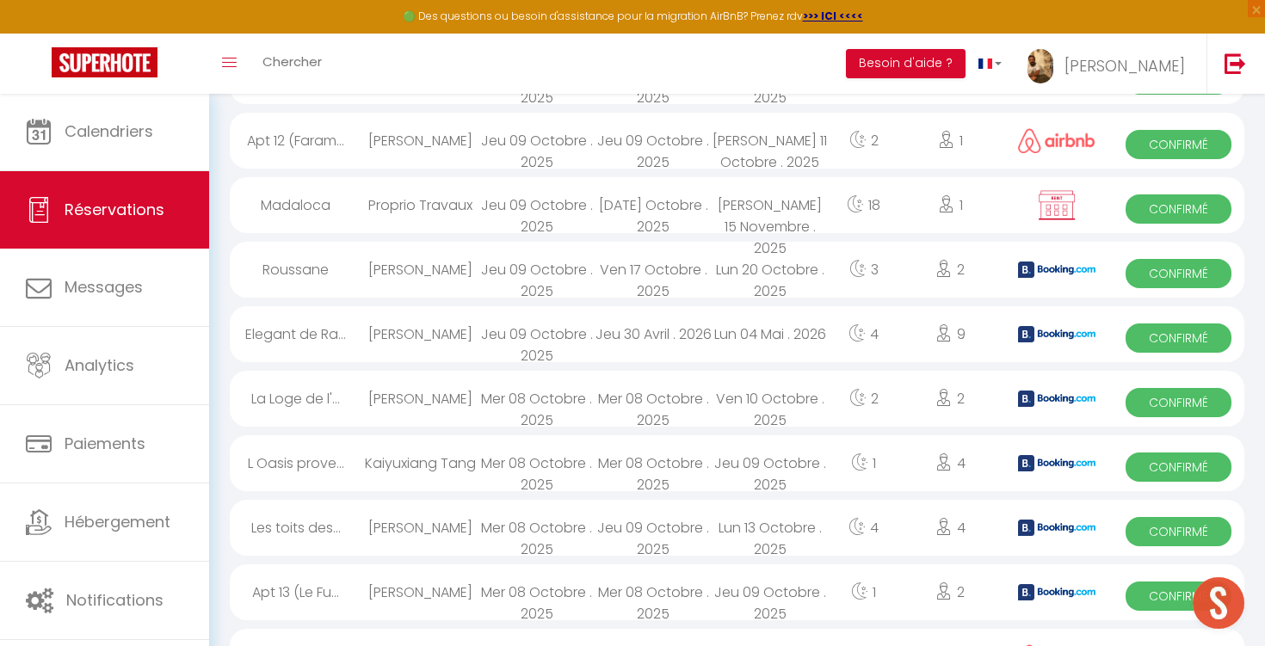
scroll to position [1335, 0]
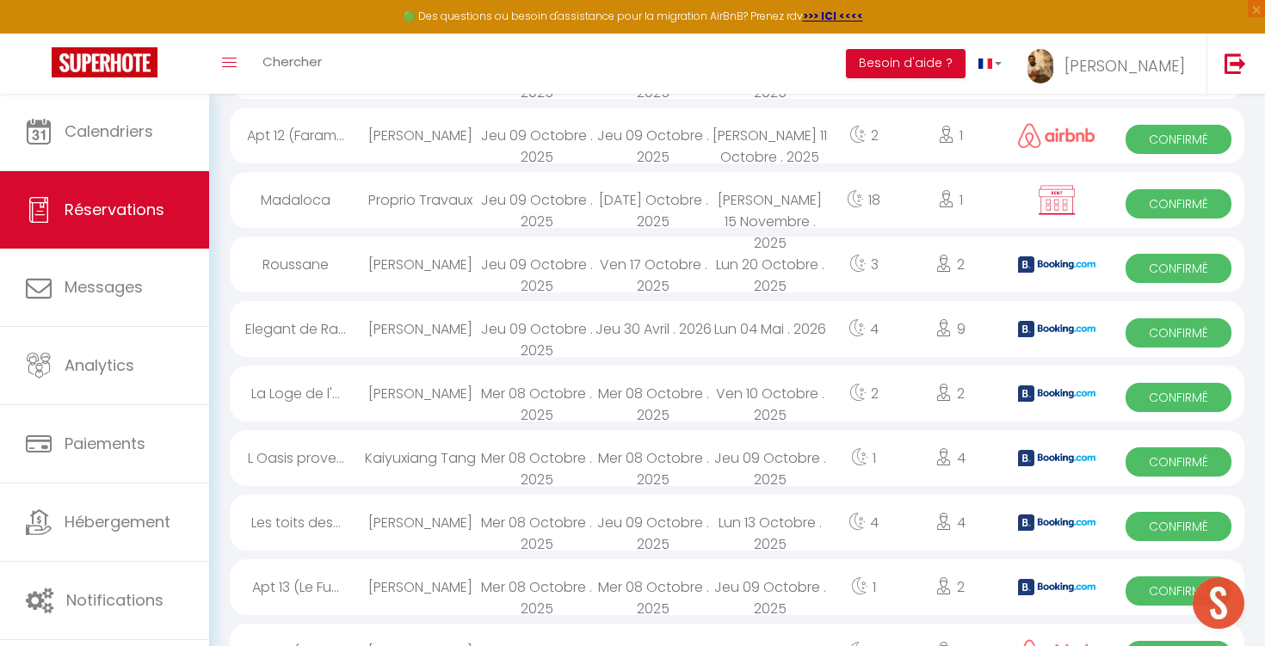
click at [803, 471] on div "Jeu 09 Octobre . 2025" at bounding box center [770, 458] width 117 height 56
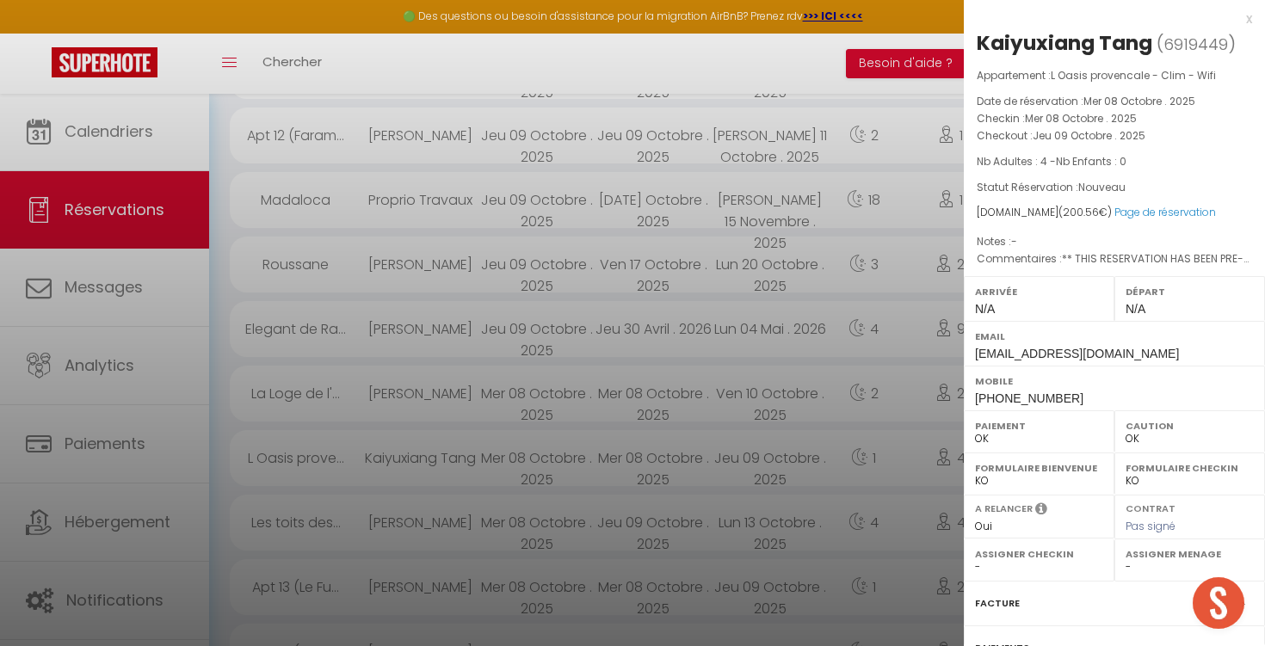
click at [1245, 19] on div "x" at bounding box center [1108, 19] width 288 height 21
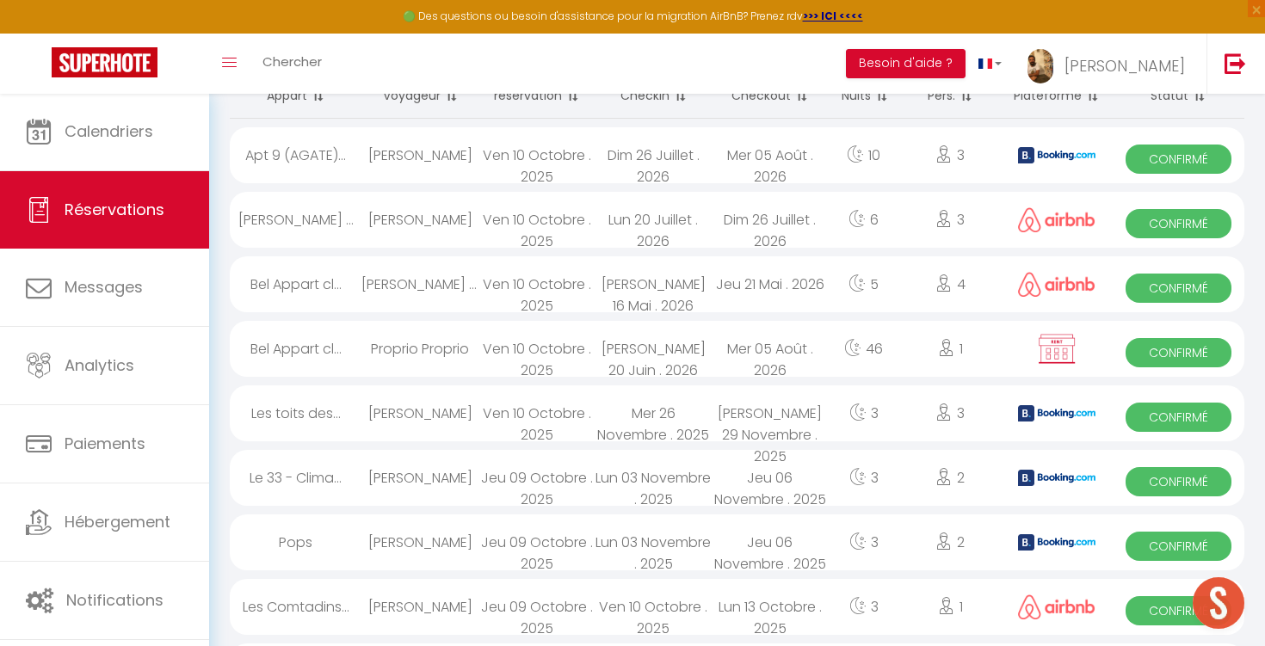
scroll to position [149, 0]
